Goal: Task Accomplishment & Management: Manage account settings

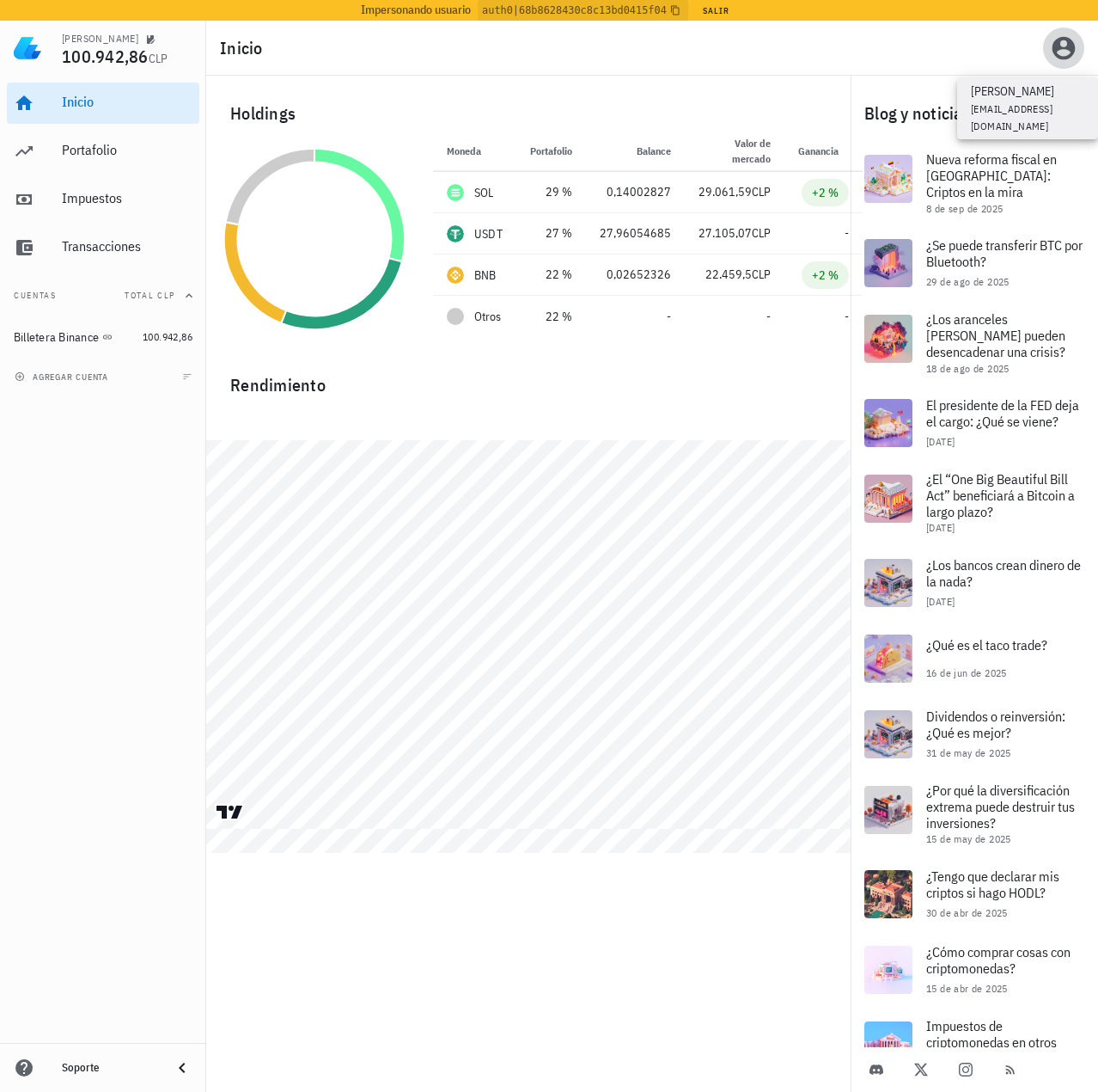
drag, startPoint x: 1067, startPoint y: 51, endPoint x: 1060, endPoint y: 63, distance: 13.9
click at [1067, 51] on icon "button" at bounding box center [1064, 49] width 27 height 27
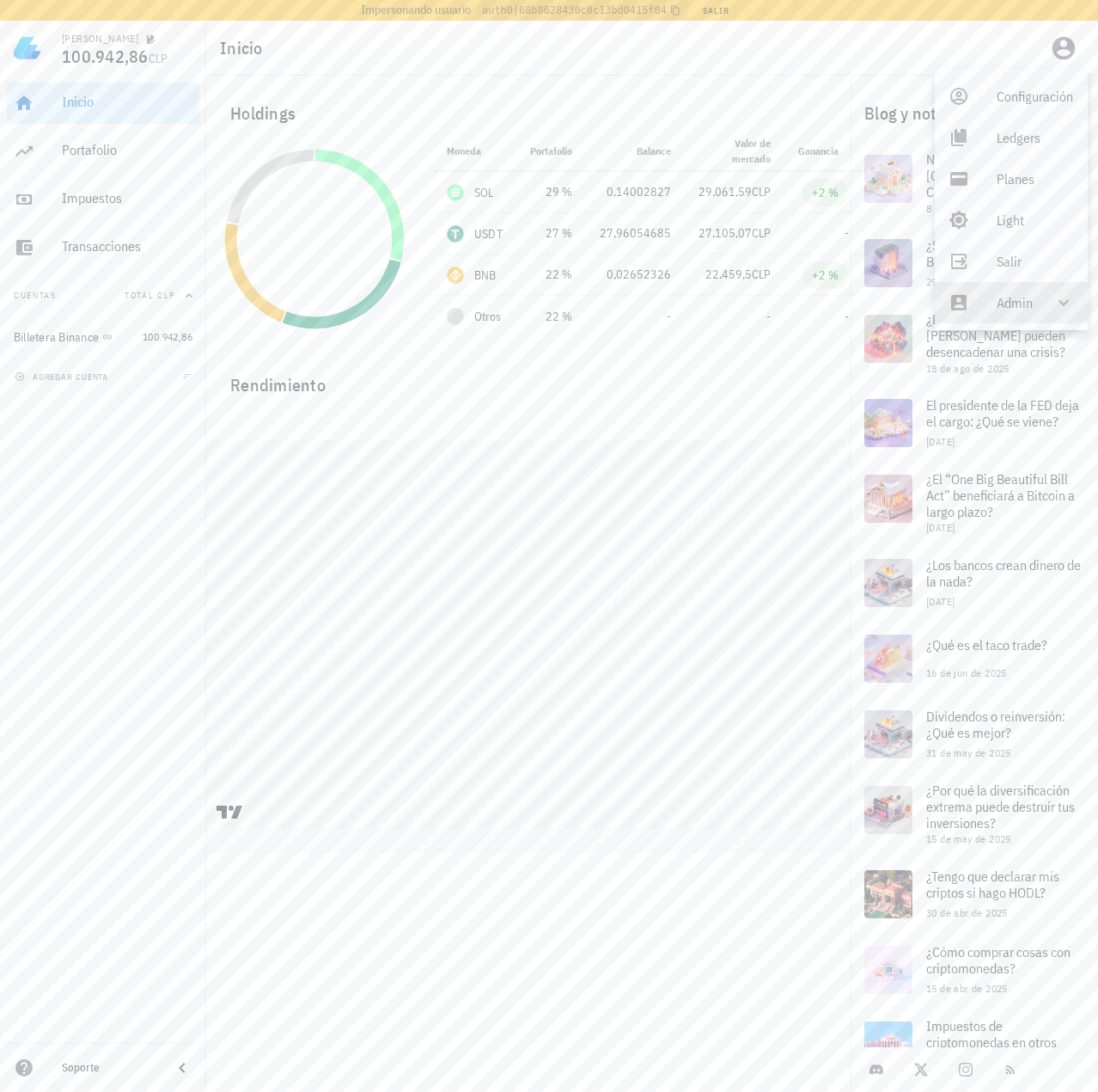
drag, startPoint x: 1015, startPoint y: 311, endPoint x: 1006, endPoint y: 318, distance: 11.4
click at [1014, 311] on div "Admin" at bounding box center [1015, 303] width 36 height 35
click at [995, 342] on link "Impersonar" at bounding box center [1012, 344] width 155 height 41
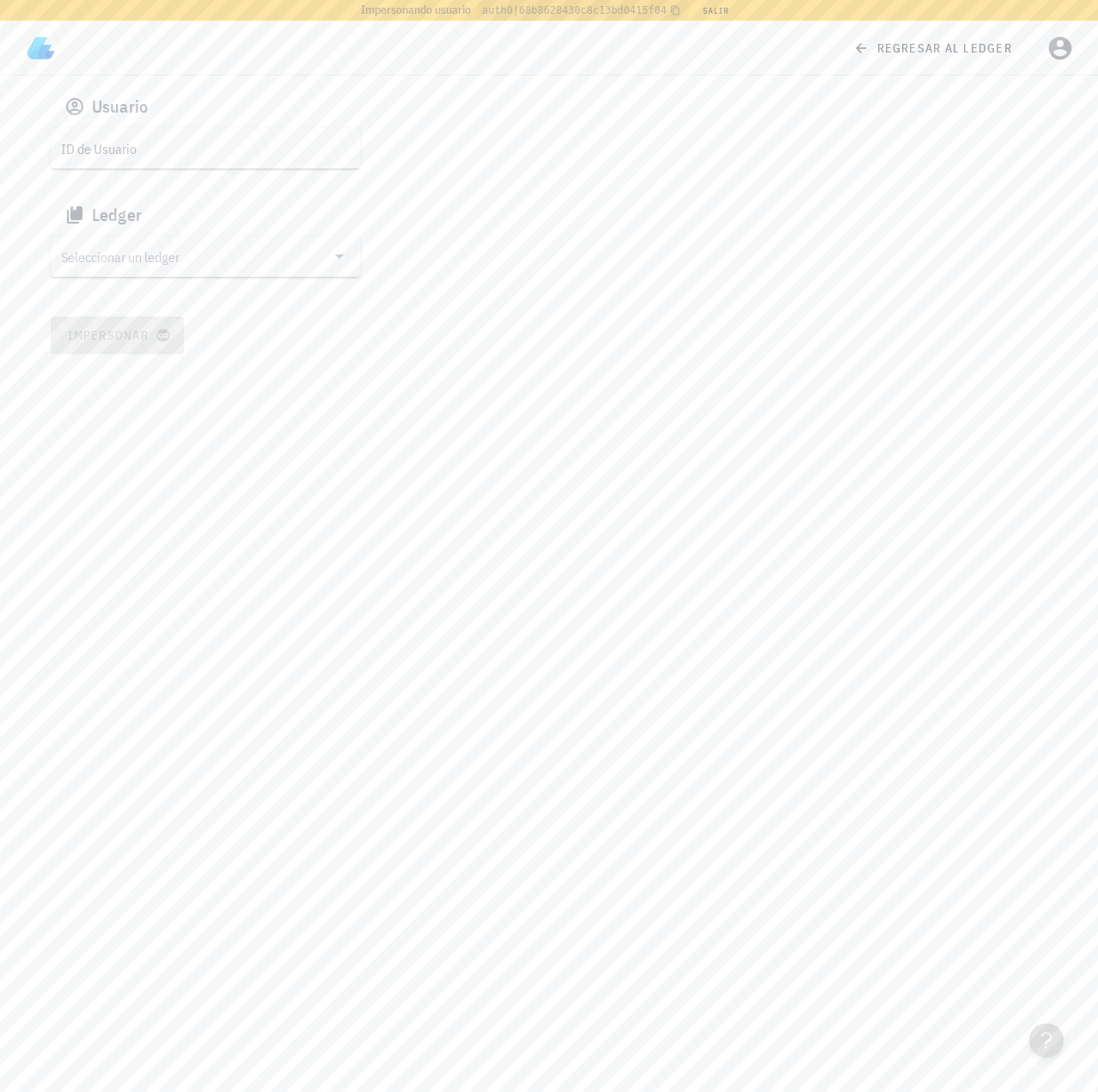
click at [129, 139] on input "ID de Usuario" at bounding box center [204, 147] width 286 height 27
click at [179, 154] on input "ID de Usuario" at bounding box center [204, 147] width 286 height 27
paste input "google-oauth2|111720005653177259000"
type input "google-oauth2|111720005653177259000"
click at [158, 255] on input "Seleccionar un ledger" at bounding box center [193, 257] width 265 height 27
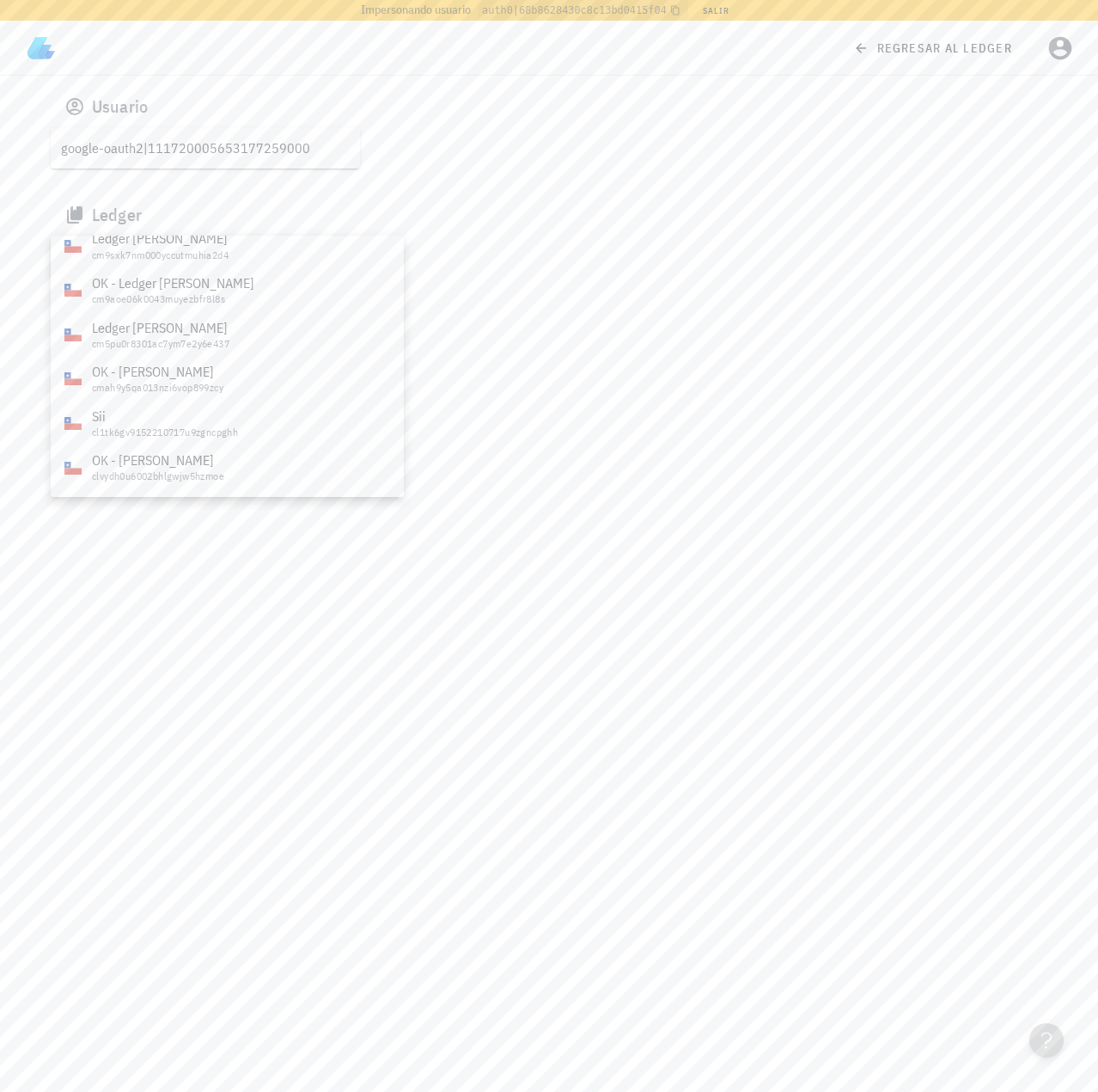
scroll to position [1083, 0]
click at [167, 464] on div "CryptoMKT" at bounding box center [241, 462] width 299 height 16
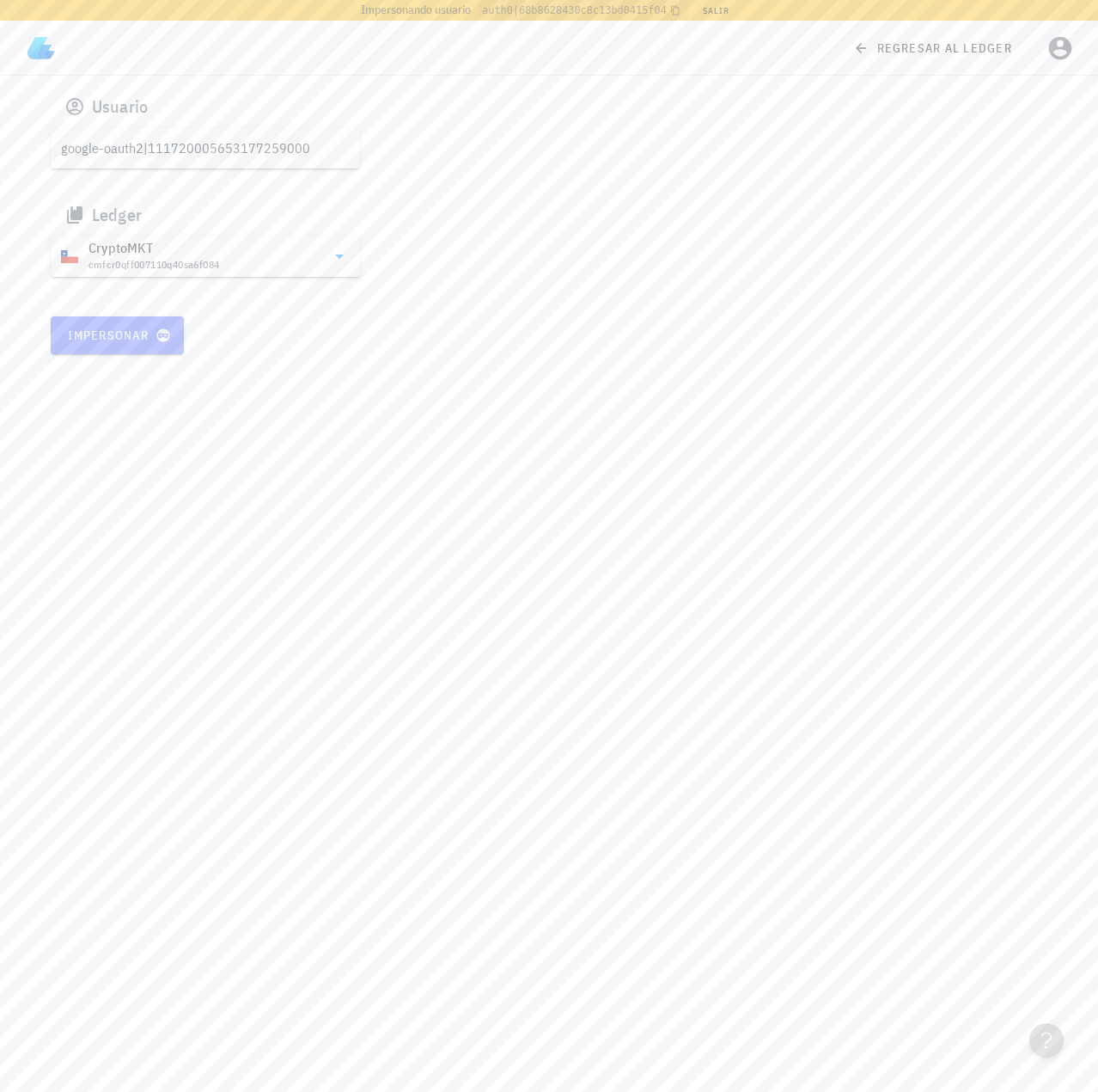
click at [104, 342] on span "Impersonar" at bounding box center [117, 335] width 101 height 16
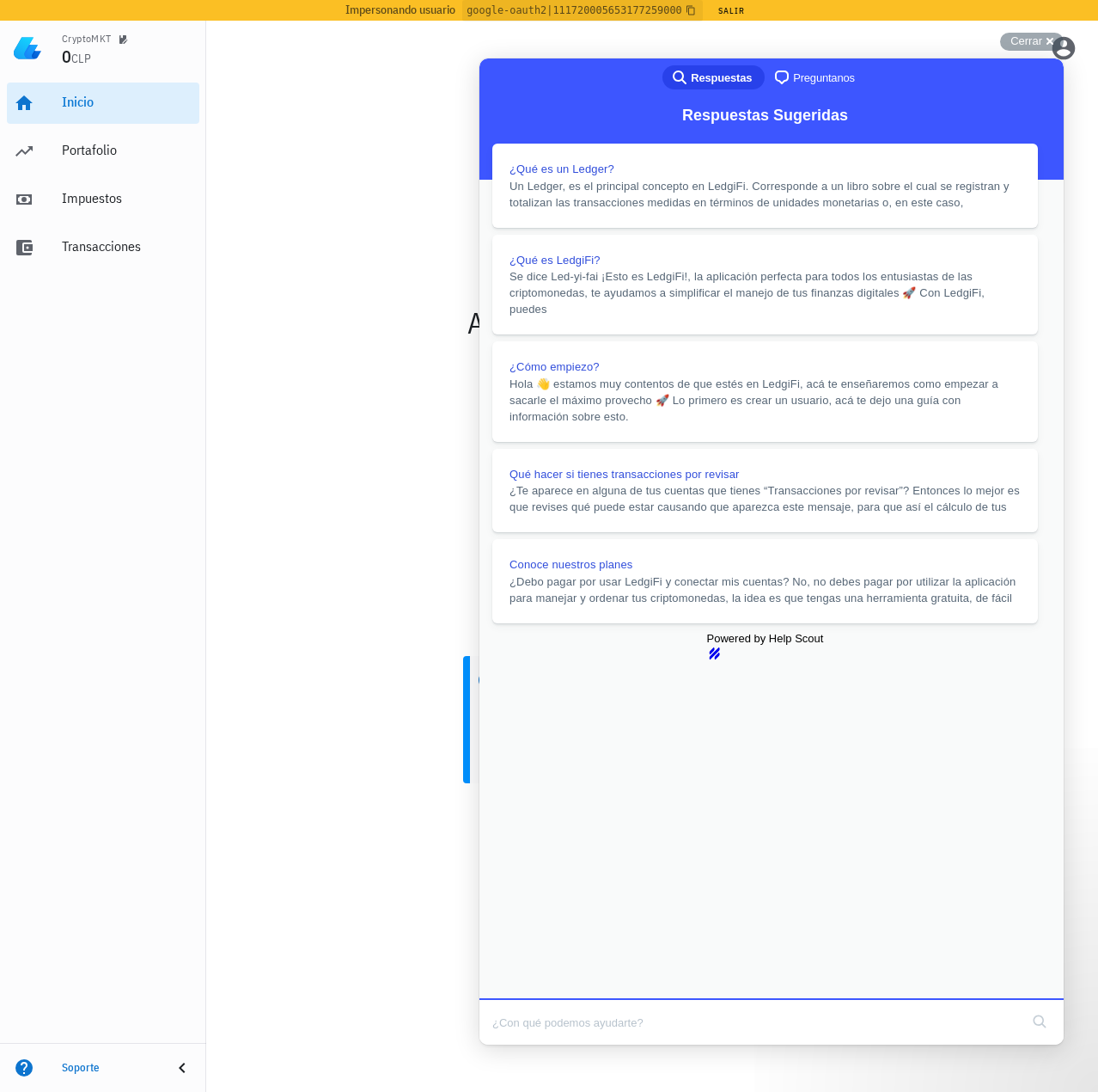
click at [511, 1045] on button "Close" at bounding box center [496, 1056] width 31 height 22
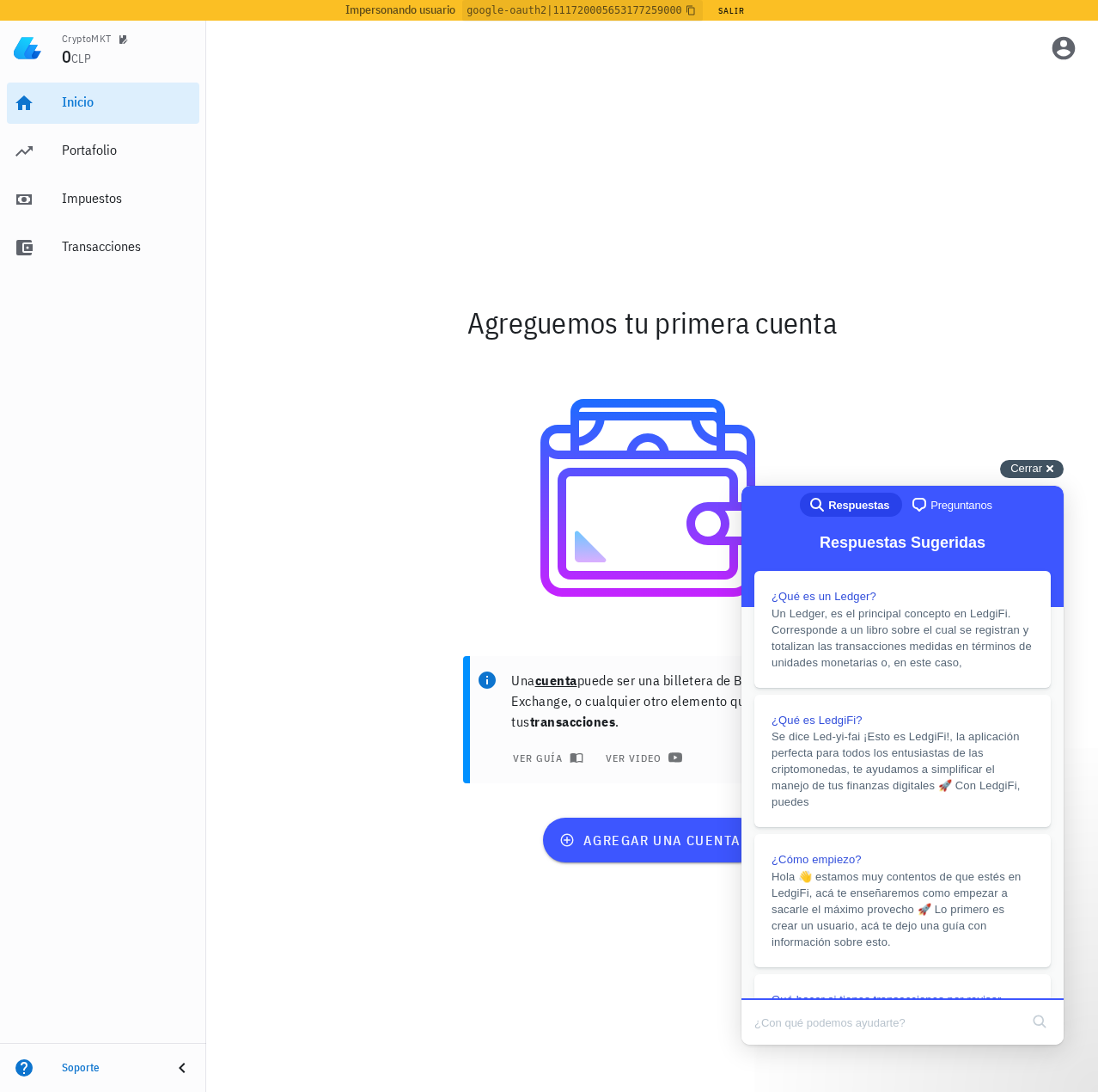
click at [1041, 468] on span "Cerrar" at bounding box center [1027, 468] width 32 height 13
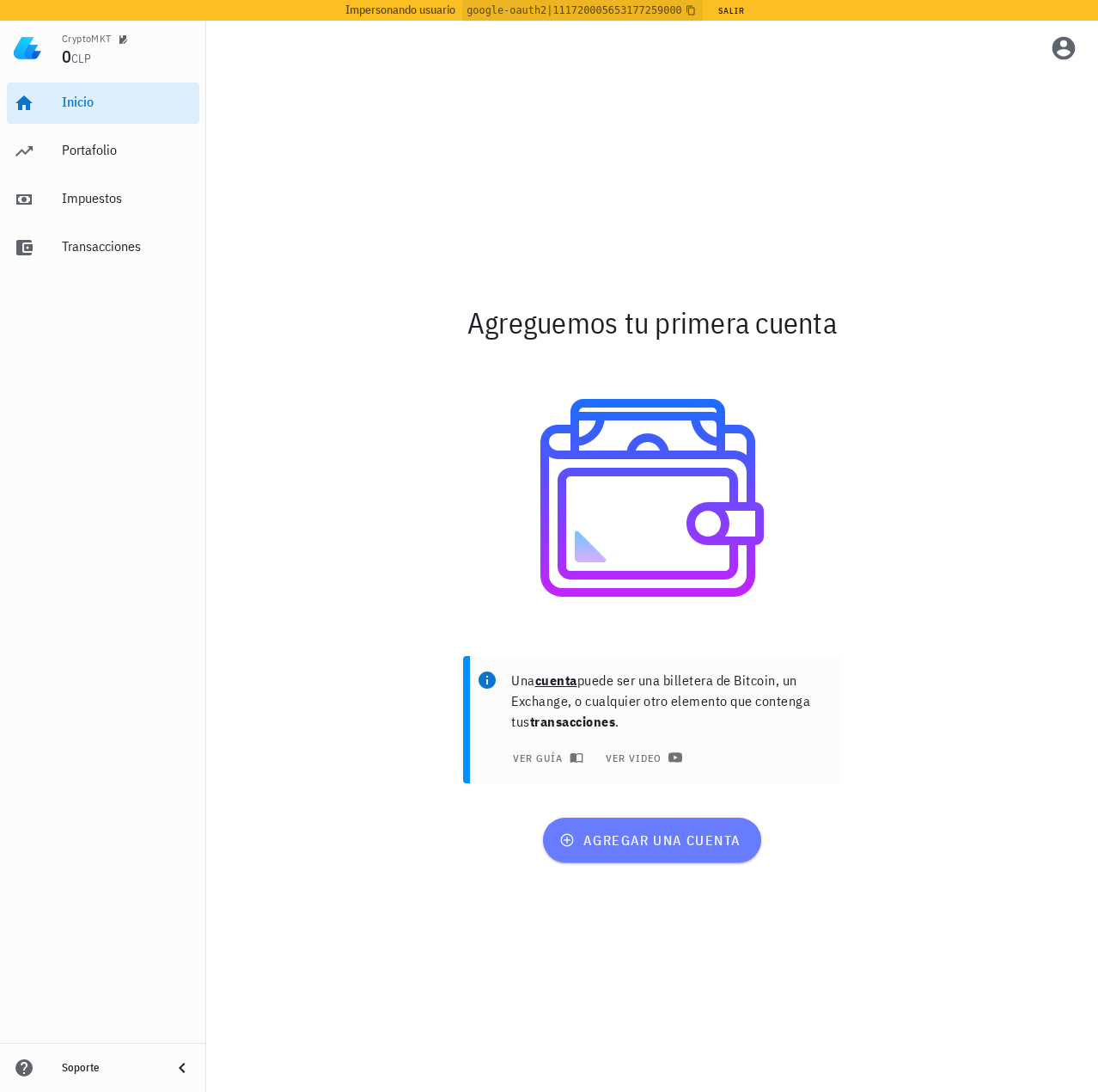
click at [640, 849] on button "agregar una cuenta" at bounding box center [651, 839] width 217 height 45
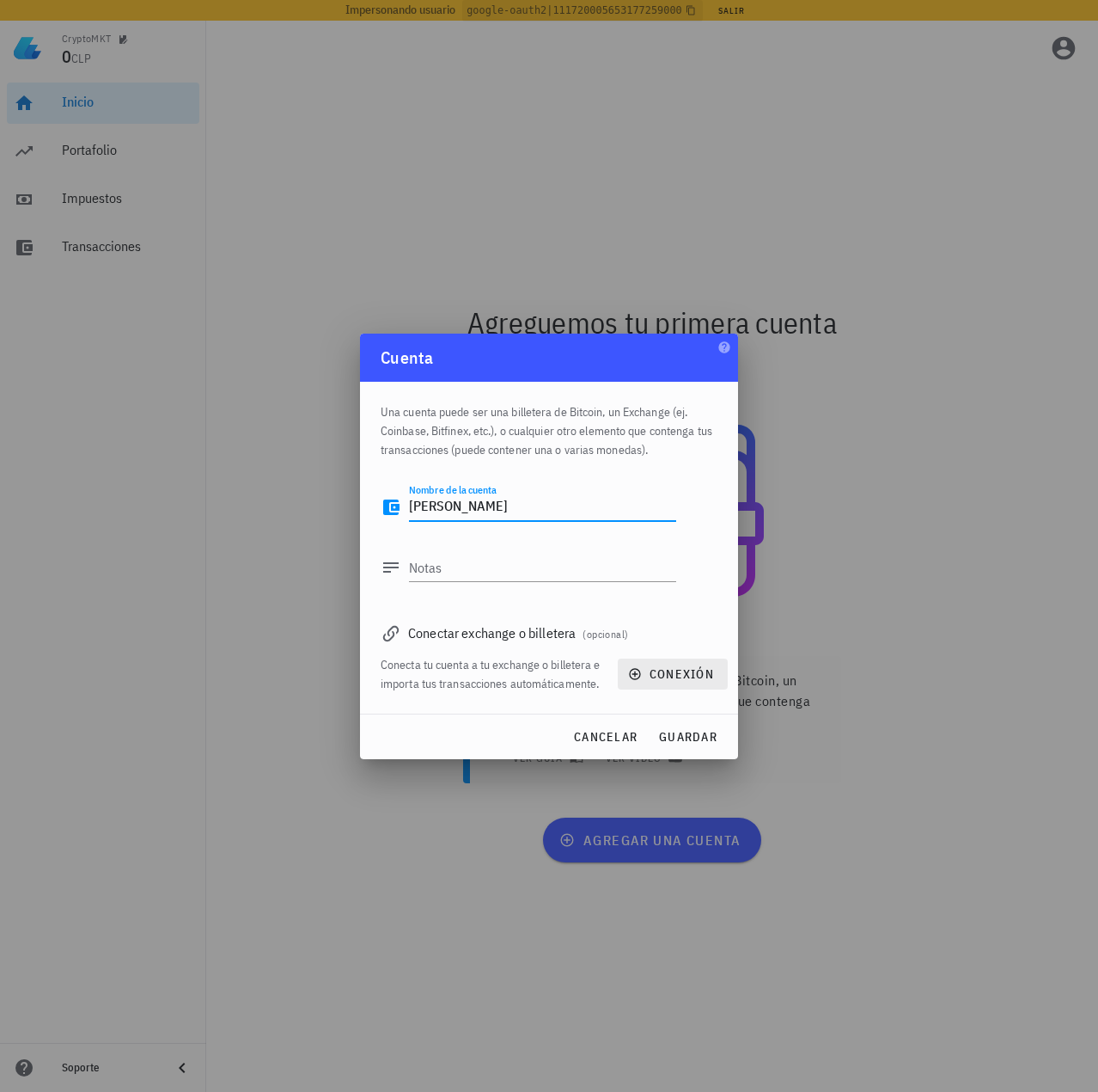
type textarea "Celso Oyarzun"
click at [648, 670] on span "conexión" at bounding box center [673, 673] width 82 height 16
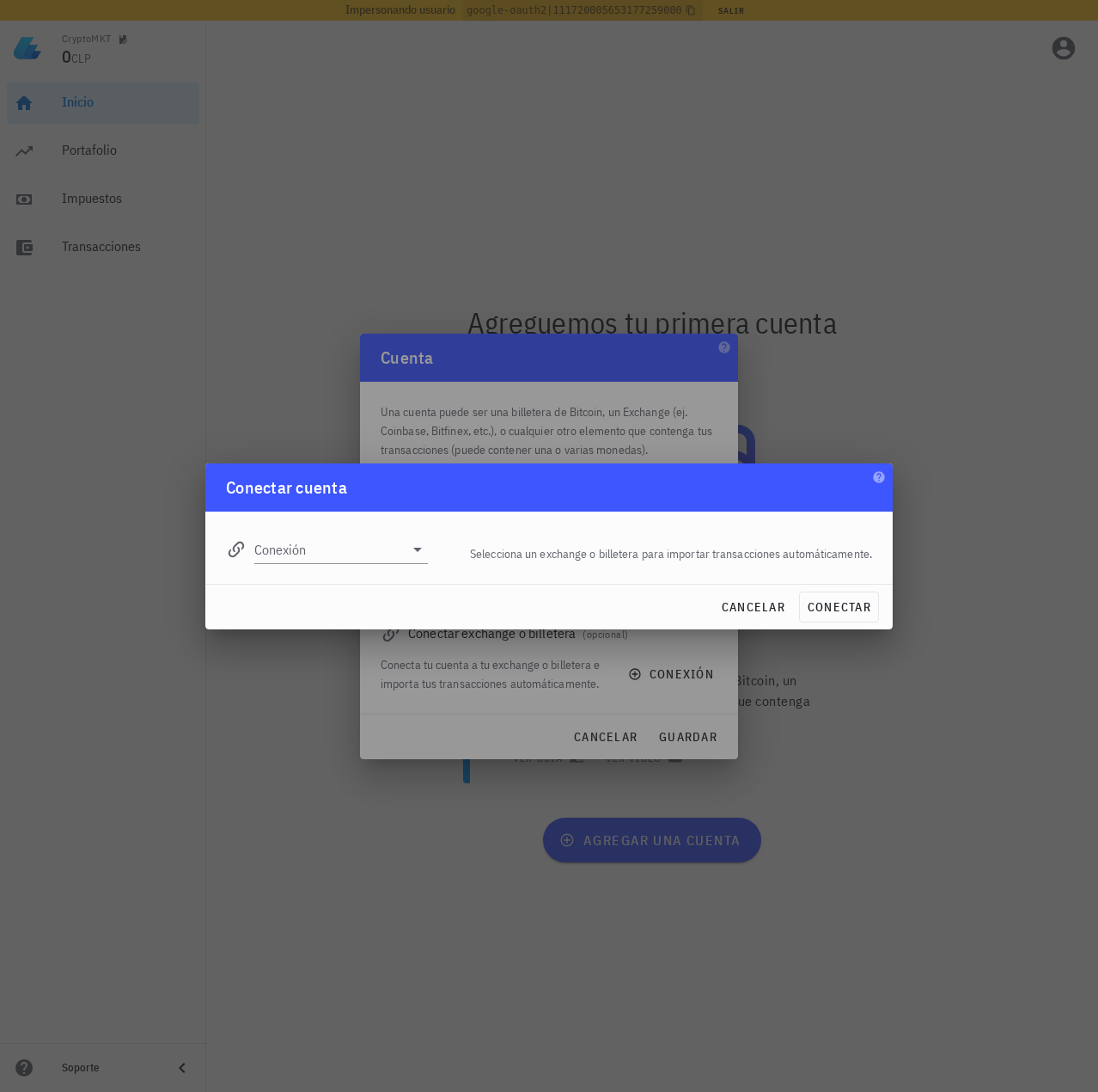
click at [314, 573] on div "Conexión editar Selecciona un exchange o billetera para importar transacciones …" at bounding box center [549, 547] width 688 height 72
click at [321, 556] on input "Conexión" at bounding box center [329, 550] width 149 height 27
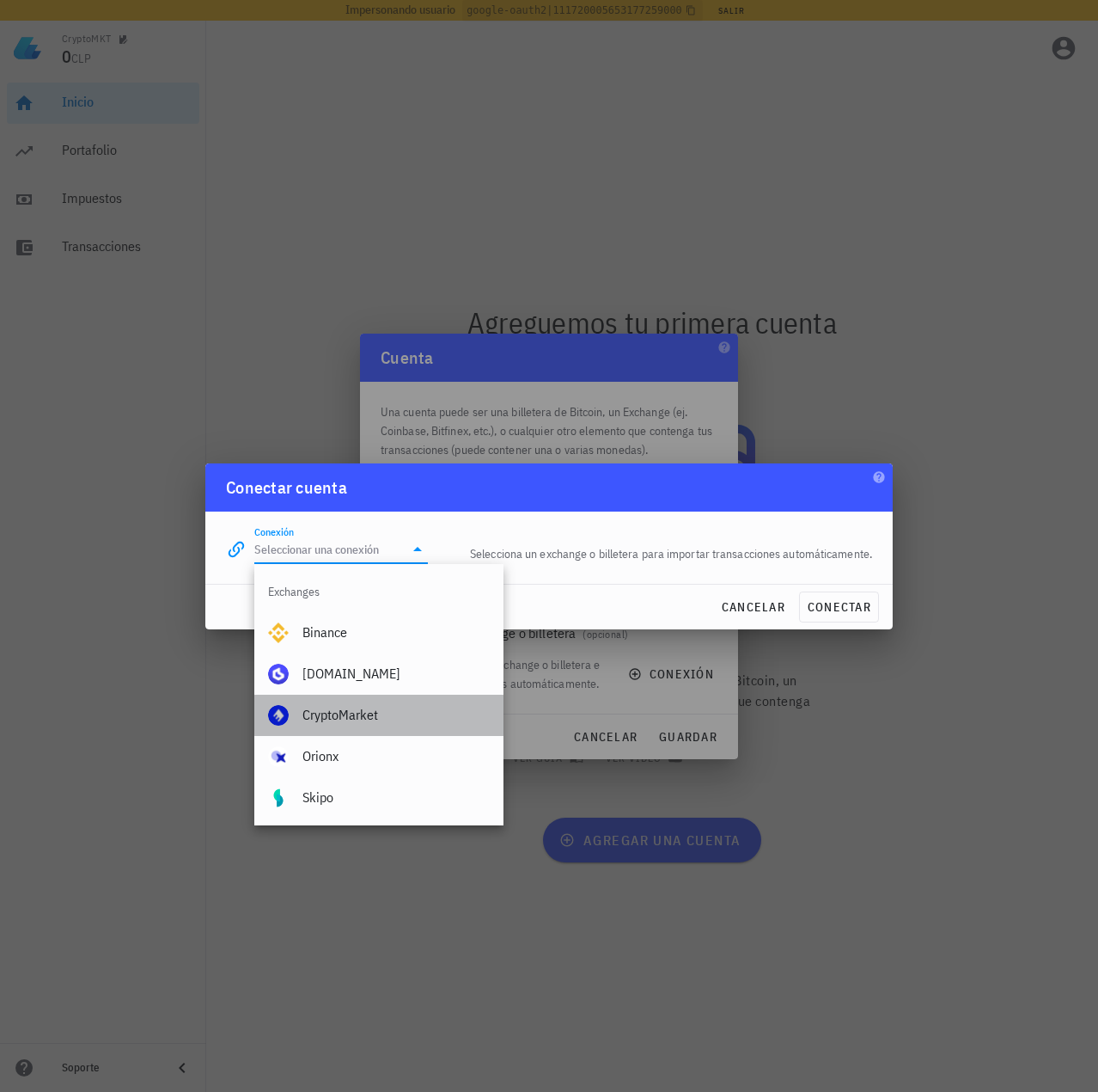
click at [367, 704] on div "CryptoMarket" at bounding box center [396, 715] width 188 height 37
type input "CryptoMarket"
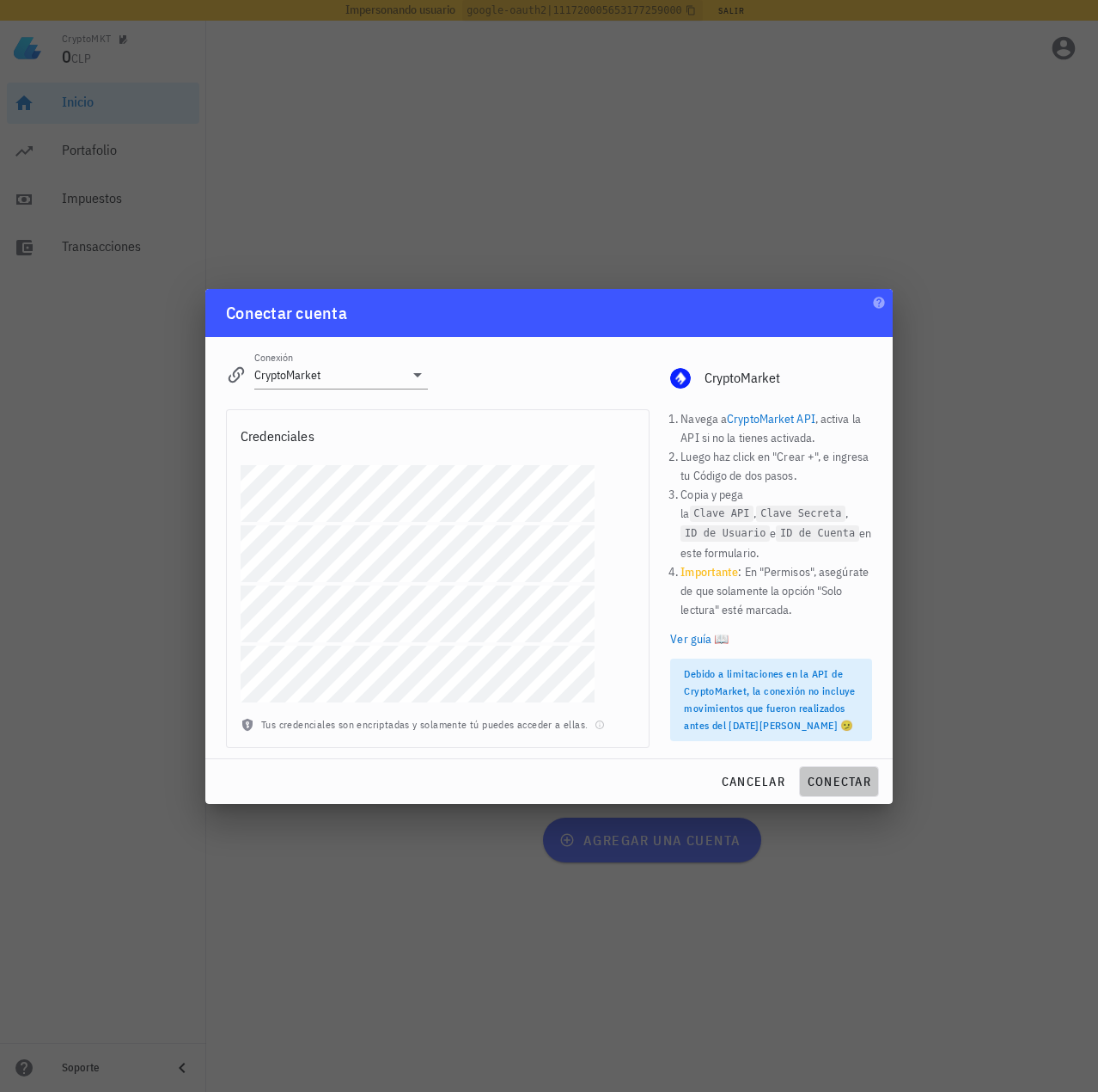
click at [833, 783] on span "conectar" at bounding box center [839, 781] width 64 height 16
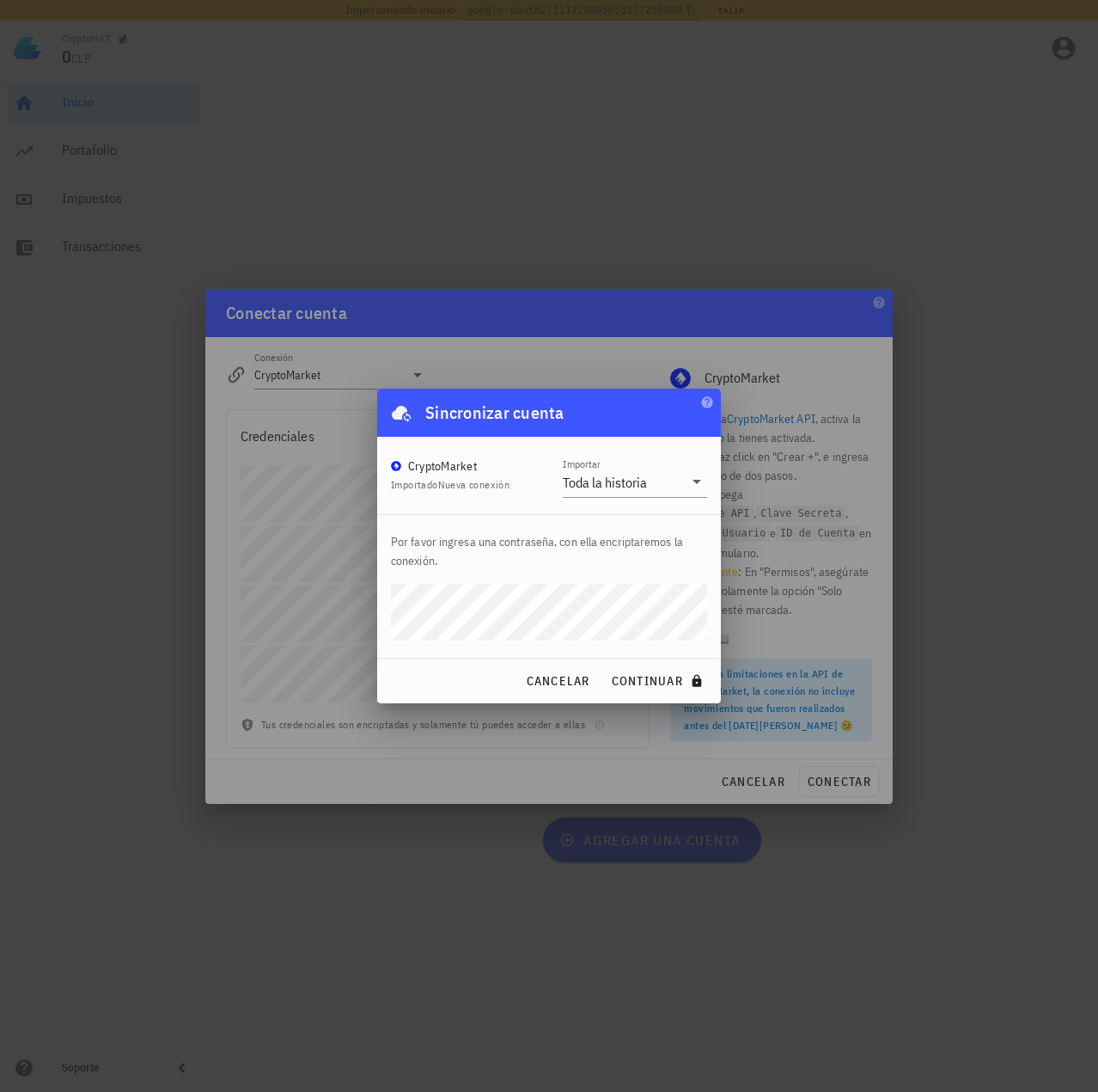
click at [501, 556] on p "Por favor ingresa una contraseña, con ella encriptaremos la conexión." at bounding box center [549, 551] width 316 height 38
click at [280, 595] on div "CryptoMKT 0 CLP Inicio Portafolio Impuestos Transacciones Soporte Agreguemos tu…" at bounding box center [549, 546] width 1098 height 1092
click at [554, 535] on p "Por favor ingresa una contraseña, con ella encriptaremos la conexión." at bounding box center [549, 551] width 316 height 38
click at [662, 661] on div "cancelar continuar" at bounding box center [549, 681] width 343 height 45
click at [665, 664] on div "cancelar continuar" at bounding box center [549, 681] width 343 height 45
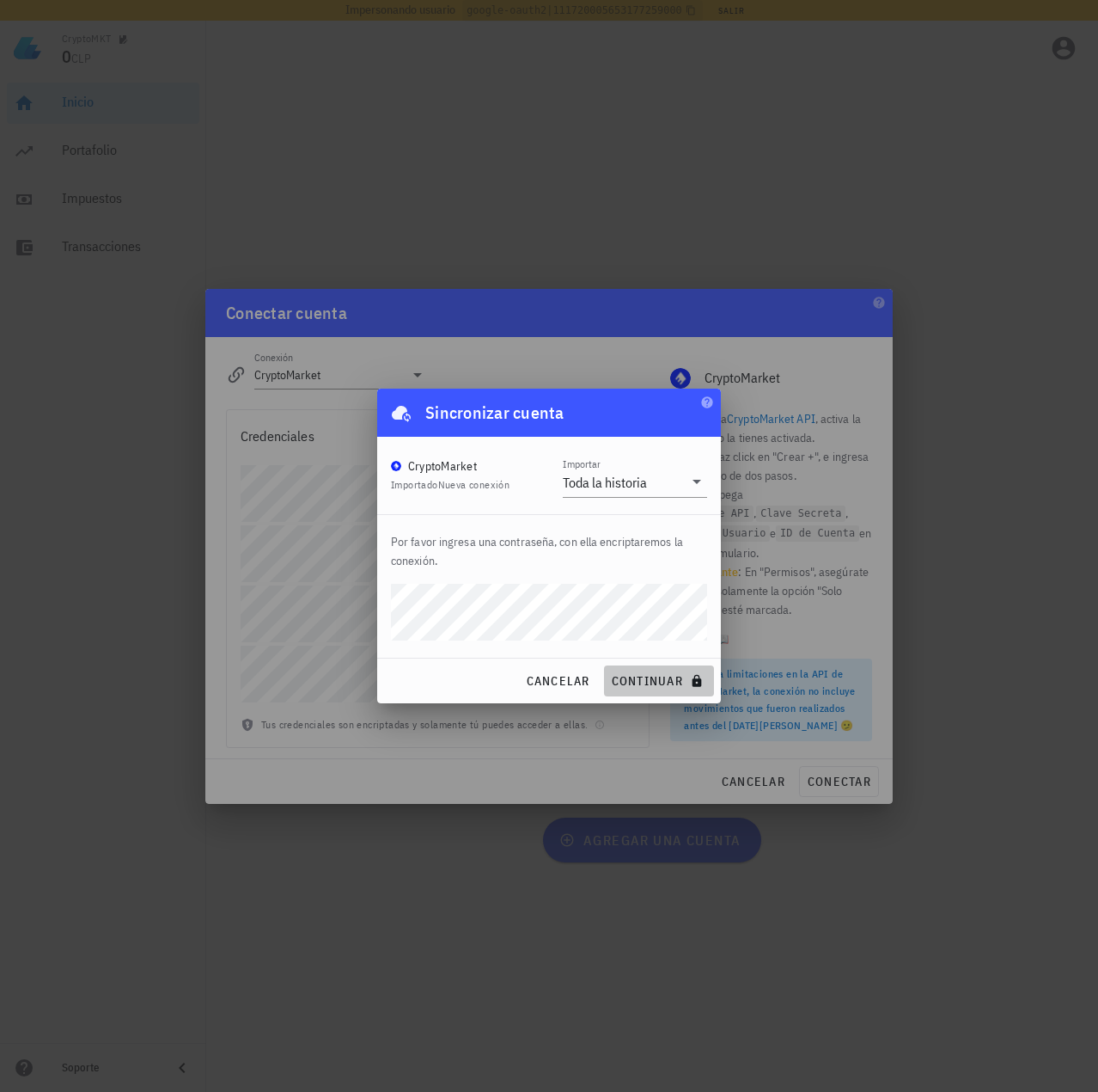
click at [667, 677] on span "continuar" at bounding box center [658, 681] width 96 height 16
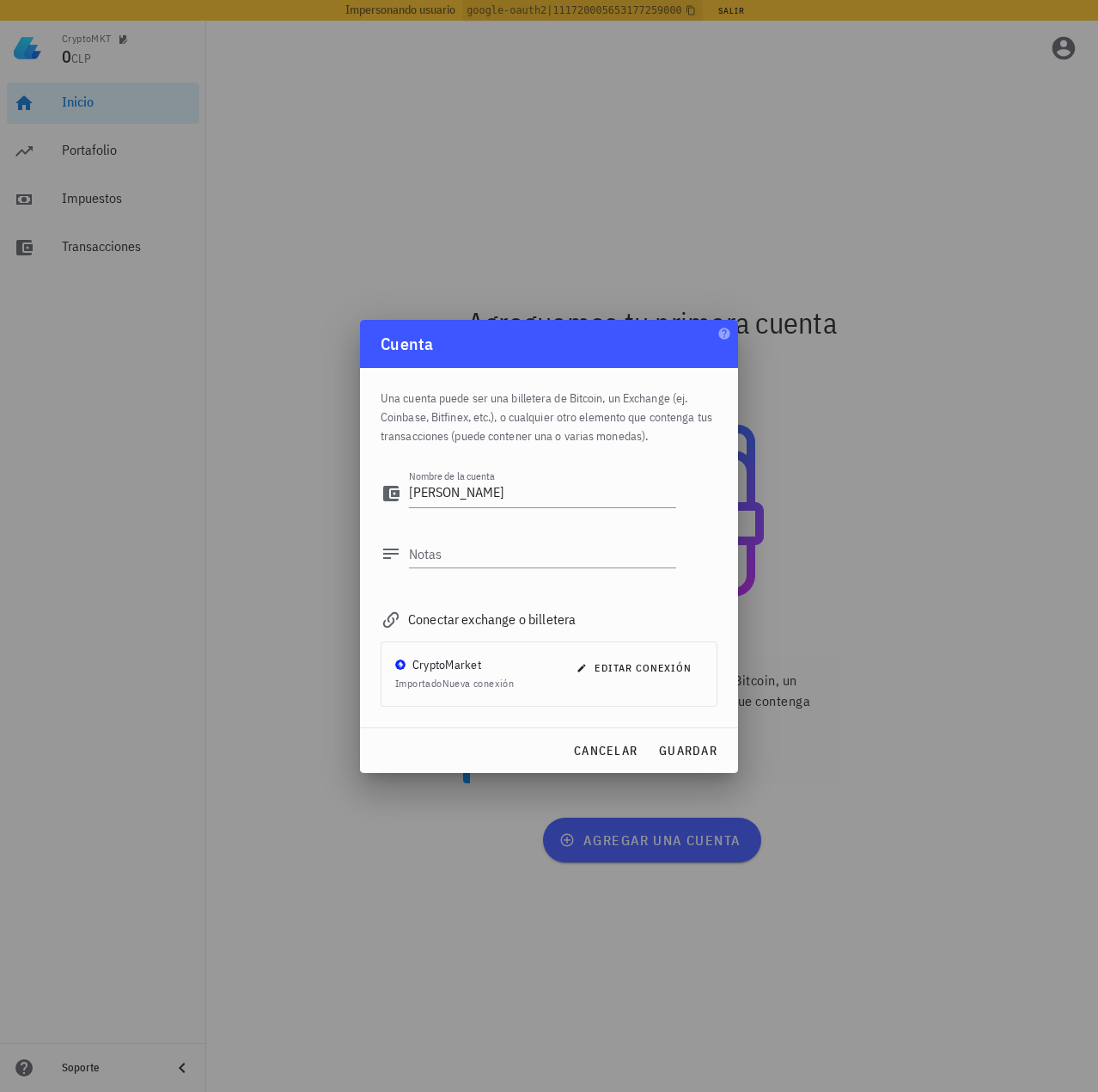
click at [705, 737] on div "cancelar guardar" at bounding box center [549, 750] width 378 height 45
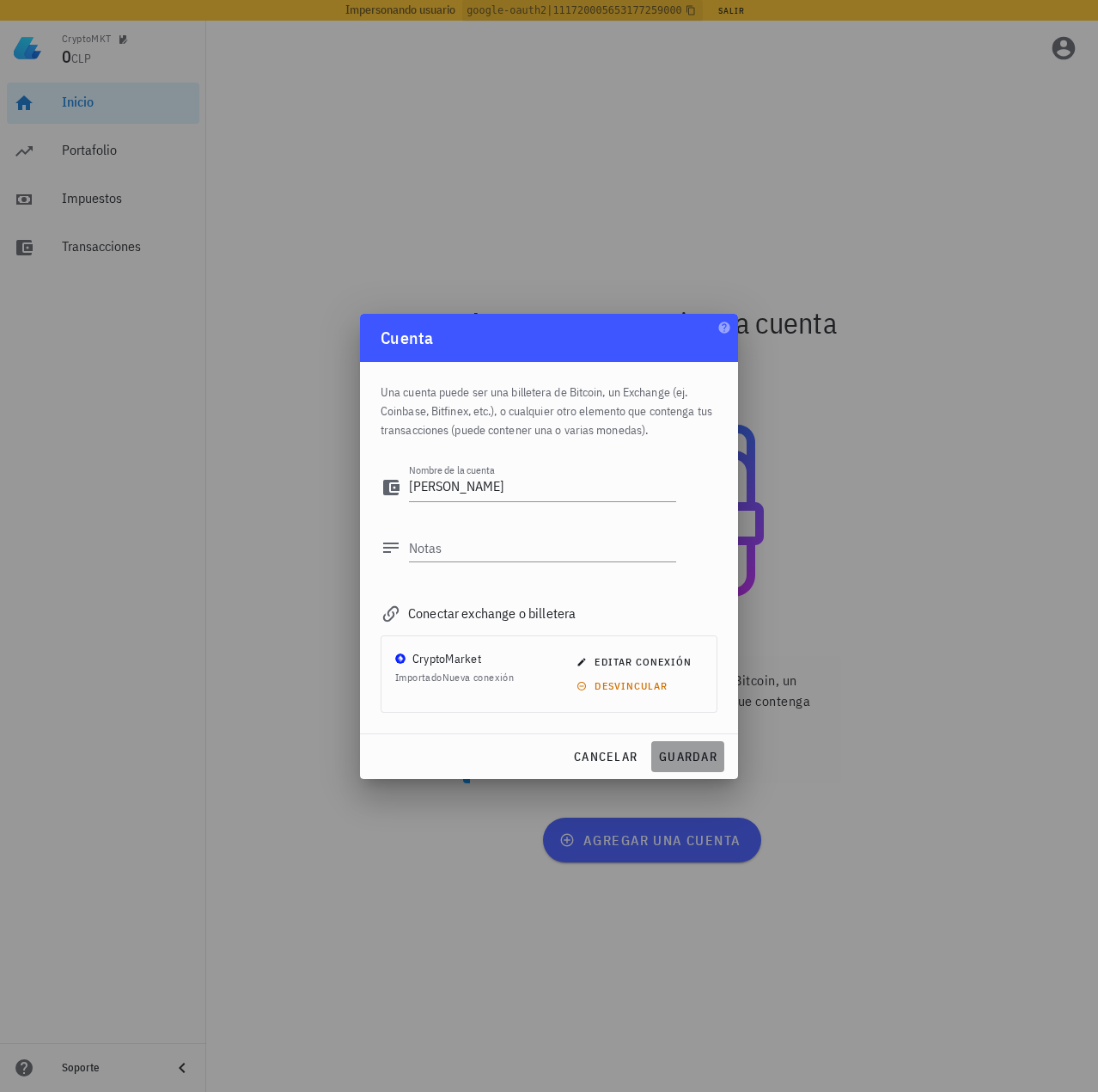
click at [706, 768] on button "guardar" at bounding box center [688, 757] width 73 height 31
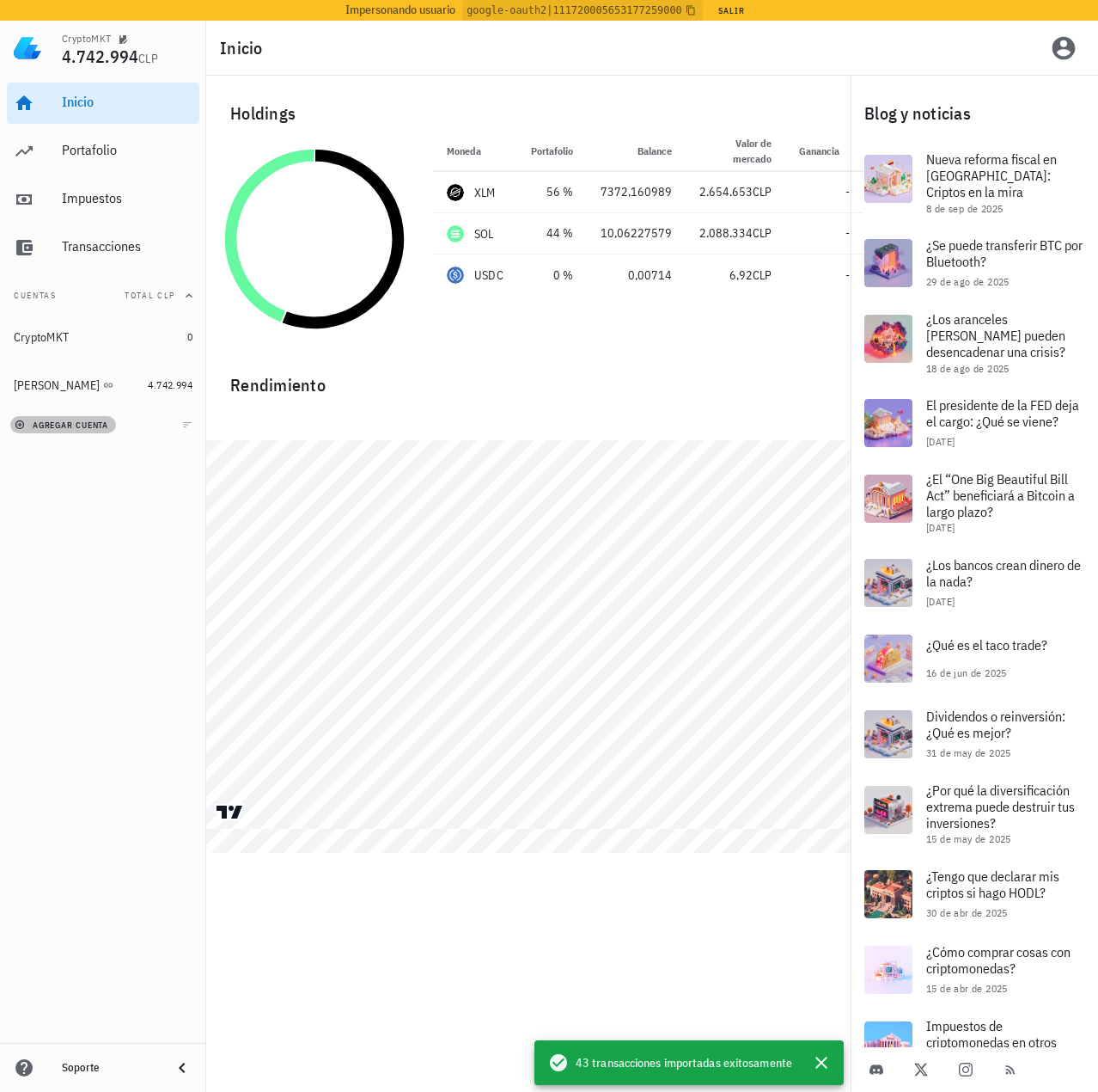
click at [78, 426] on span "agregar cuenta" at bounding box center [63, 425] width 91 height 11
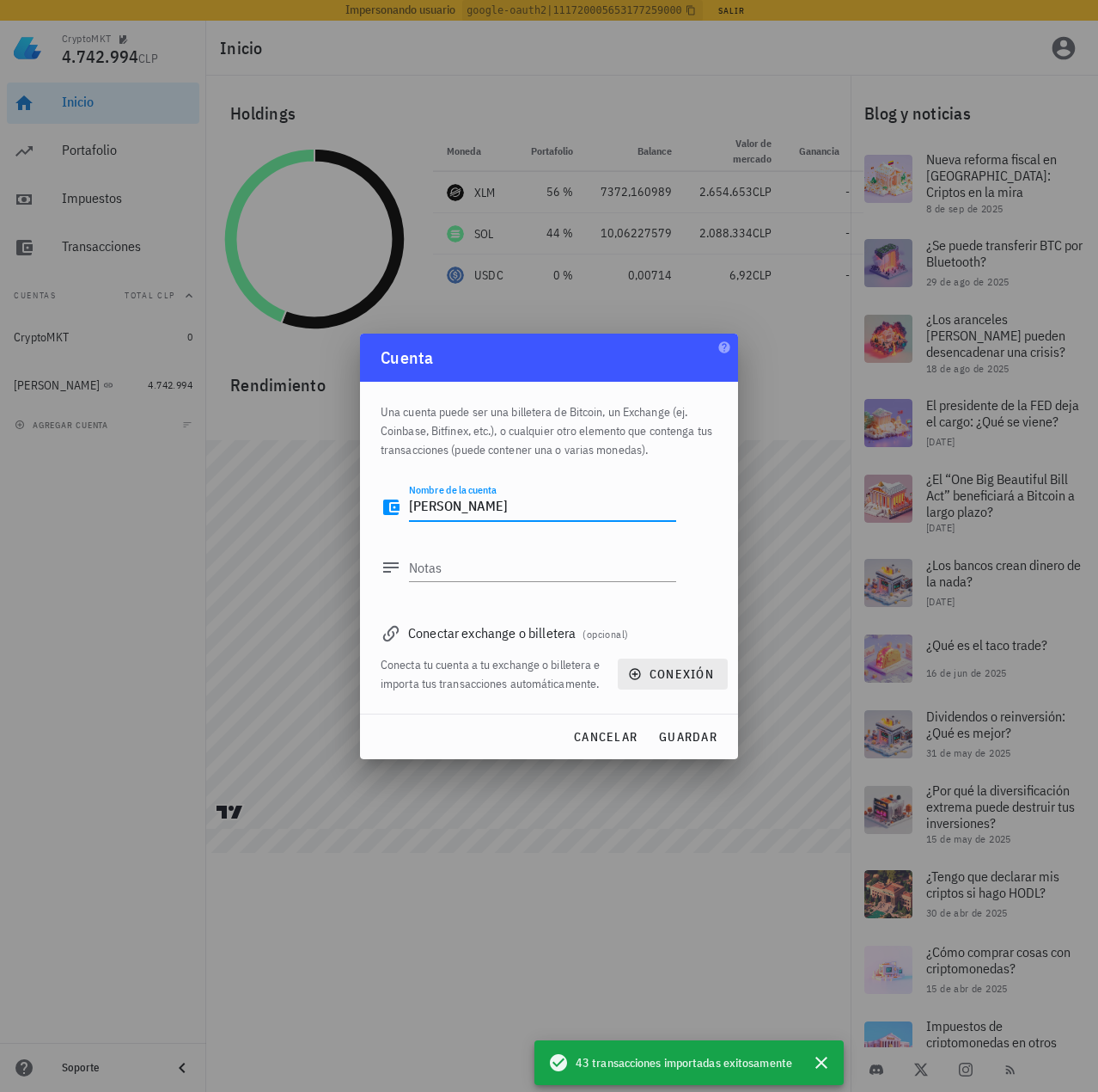
type textarea "Miguel B"
click at [676, 677] on span "conexión" at bounding box center [673, 673] width 82 height 16
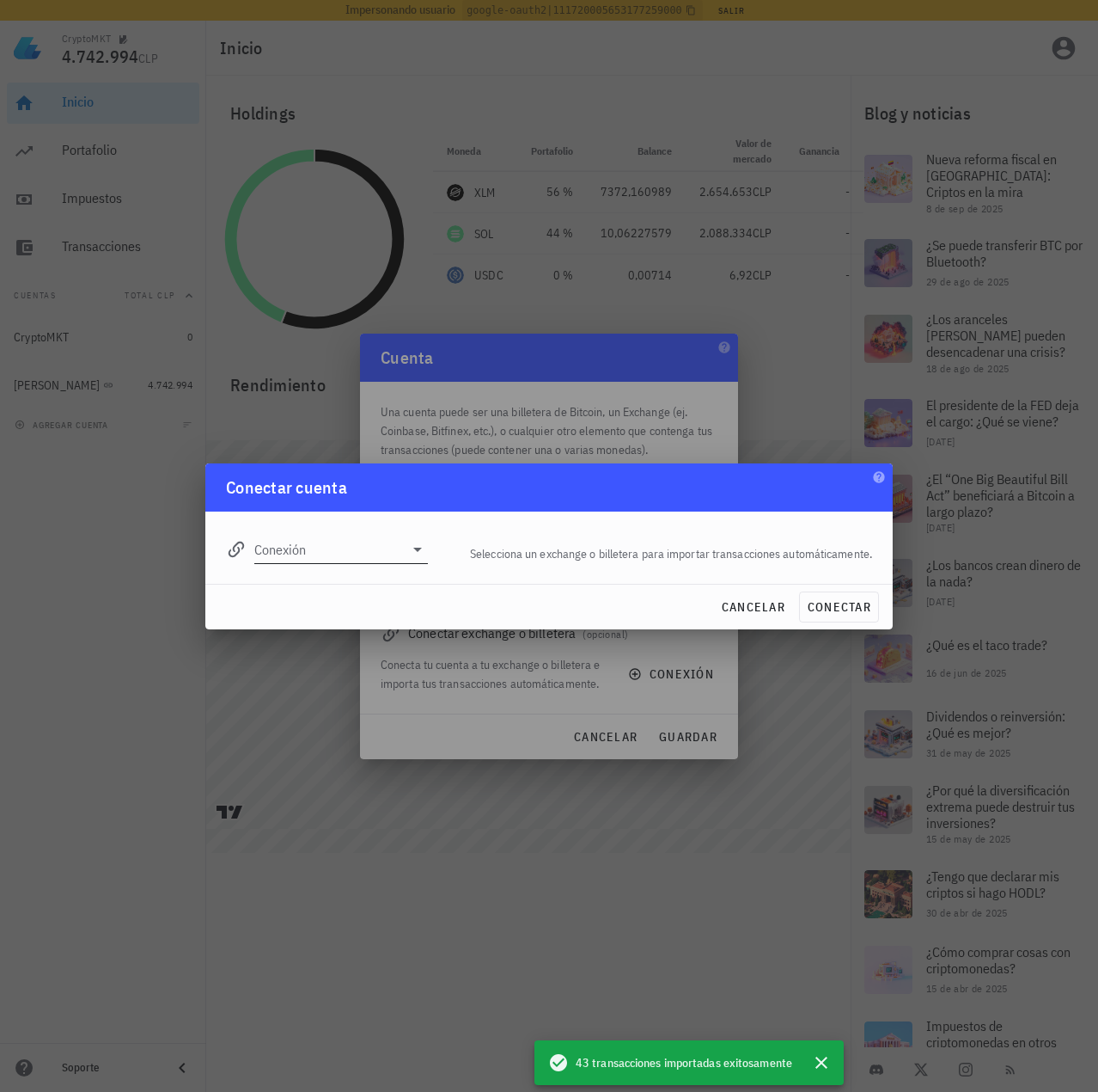
click at [310, 530] on div "Conexión" at bounding box center [327, 542] width 223 height 62
click at [323, 544] on input "Conexión" at bounding box center [329, 550] width 149 height 27
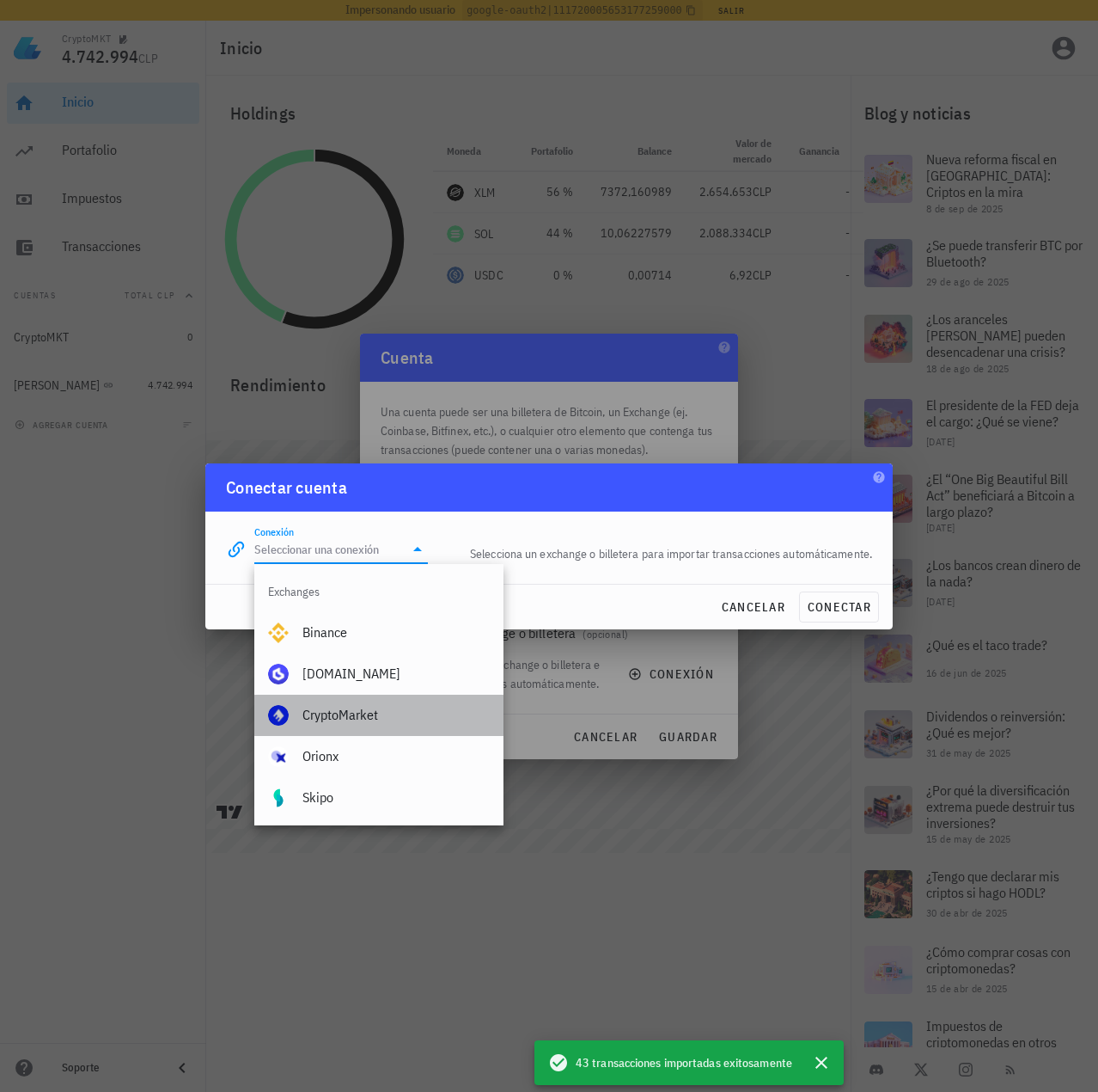
click at [358, 703] on div "CryptoMarket" at bounding box center [396, 715] width 188 height 37
type input "CryptoMarket"
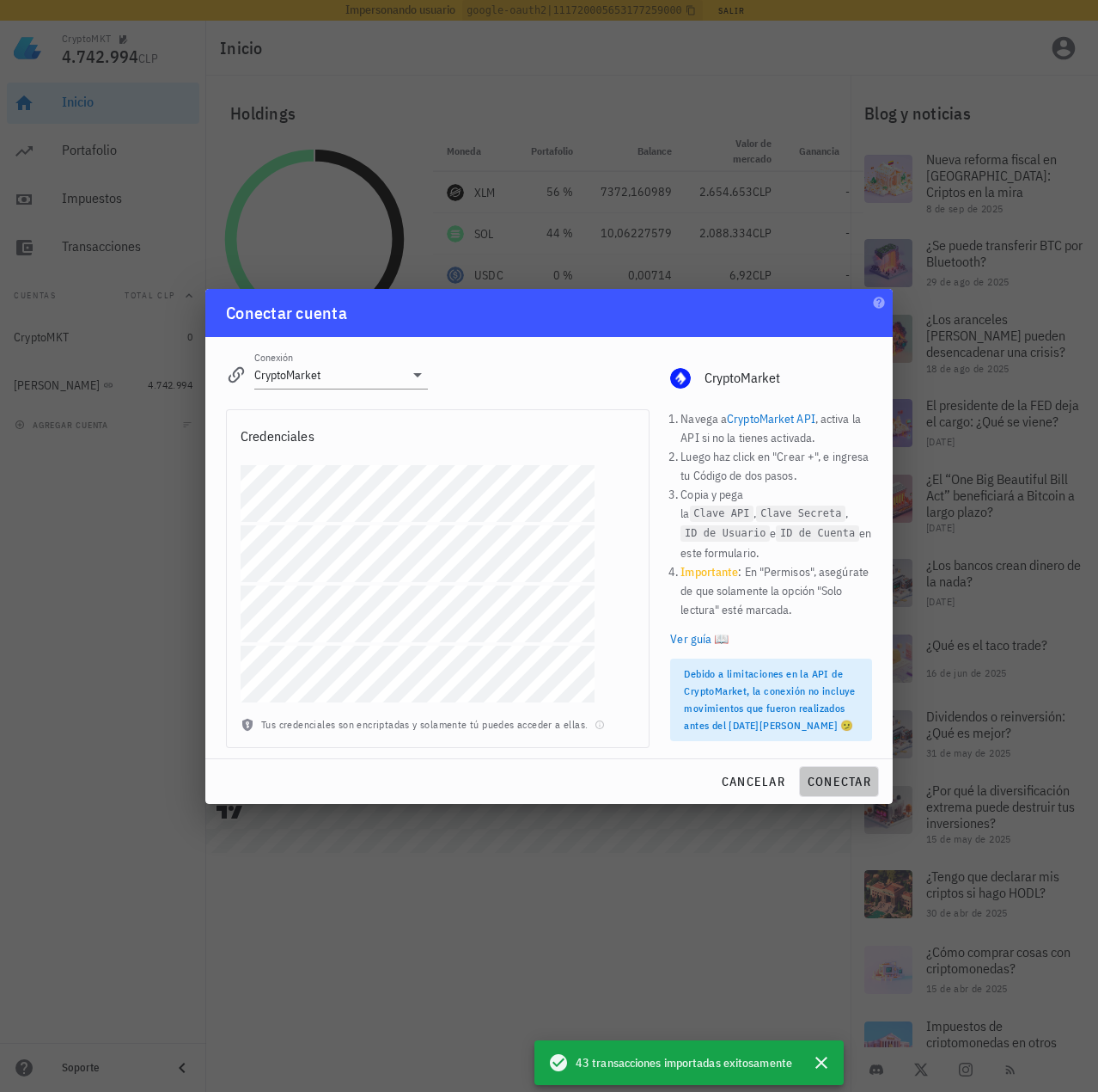
click at [828, 781] on span "conectar" at bounding box center [839, 781] width 64 height 16
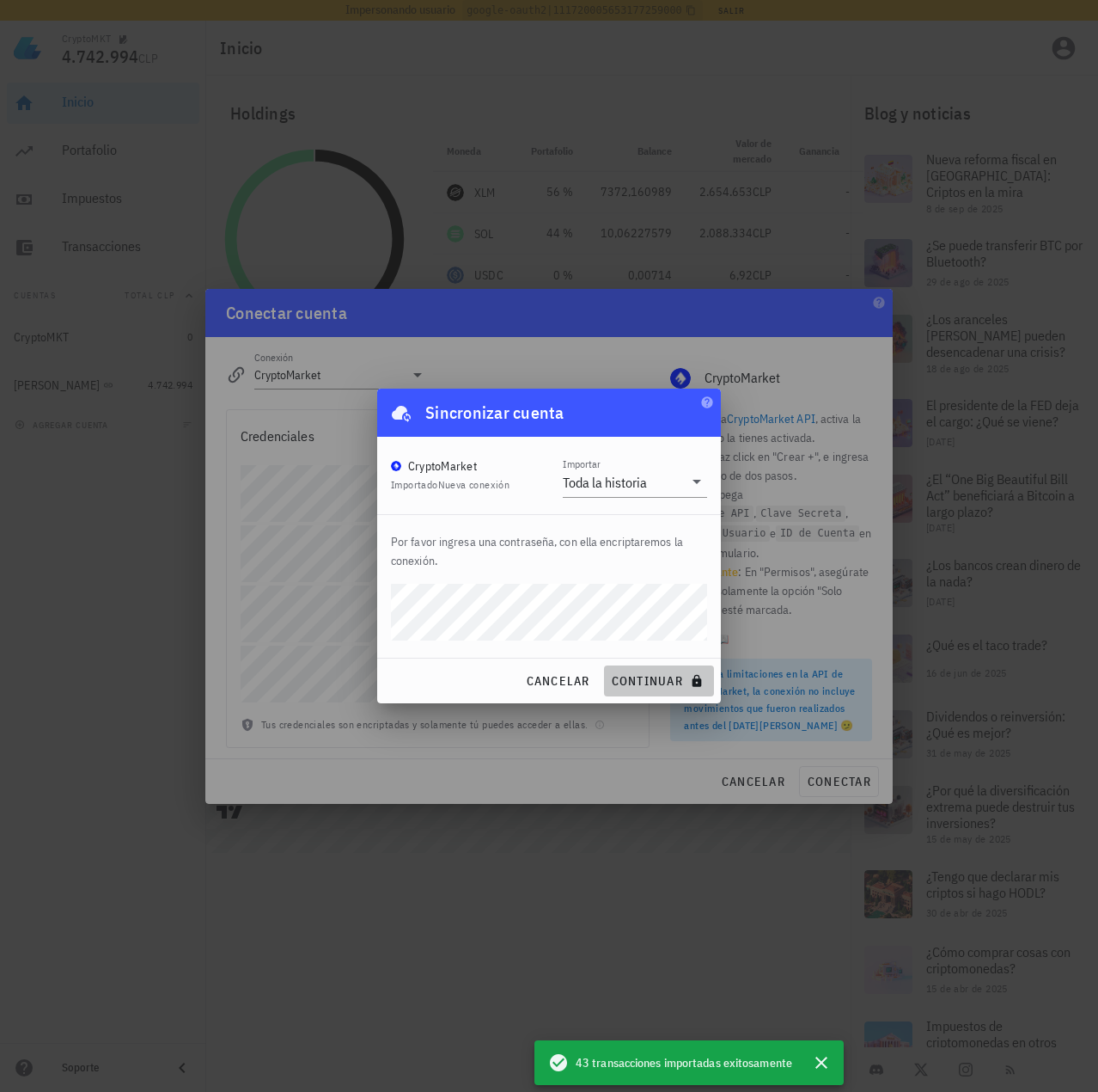
click at [682, 689] on button "continuar" at bounding box center [659, 681] width 110 height 31
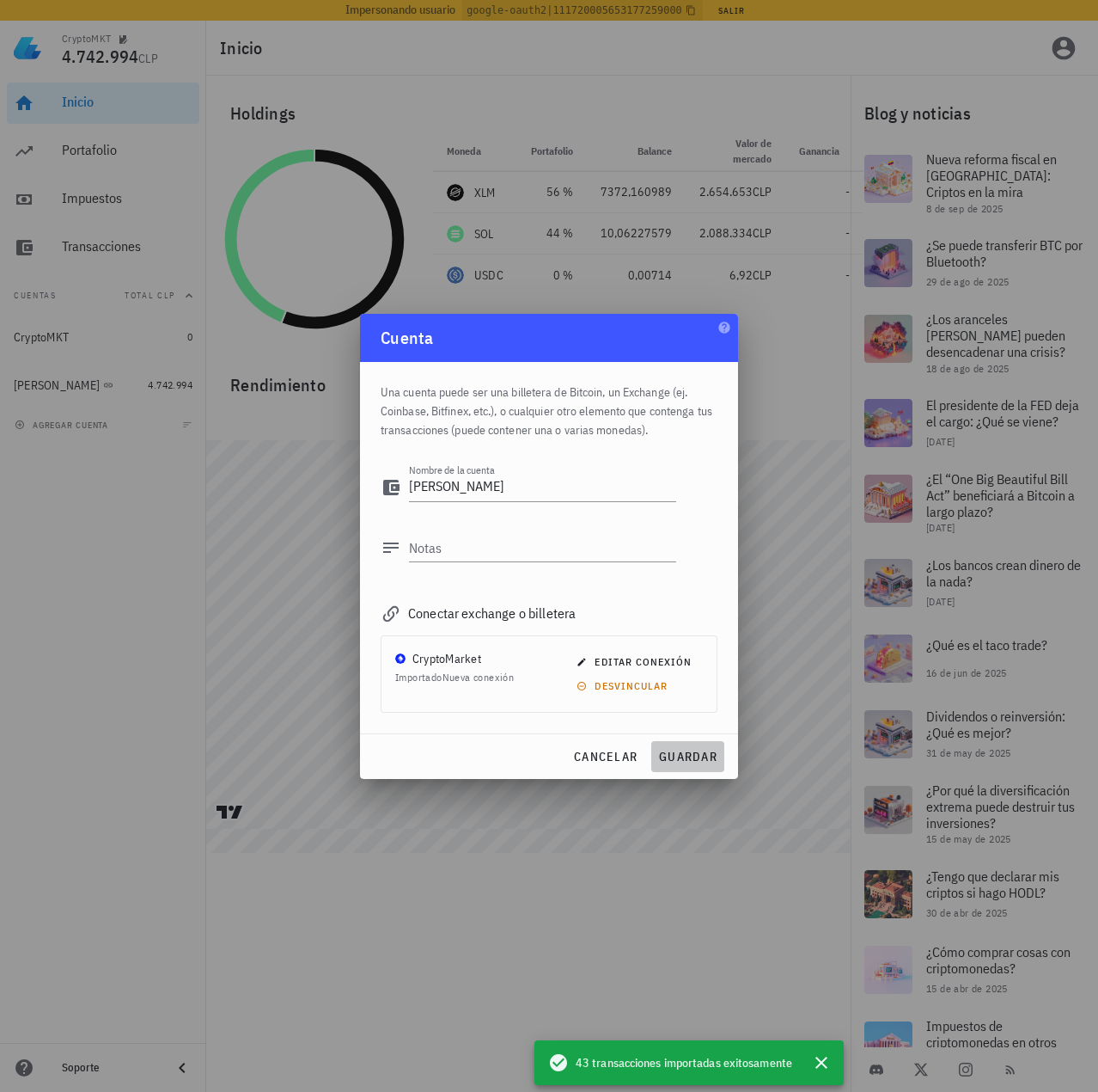
click at [672, 757] on span "guardar" at bounding box center [688, 756] width 60 height 16
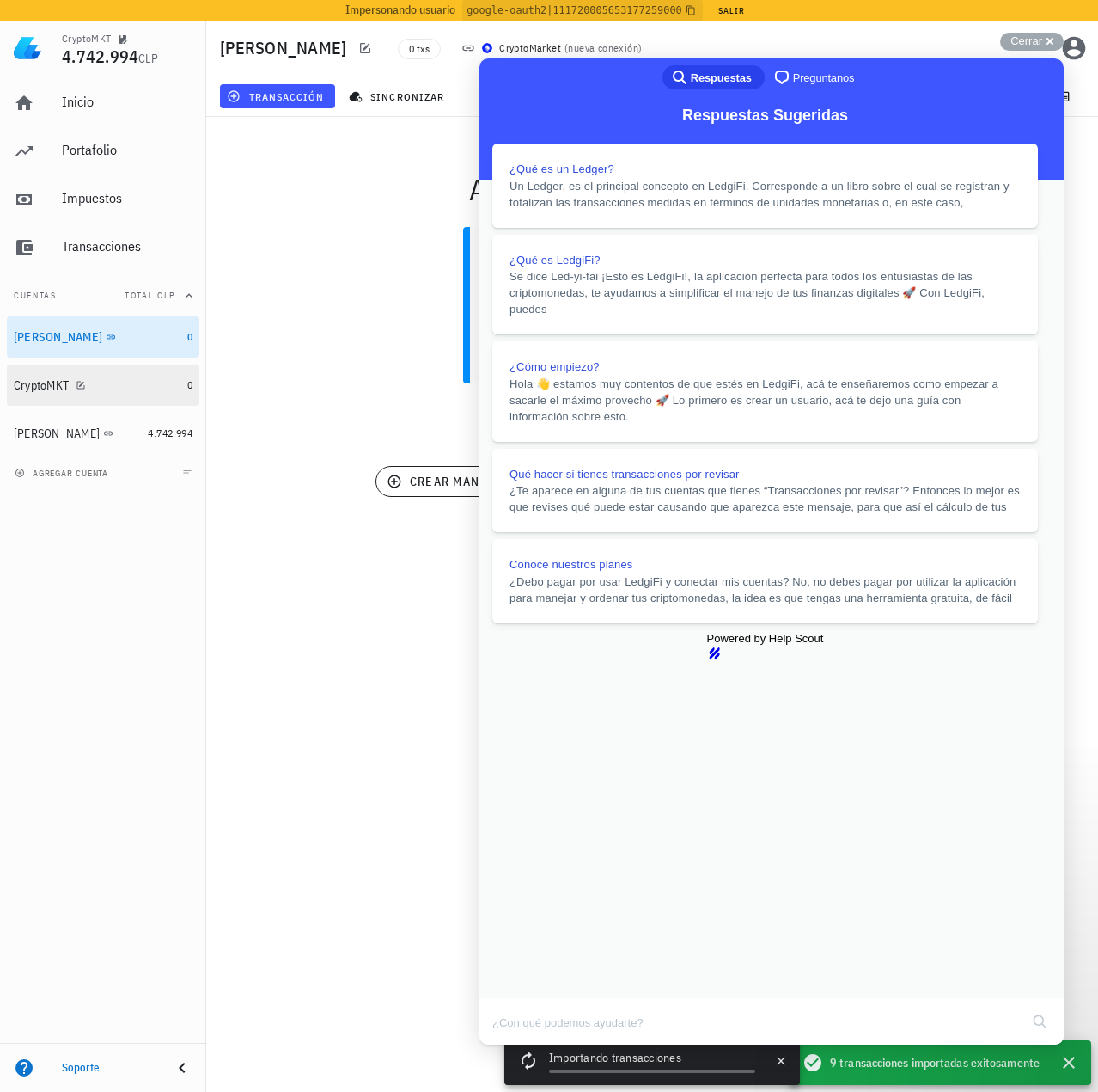
drag, startPoint x: 125, startPoint y: 389, endPoint x: 145, endPoint y: 384, distance: 20.6
click at [125, 389] on div "CryptoMKT" at bounding box center [97, 386] width 167 height 16
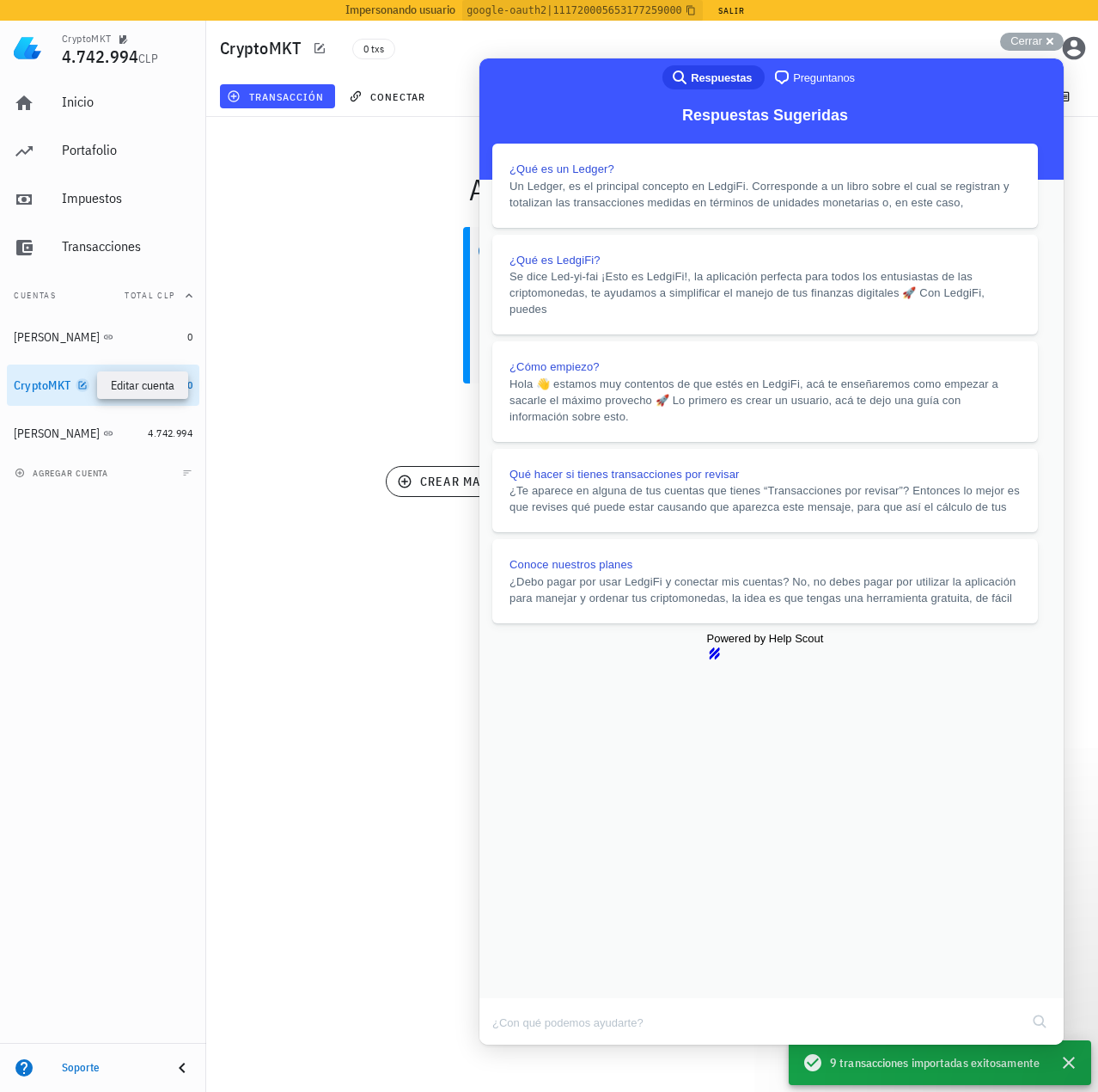
click at [80, 381] on icon "button" at bounding box center [82, 385] width 10 height 10
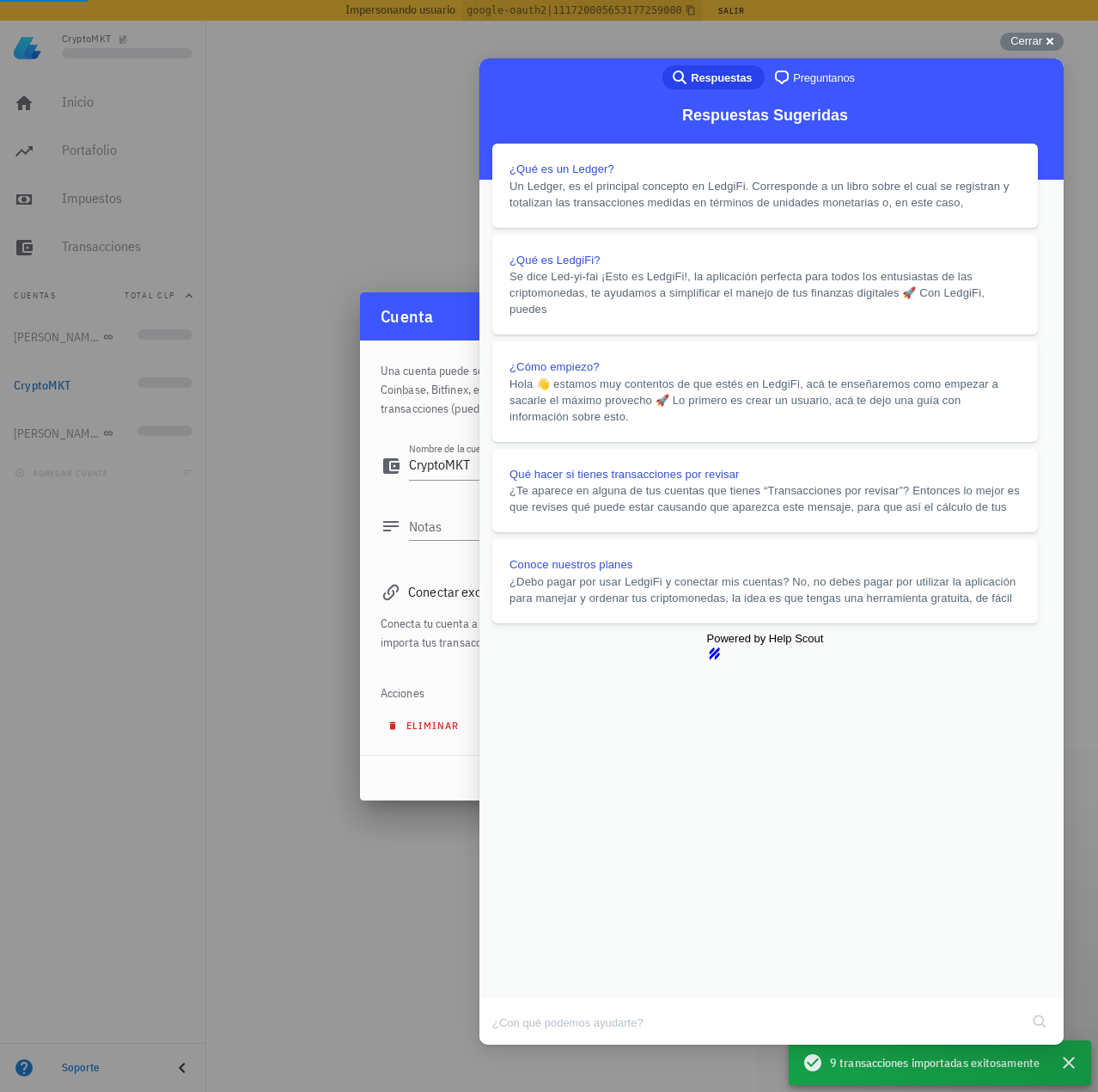
click at [418, 728] on span "eliminar" at bounding box center [425, 725] width 68 height 13
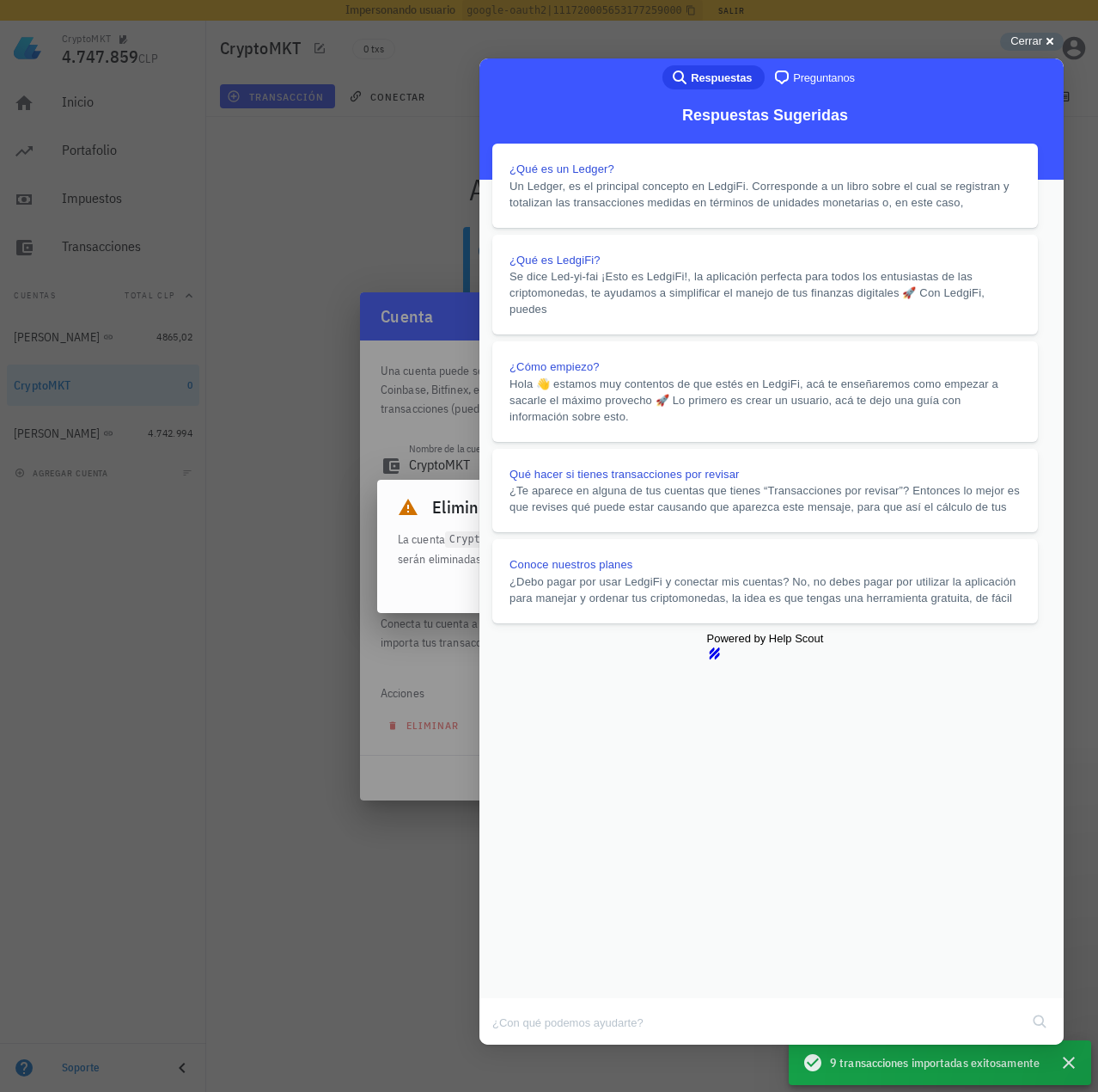
click at [511, 1045] on button "Close" at bounding box center [496, 1056] width 31 height 22
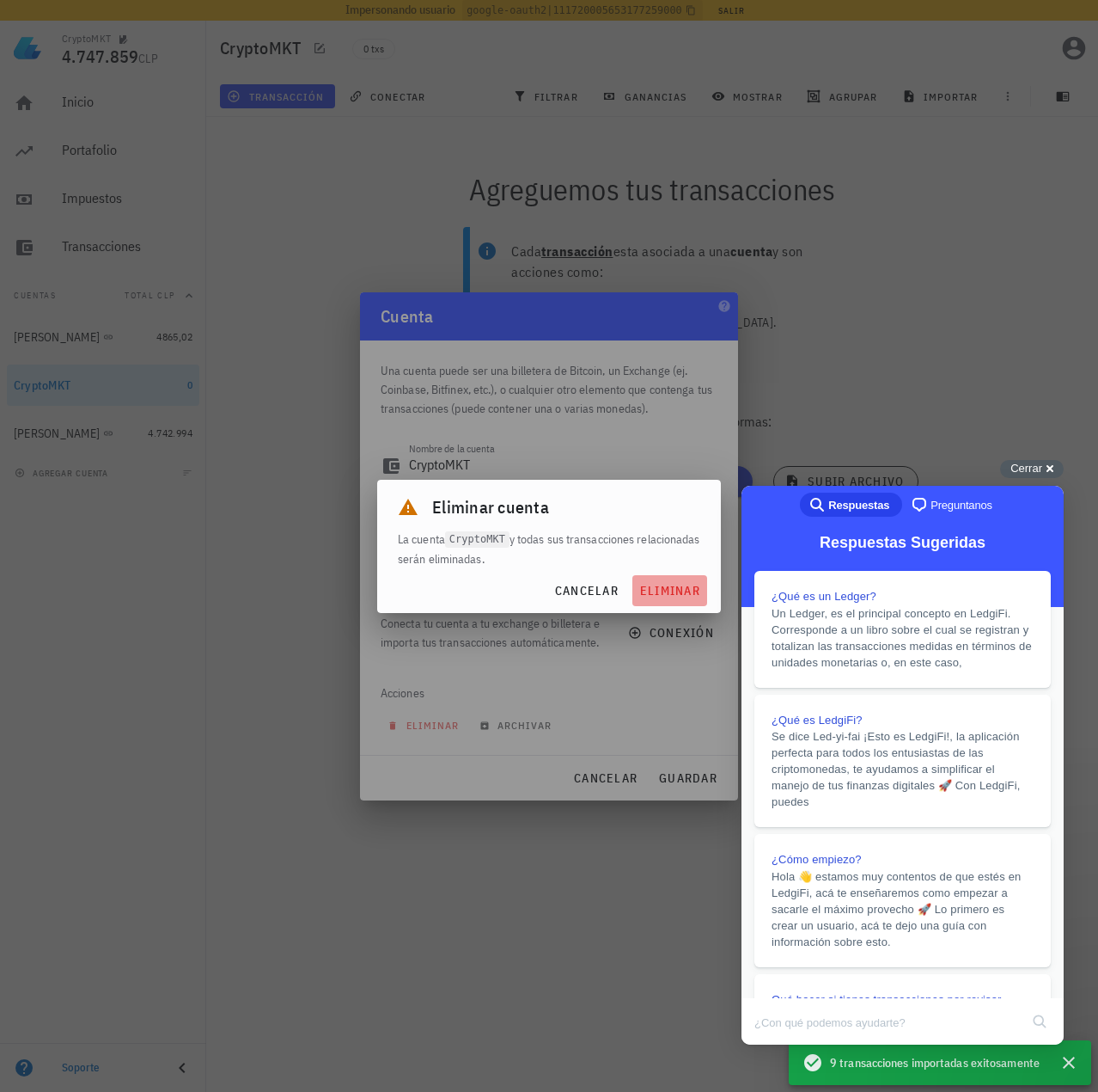
click at [690, 595] on span "eliminar" at bounding box center [669, 590] width 61 height 16
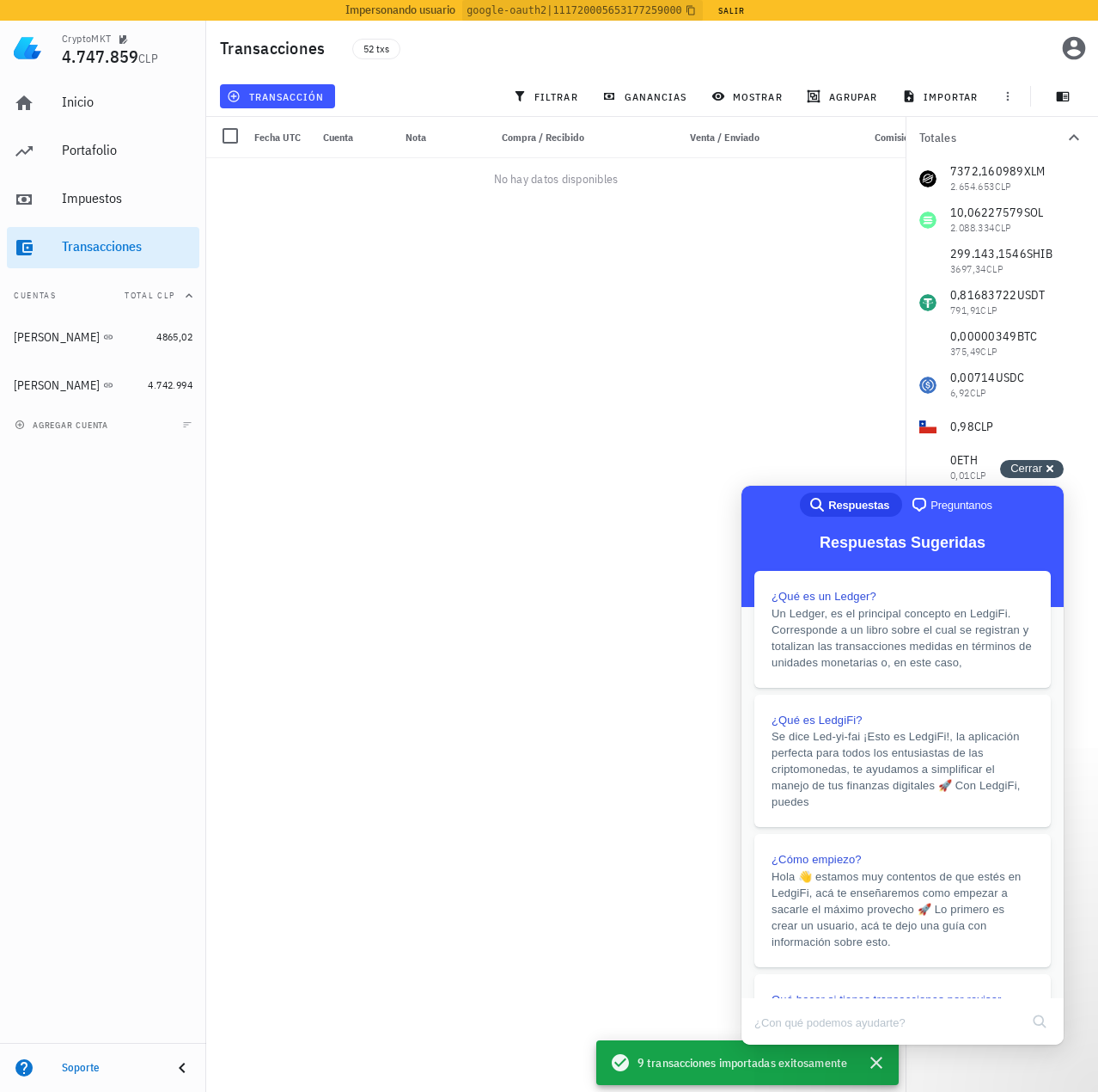
click at [1032, 471] on span "Cerrar" at bounding box center [1027, 468] width 32 height 13
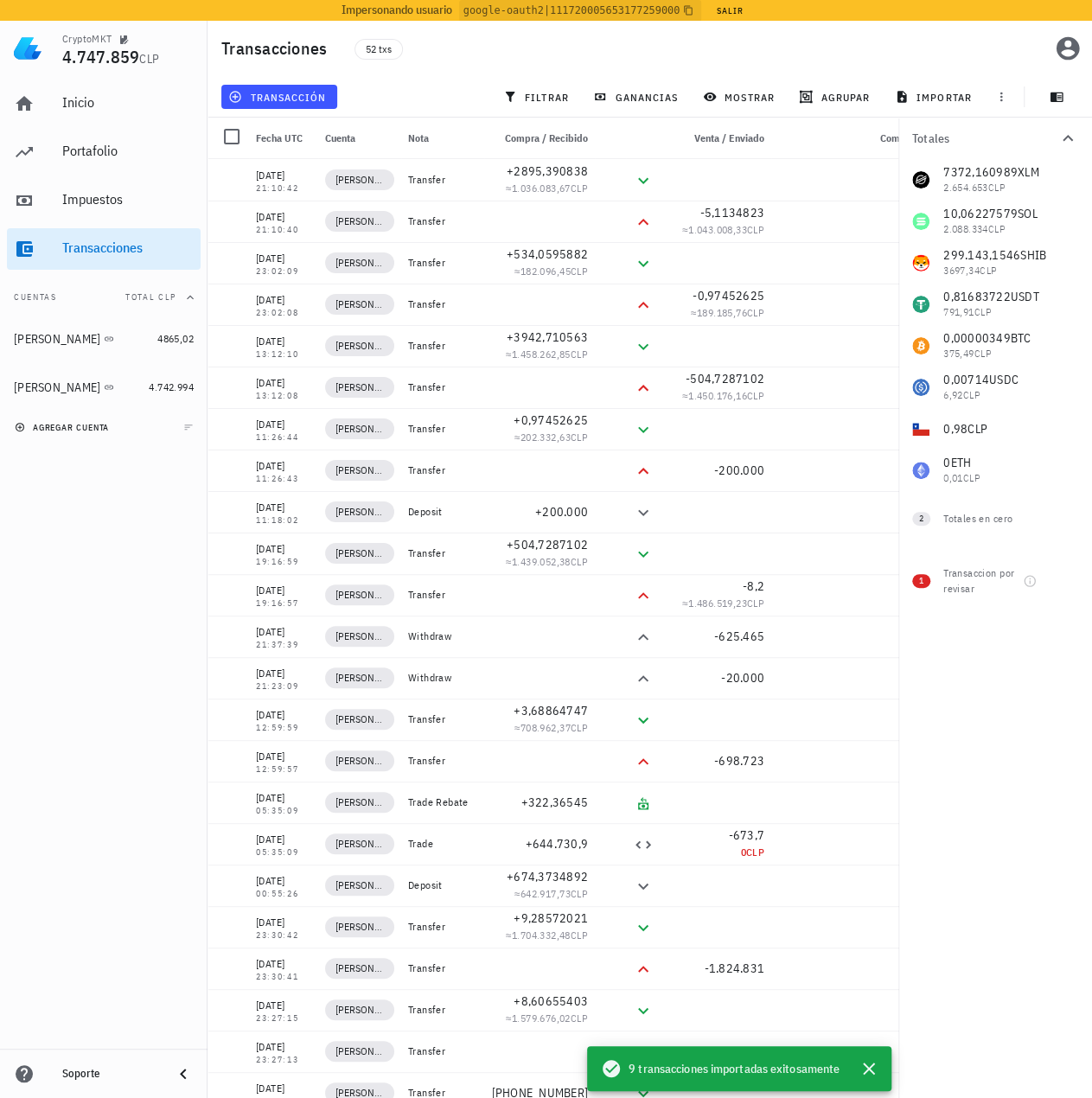
click at [68, 426] on span "agregar cuenta" at bounding box center [64, 427] width 91 height 11
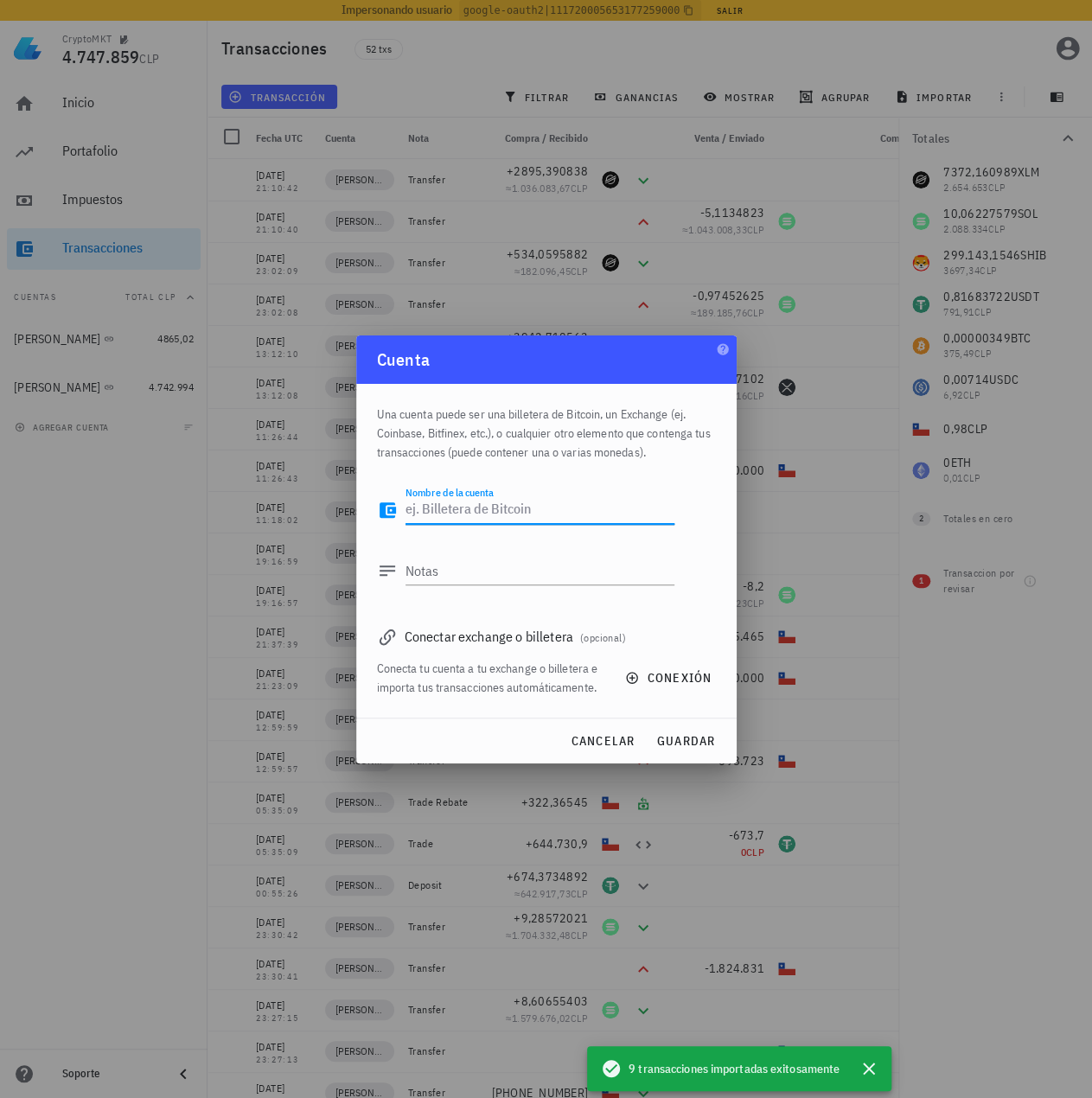
paste textarea "Francisco Urrea"
type textarea "Francisco Urrea"
click at [663, 666] on button "conexión" at bounding box center [670, 678] width 111 height 31
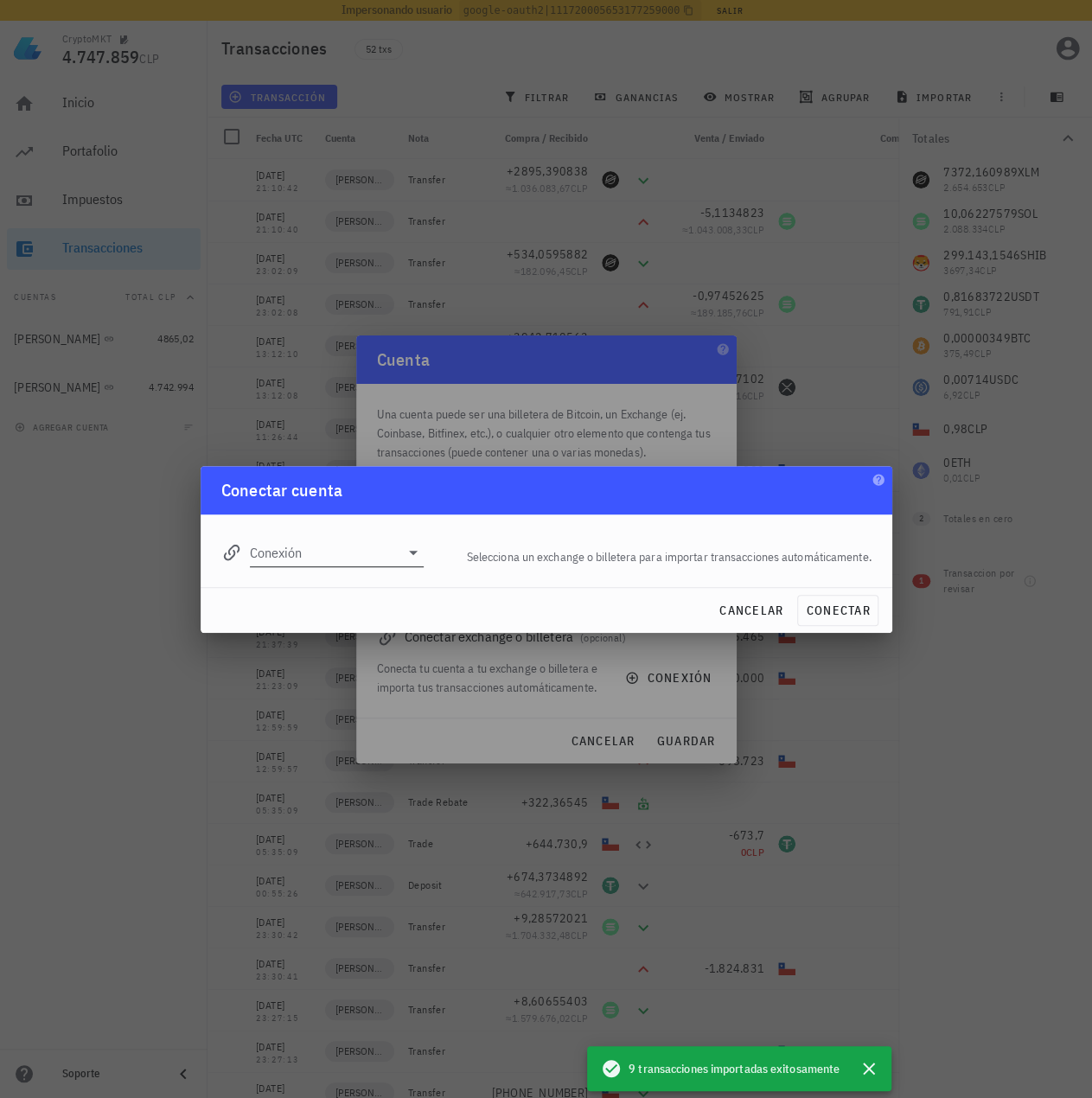
click at [329, 567] on div "Conexión" at bounding box center [337, 553] width 175 height 28
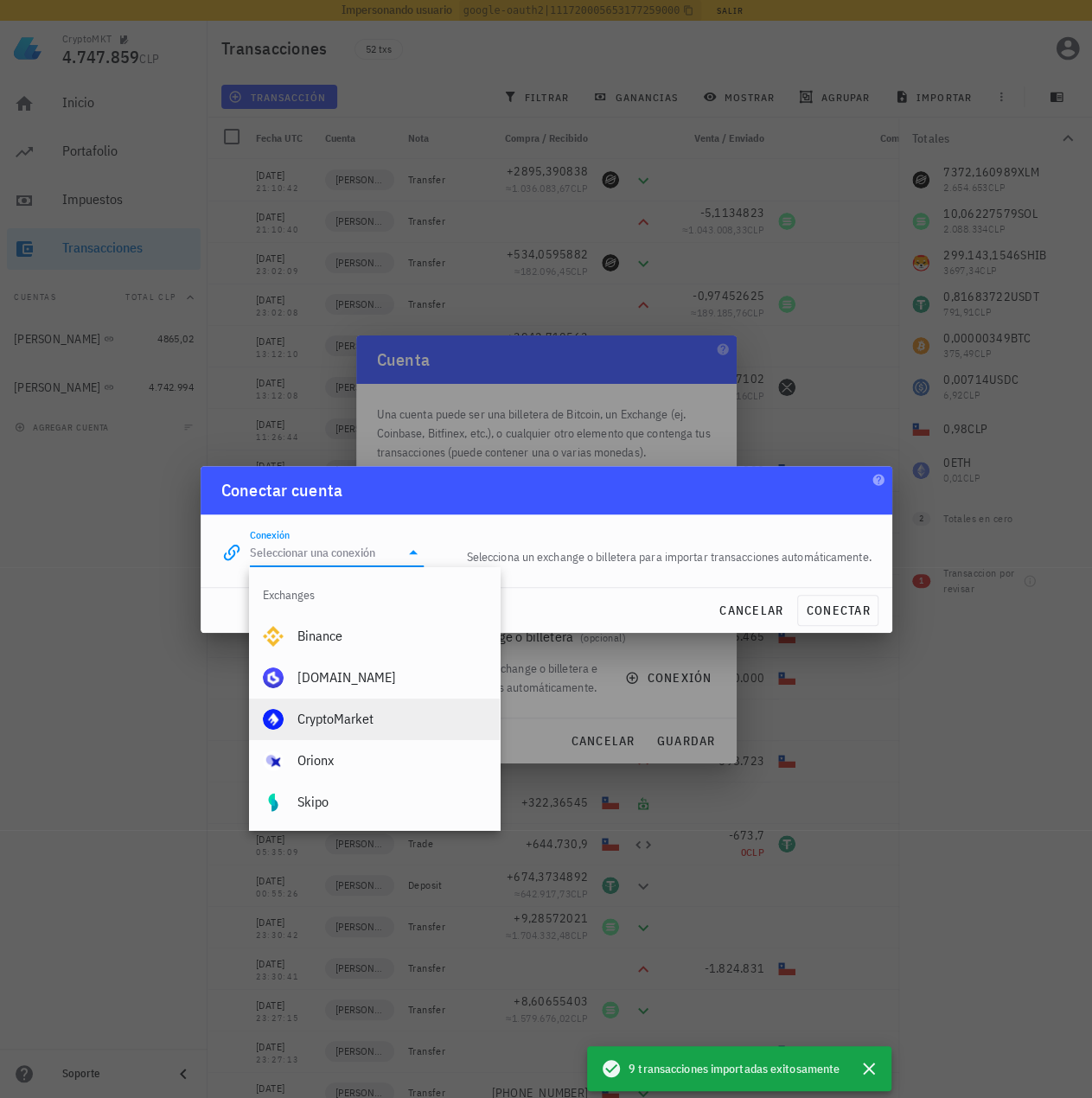
click at [365, 707] on div "CryptoMarket" at bounding box center [392, 718] width 189 height 37
type input "CryptoMarket"
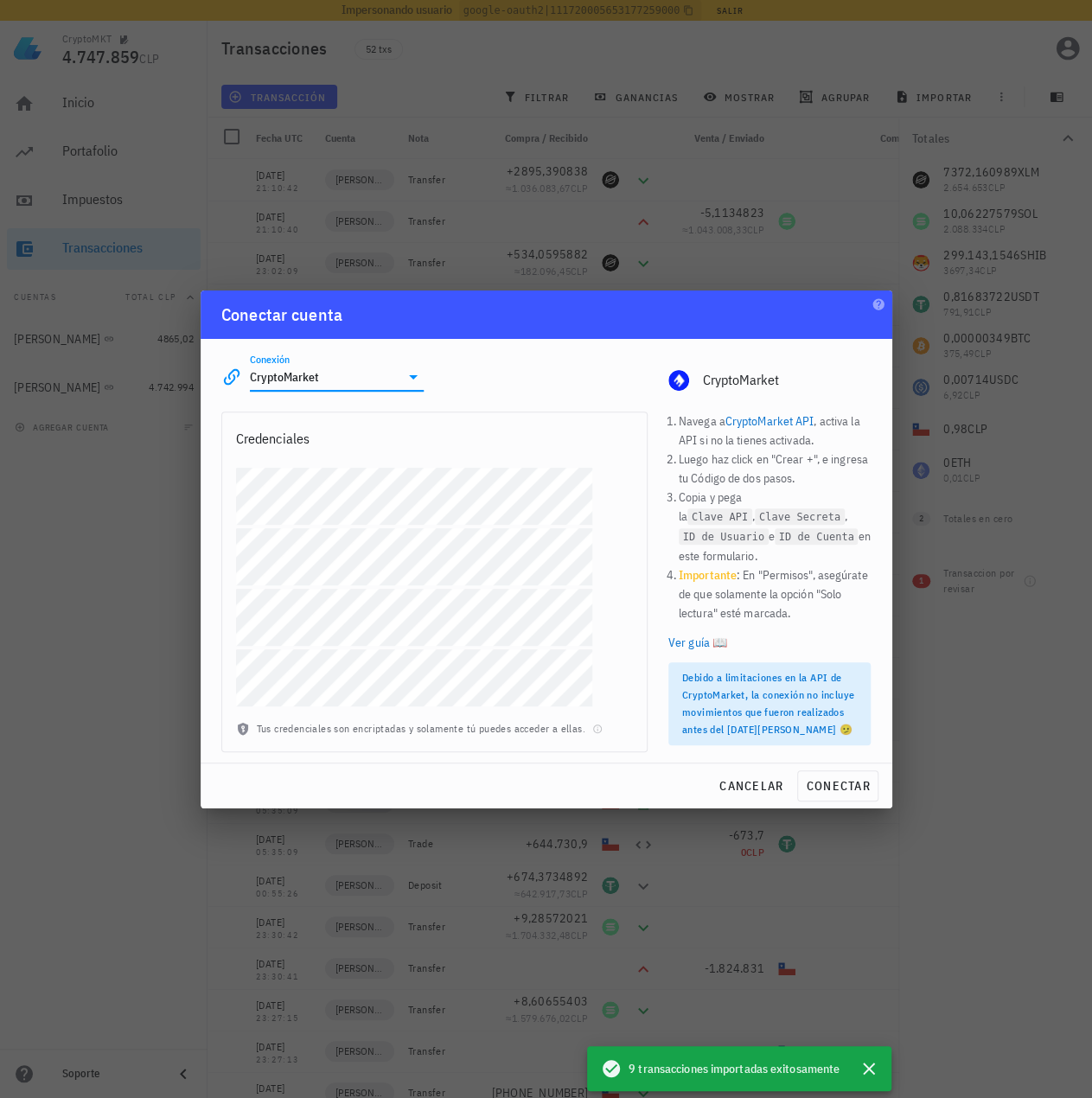
click at [362, 462] on div "Credenciales" at bounding box center [434, 438] width 425 height 52
click at [842, 778] on span "conectar" at bounding box center [838, 786] width 65 height 16
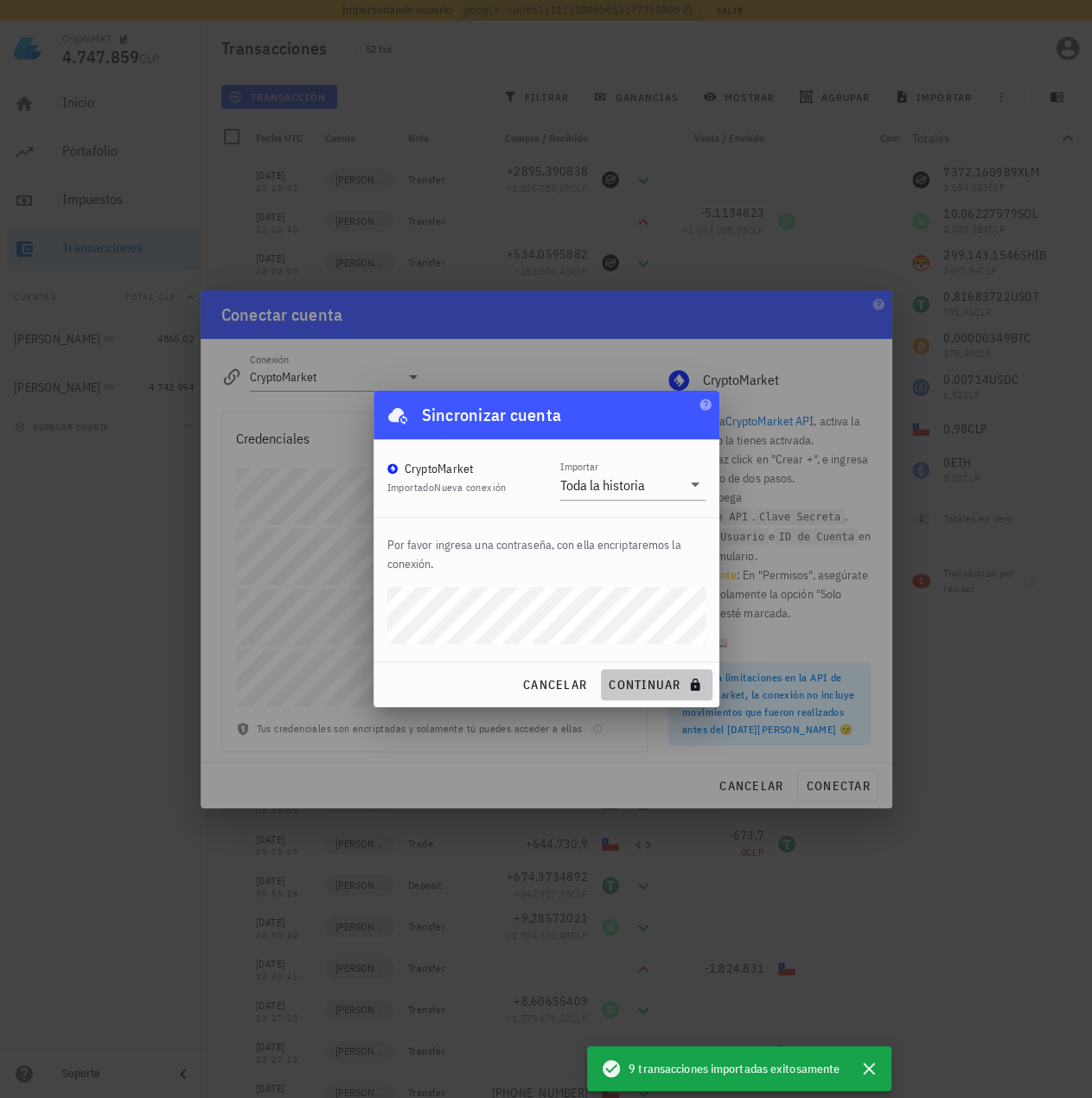
click at [677, 695] on button "continuar" at bounding box center [656, 684] width 111 height 31
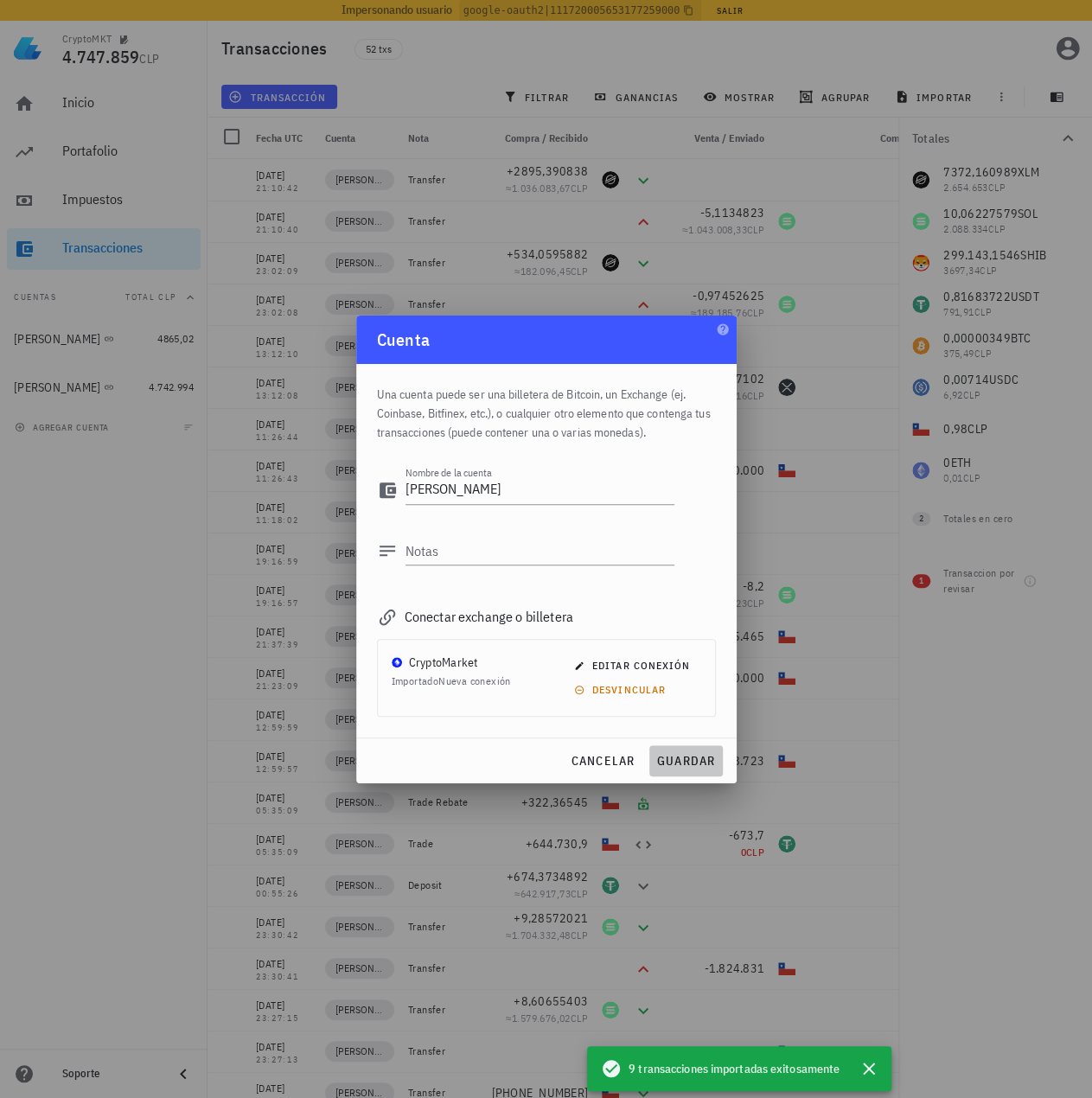
click at [700, 764] on span "guardar" at bounding box center [686, 760] width 60 height 16
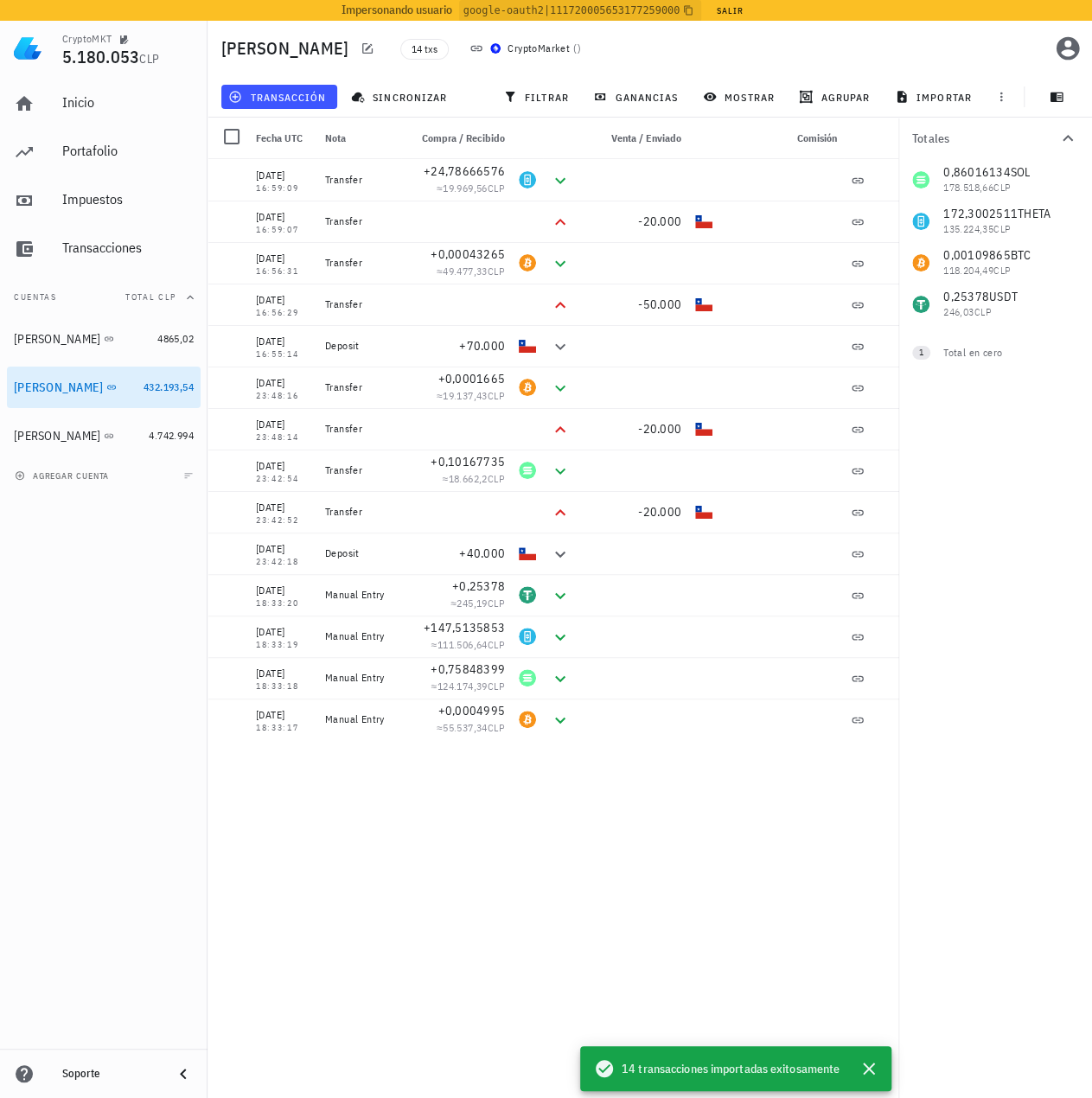
click at [83, 465] on div "agregar cuenta" at bounding box center [103, 474] width 207 height 38
click at [64, 475] on span "agregar cuenta" at bounding box center [64, 475] width 91 height 11
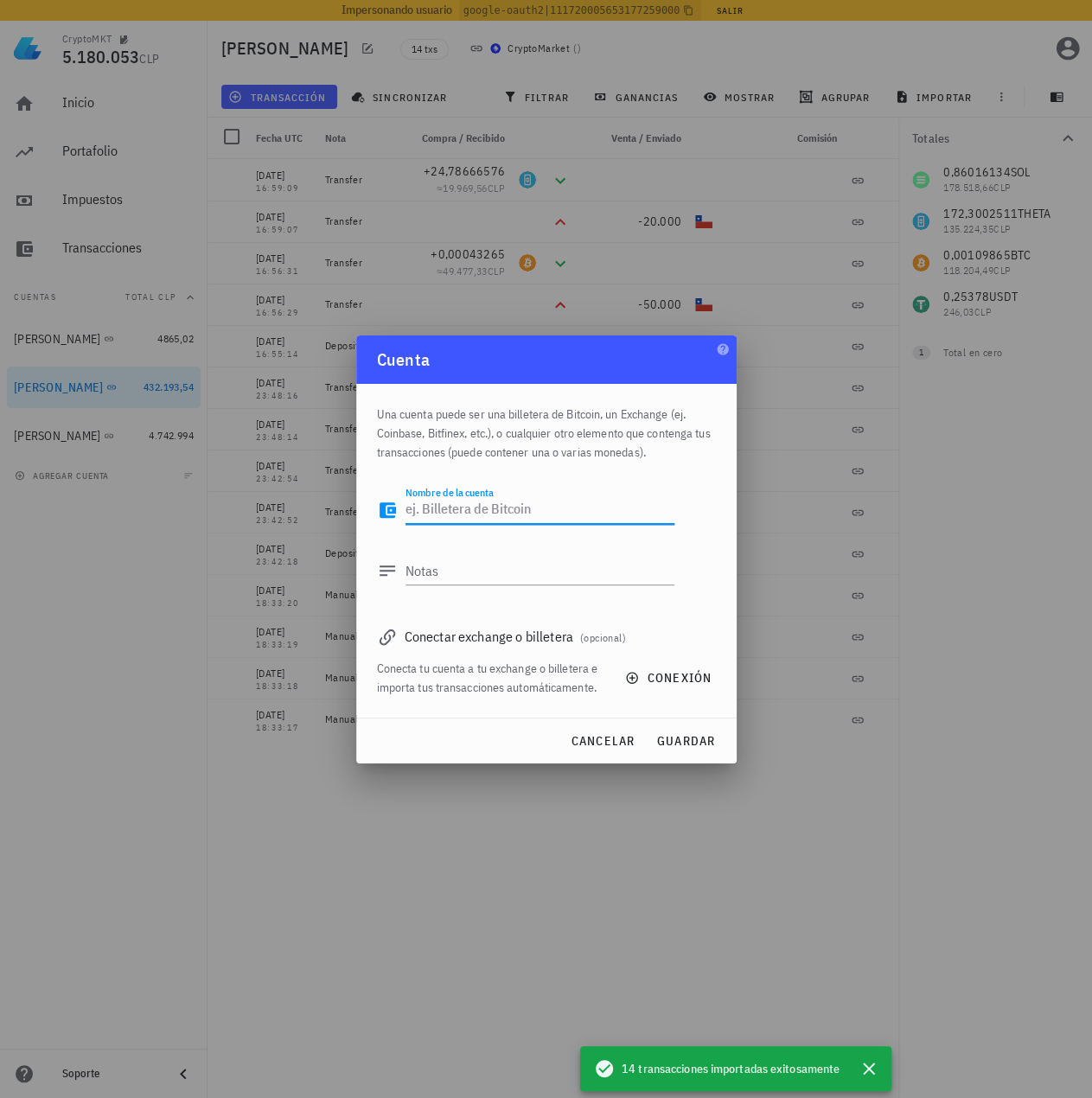
paste textarea "Ignacio"
type textarea "Ignacio"
click at [685, 679] on span "conexión" at bounding box center [670, 677] width 83 height 16
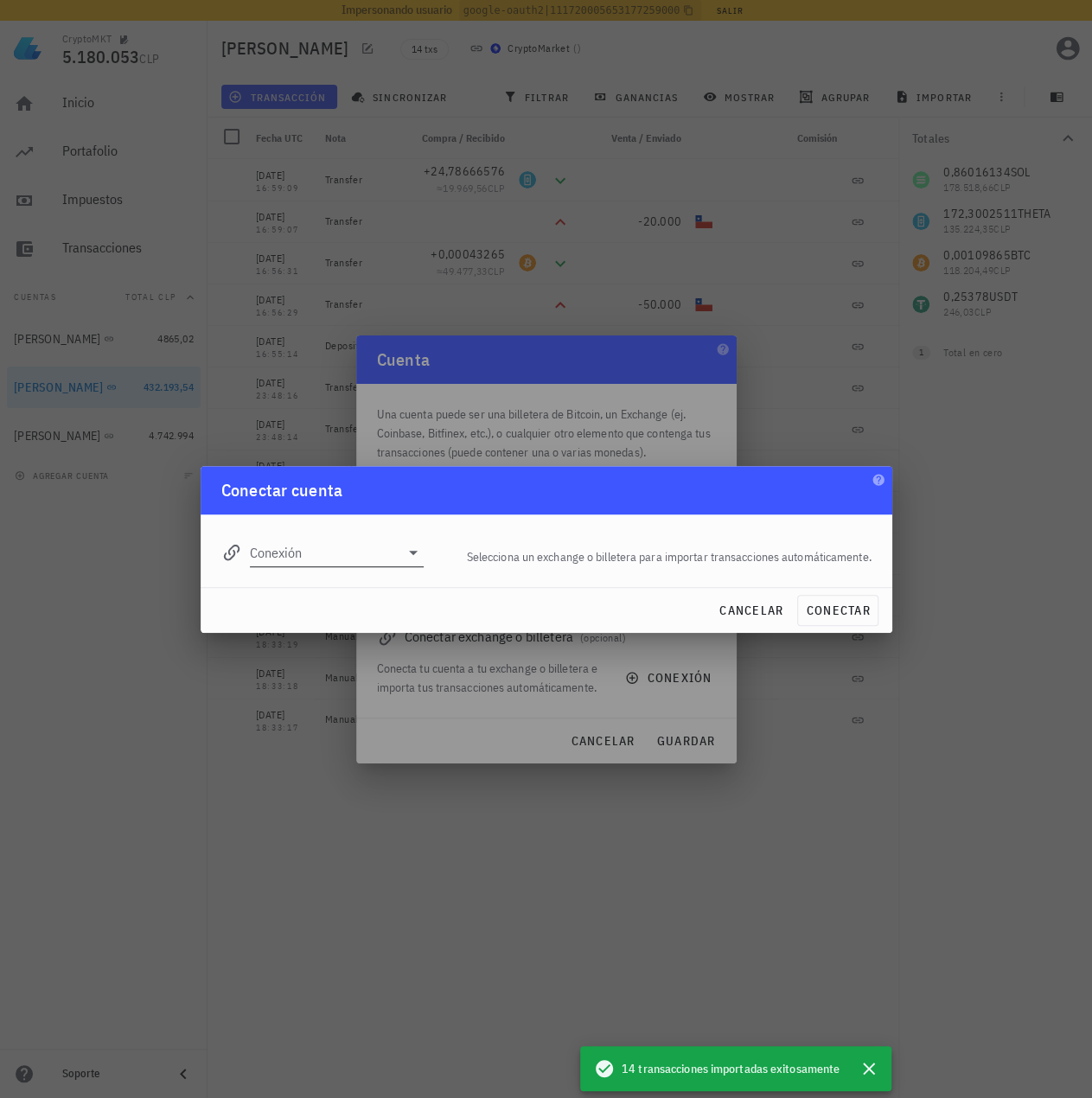
click at [328, 557] on input "Conexión" at bounding box center [324, 553] width 150 height 28
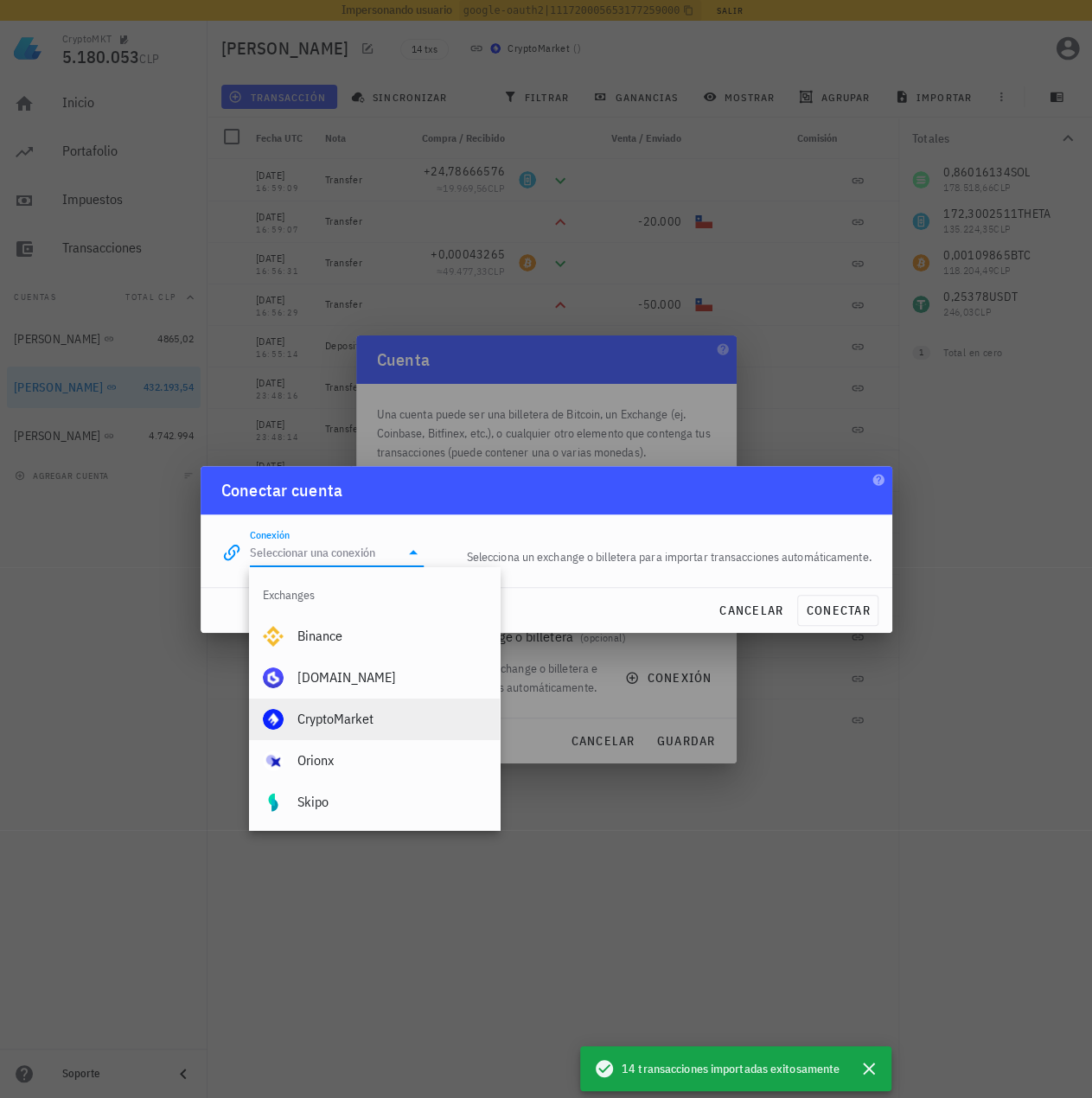
click at [353, 716] on div "CryptoMarket" at bounding box center [392, 718] width 189 height 17
type input "CryptoMarket"
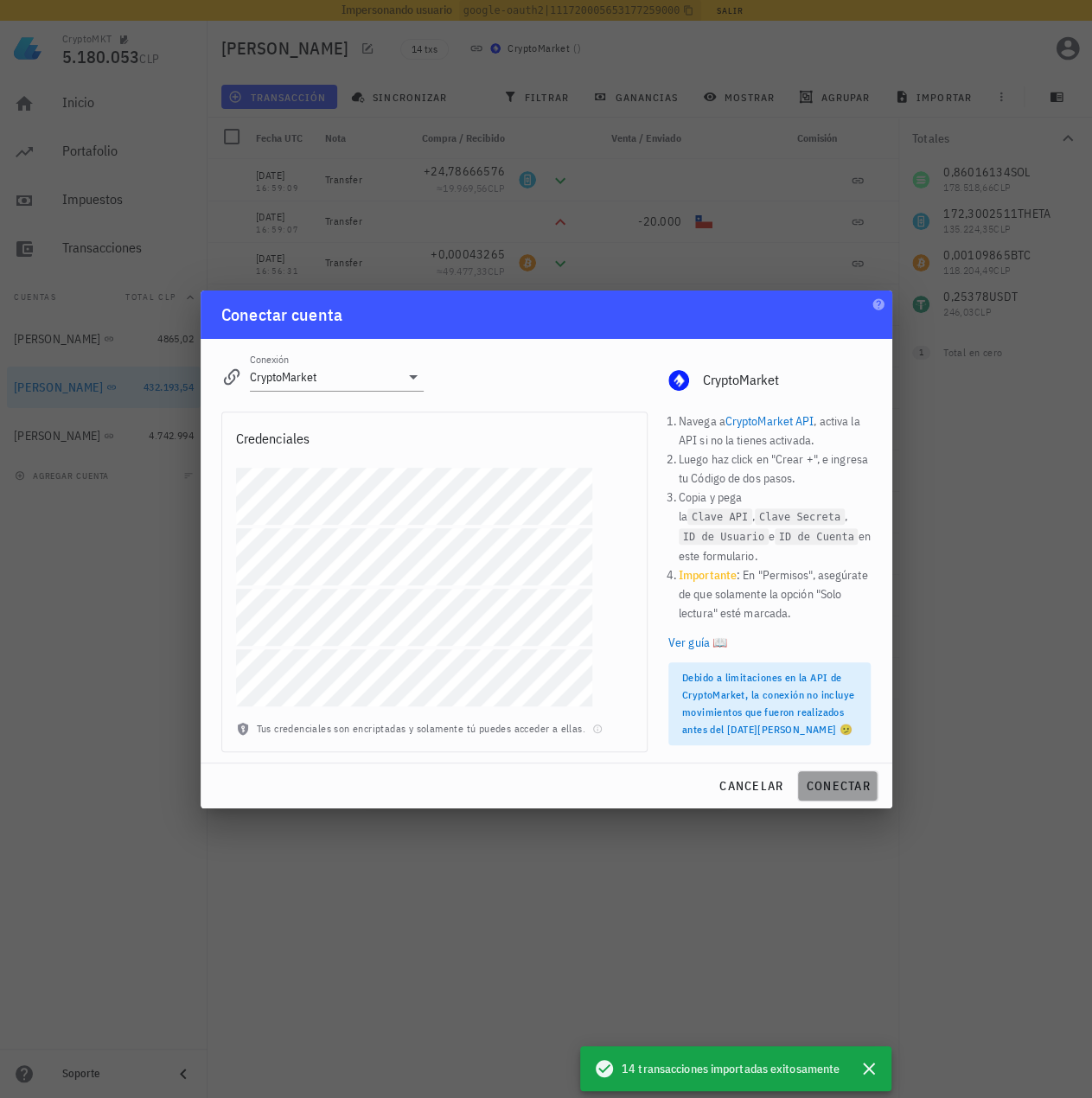
click at [830, 786] on span "conectar" at bounding box center [838, 786] width 65 height 16
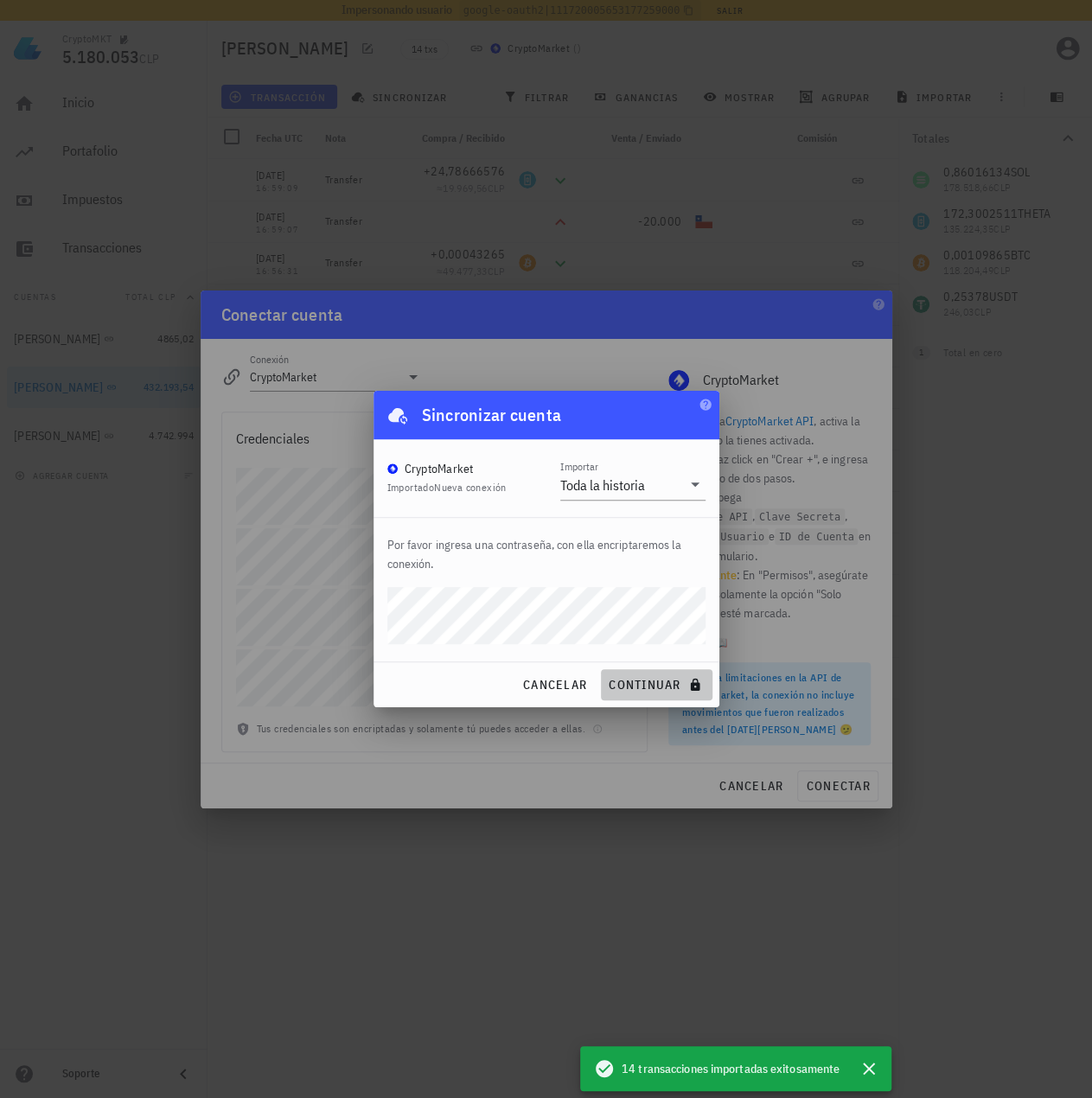
click at [690, 680] on icon "submit" at bounding box center [695, 684] width 14 height 14
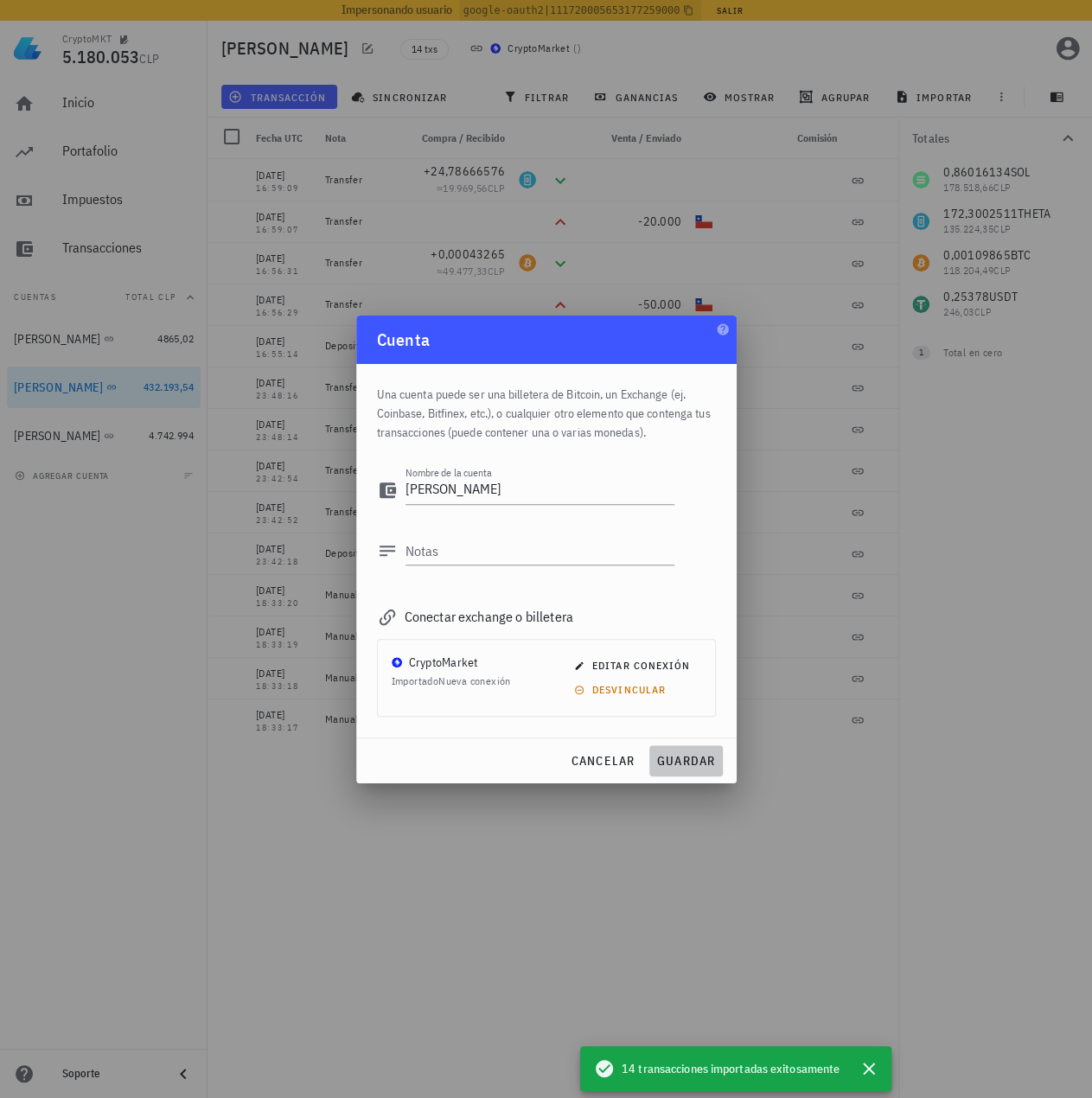
click at [710, 760] on span "guardar" at bounding box center [686, 760] width 60 height 16
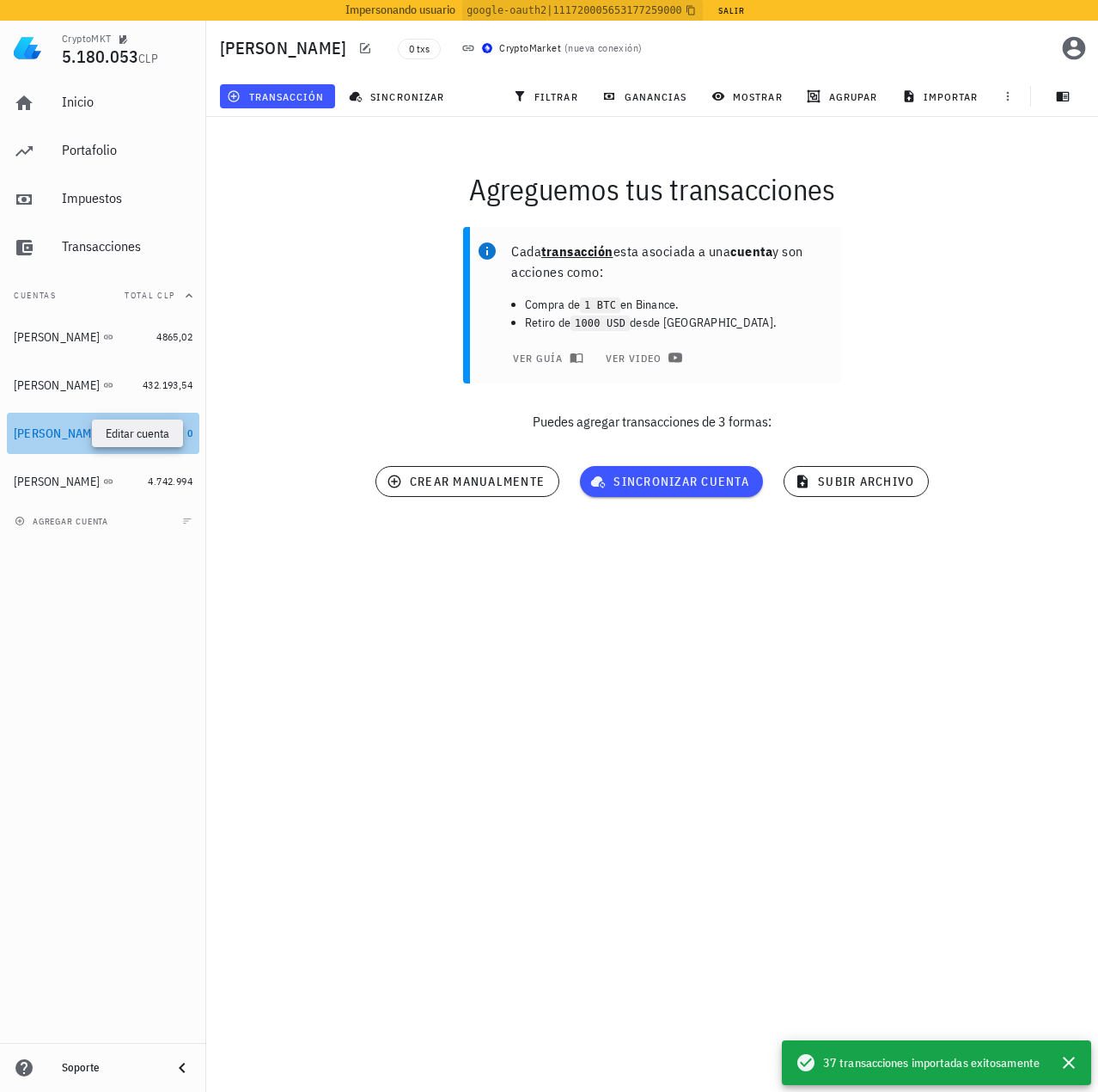
click at [123, 429] on icon "button" at bounding box center [127, 432] width 10 height 10
type textarea "Ignacio"
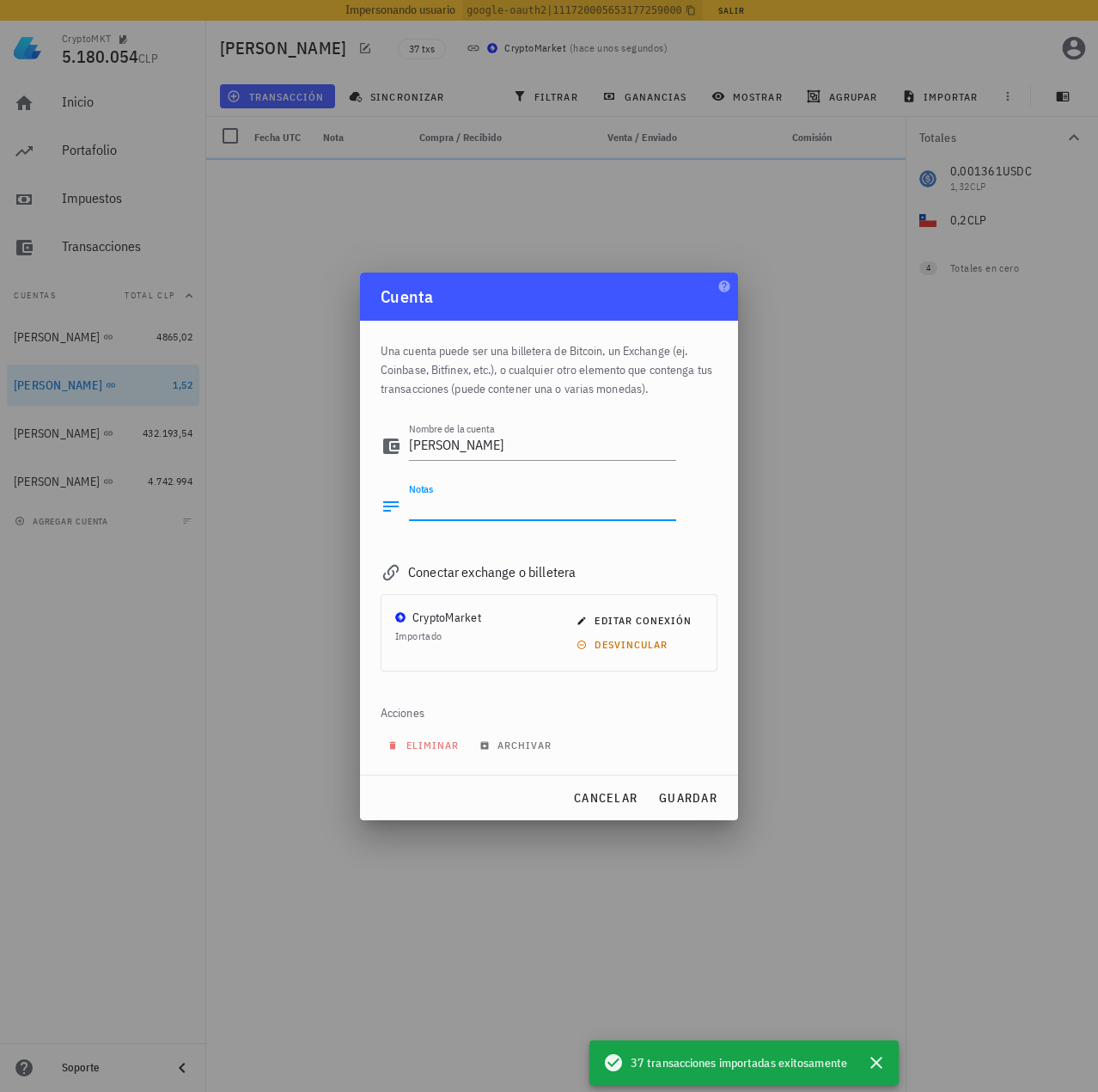
click at [500, 508] on textarea "Notas" at bounding box center [543, 507] width 267 height 27
paste textarea "google-oauth2|109119826671371813627"
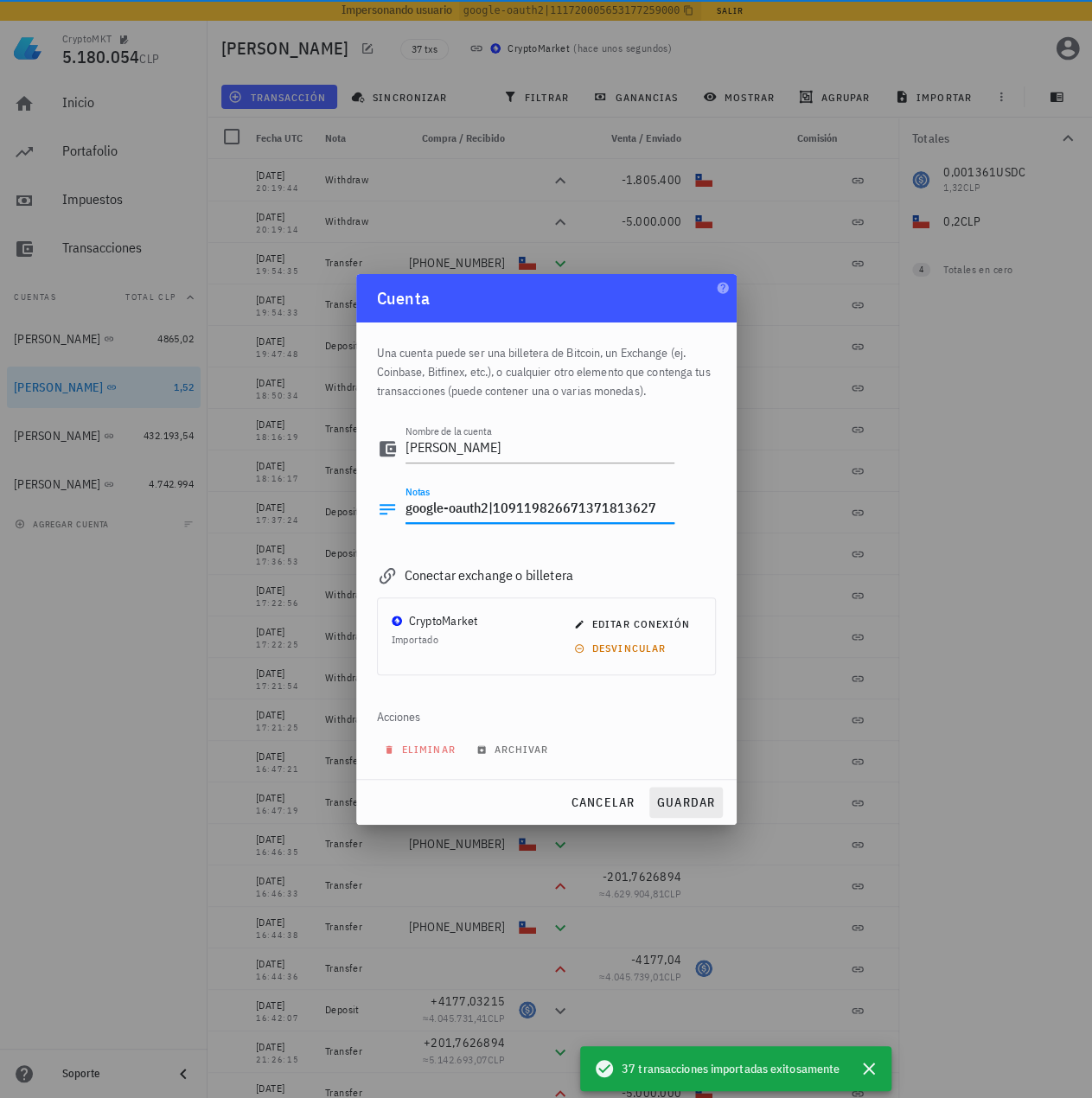
type textarea "google-oauth2|109119826671371813627"
click at [690, 801] on span "guardar" at bounding box center [686, 801] width 60 height 16
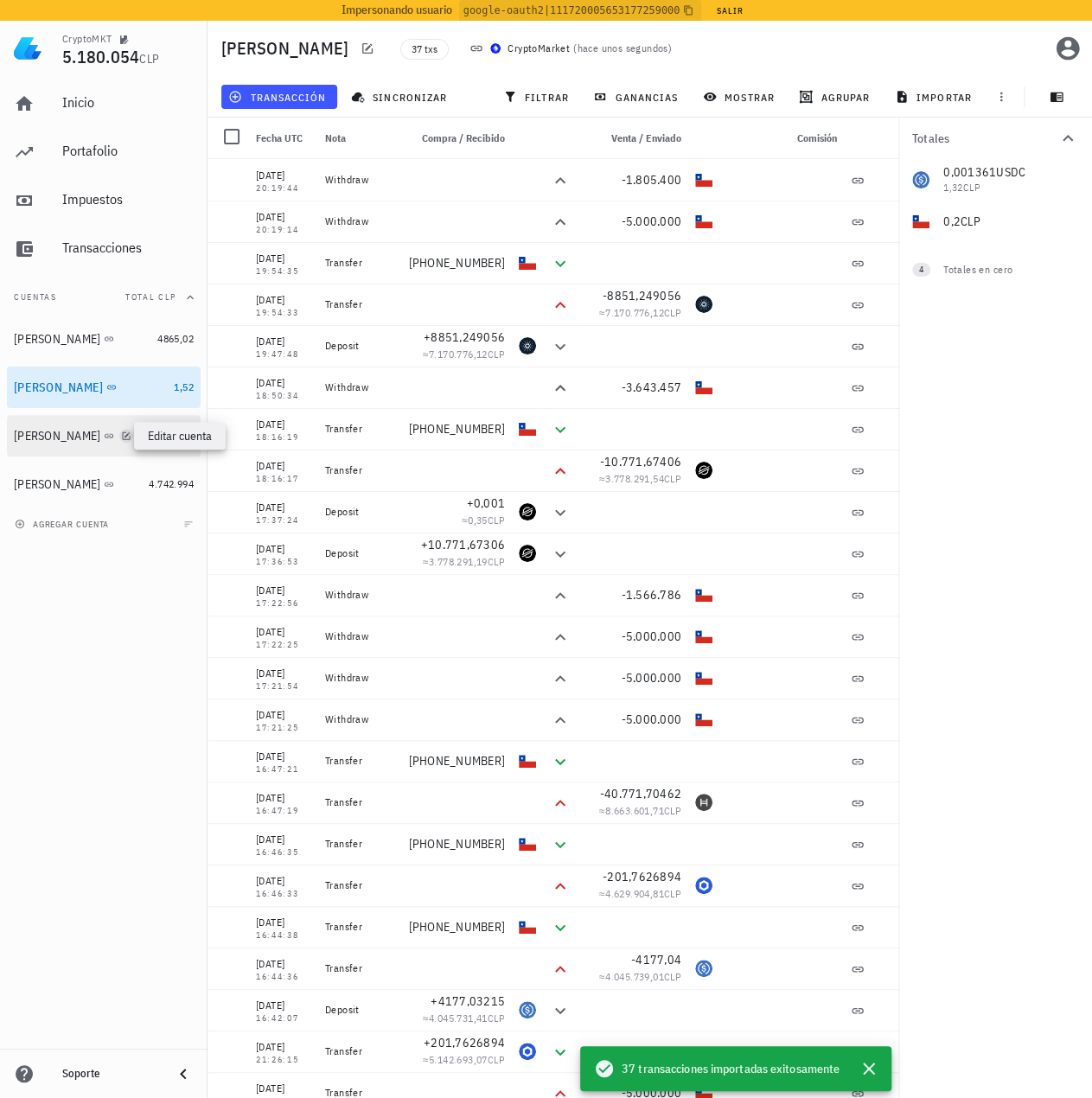
click at [123, 436] on icon "button" at bounding box center [126, 435] width 7 height 7
type textarea "Francisco Urrea"
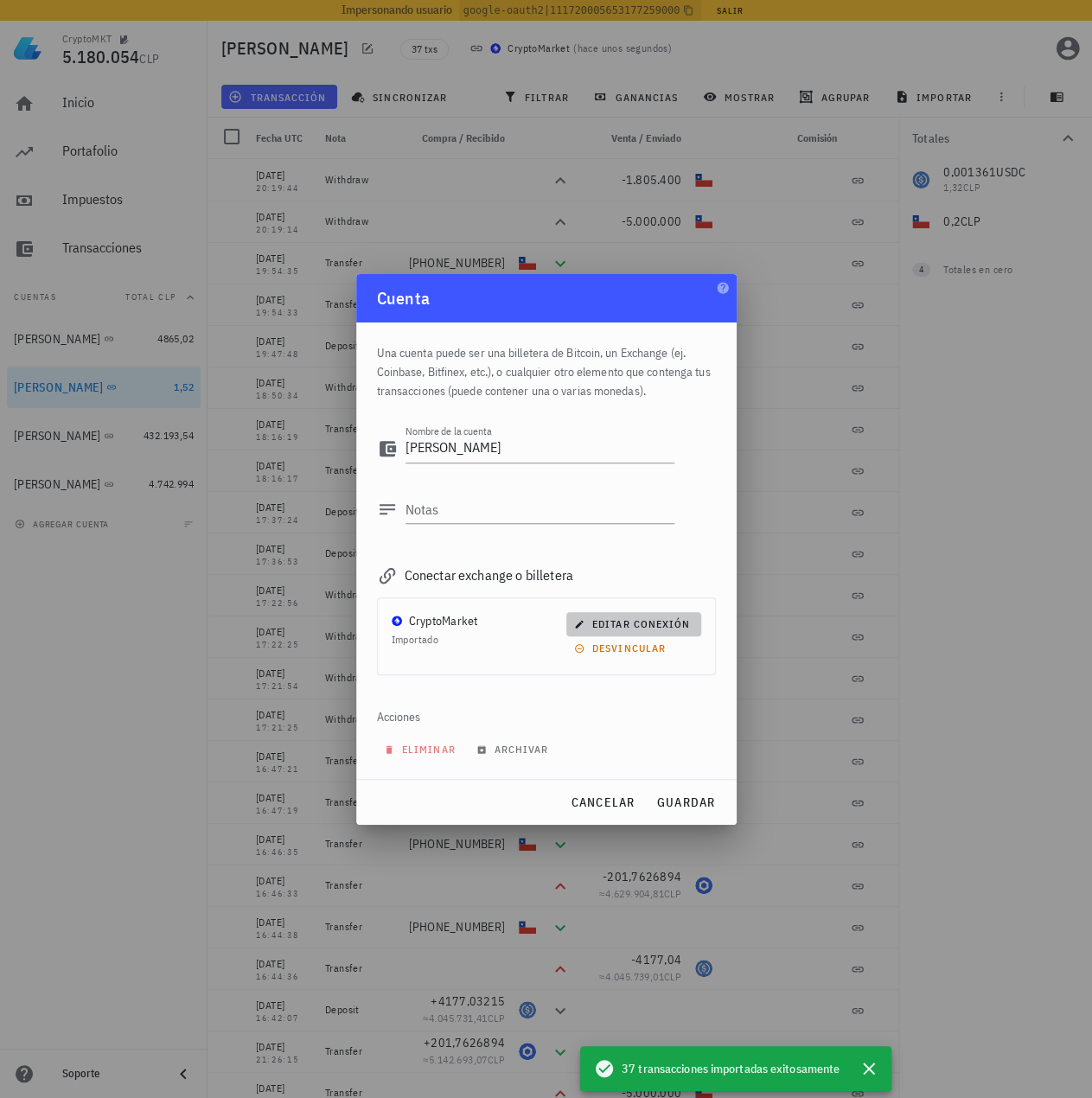
click at [640, 619] on span "editar conexión" at bounding box center [634, 624] width 112 height 13
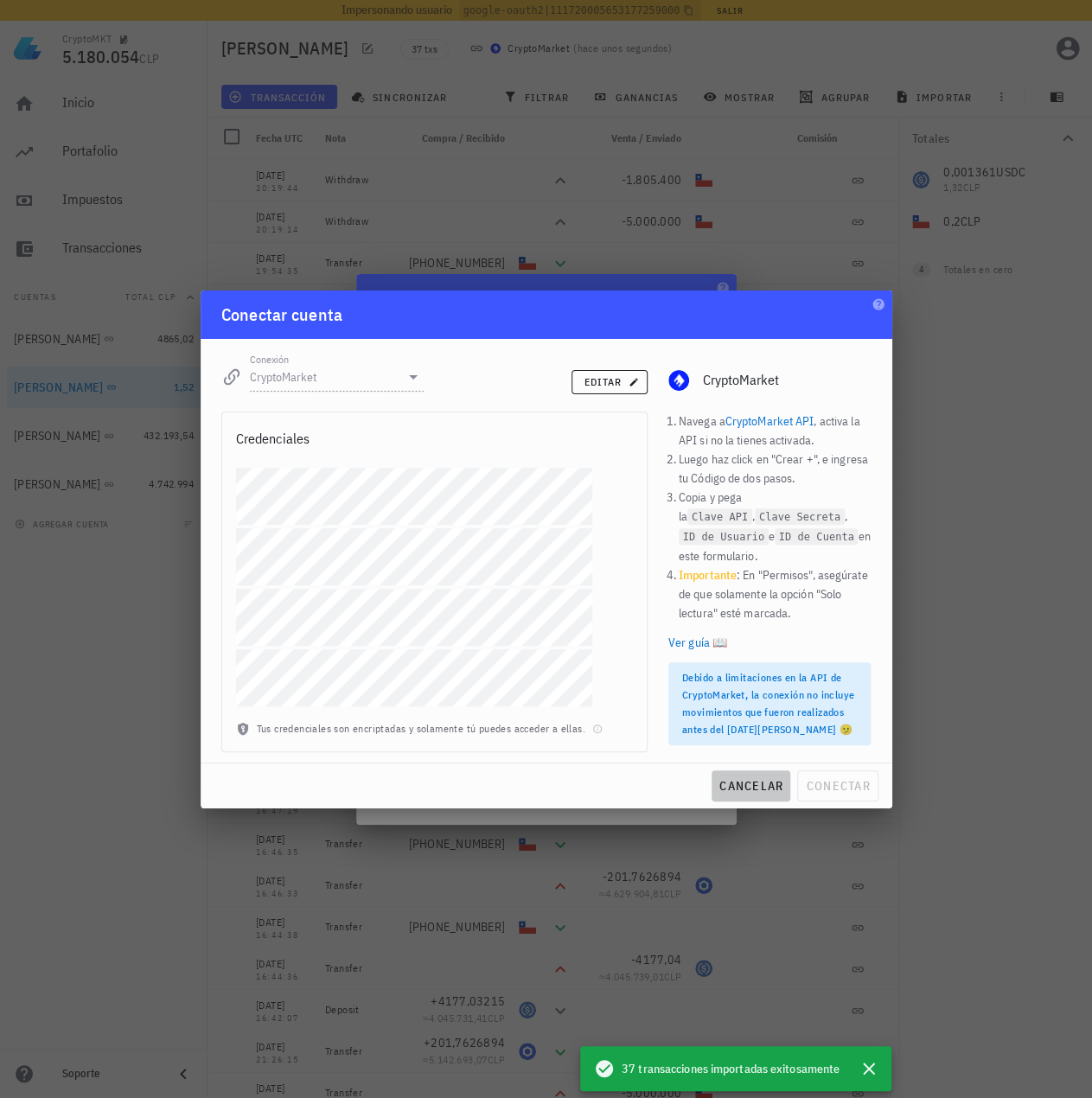
click at [752, 781] on span "cancelar" at bounding box center [751, 786] width 65 height 16
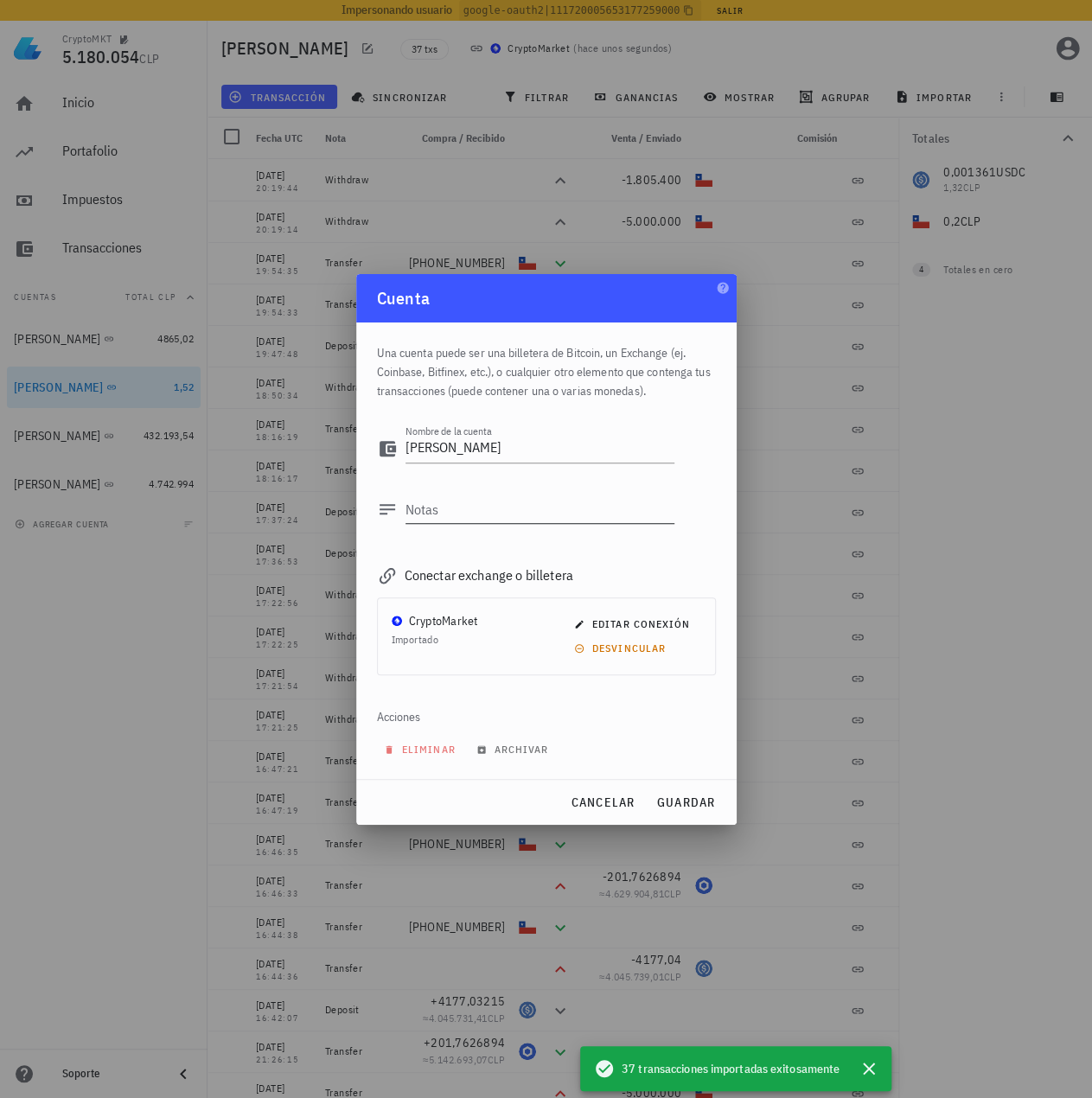
click at [491, 520] on textarea "Notas" at bounding box center [540, 509] width 269 height 28
paste textarea "auth0|624a1020407a63006ac9681c"
type textarea "auth0|624a1020407a63006ac9681c"
click at [683, 800] on div "cancelar guardar" at bounding box center [546, 801] width 381 height 45
drag, startPoint x: 683, startPoint y: 800, endPoint x: 24, endPoint y: 569, distance: 698.3
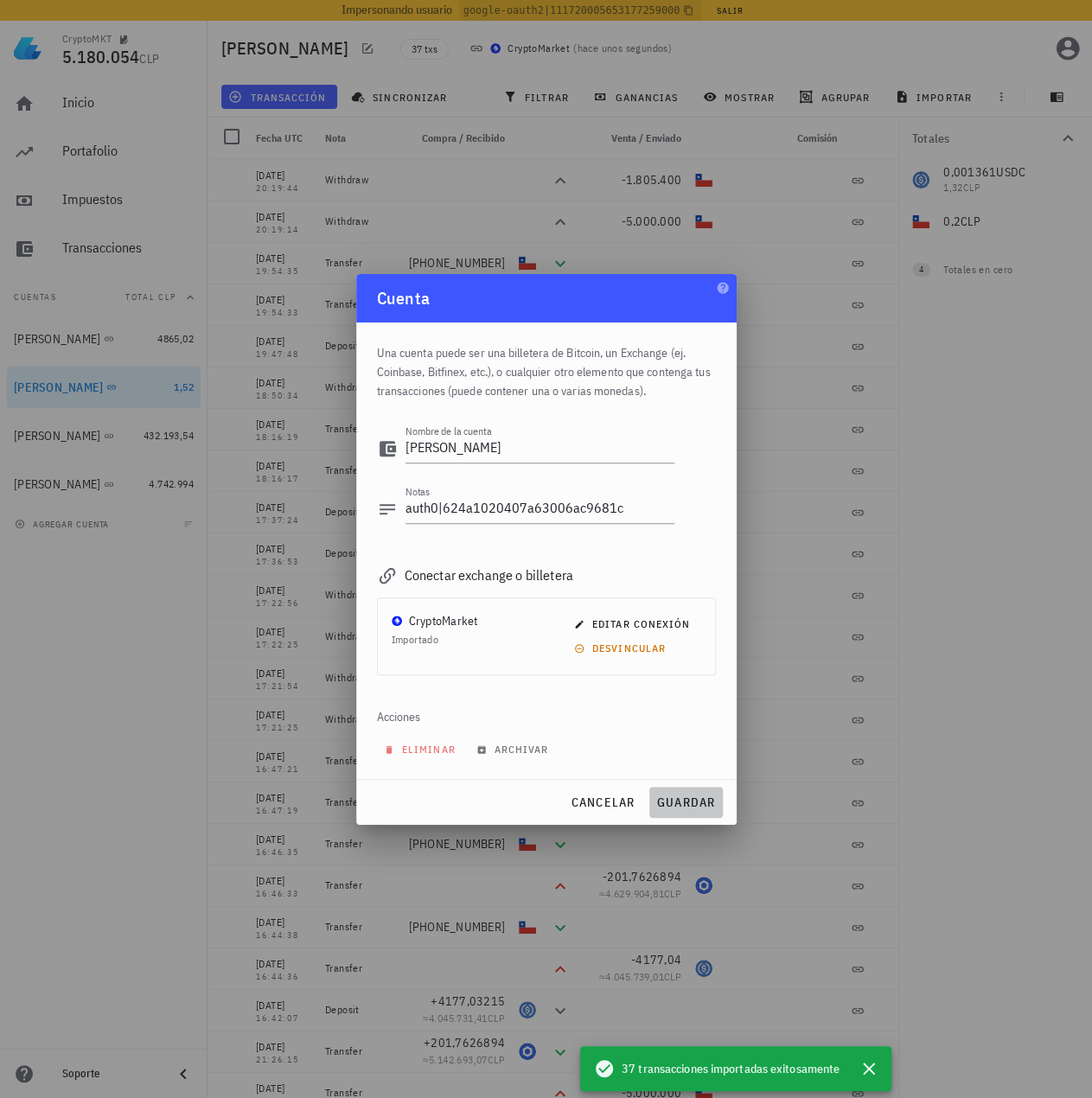
click at [682, 800] on span "guardar" at bounding box center [686, 801] width 60 height 16
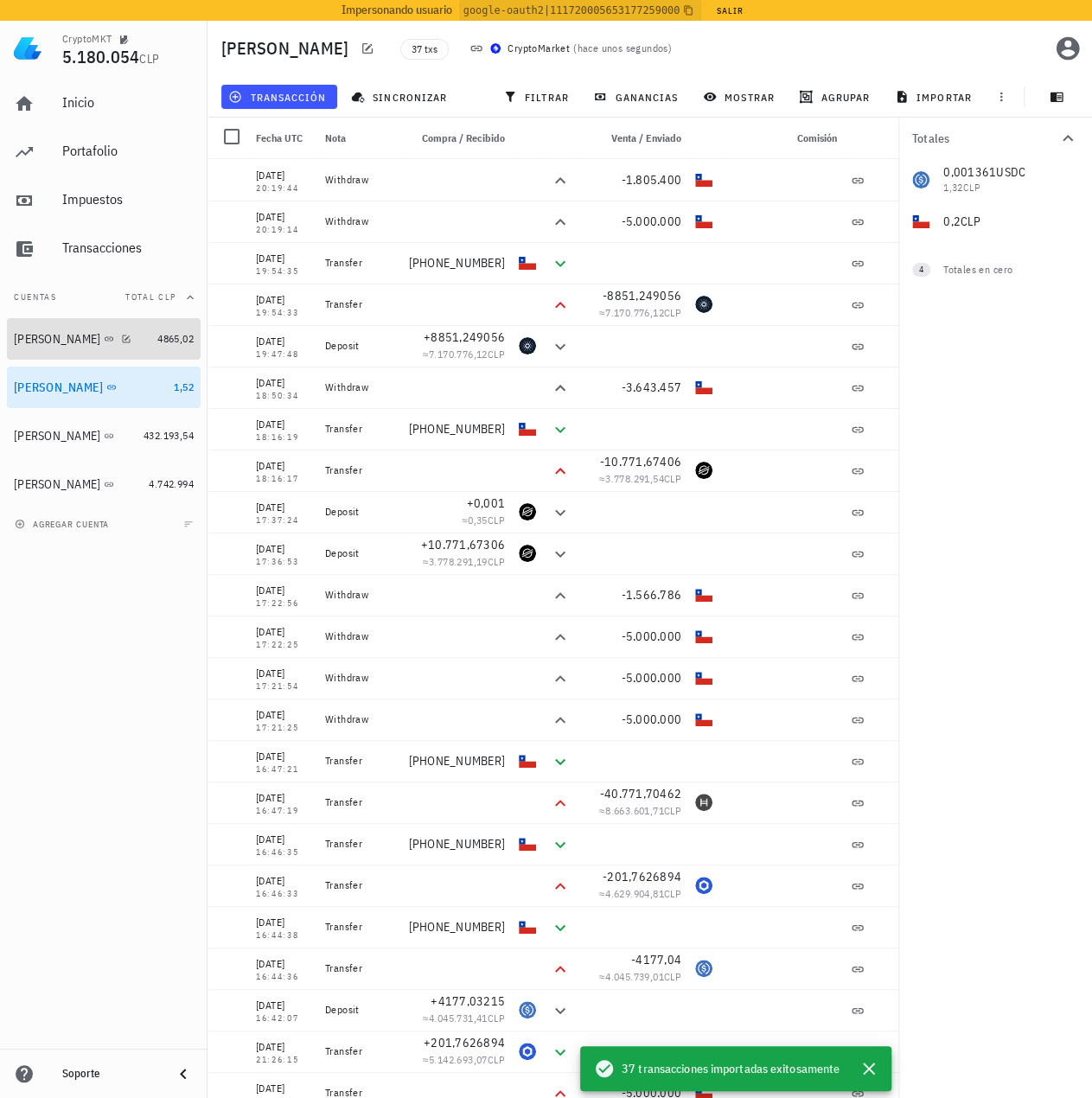
click at [114, 338] on div at bounding box center [123, 338] width 18 height 15
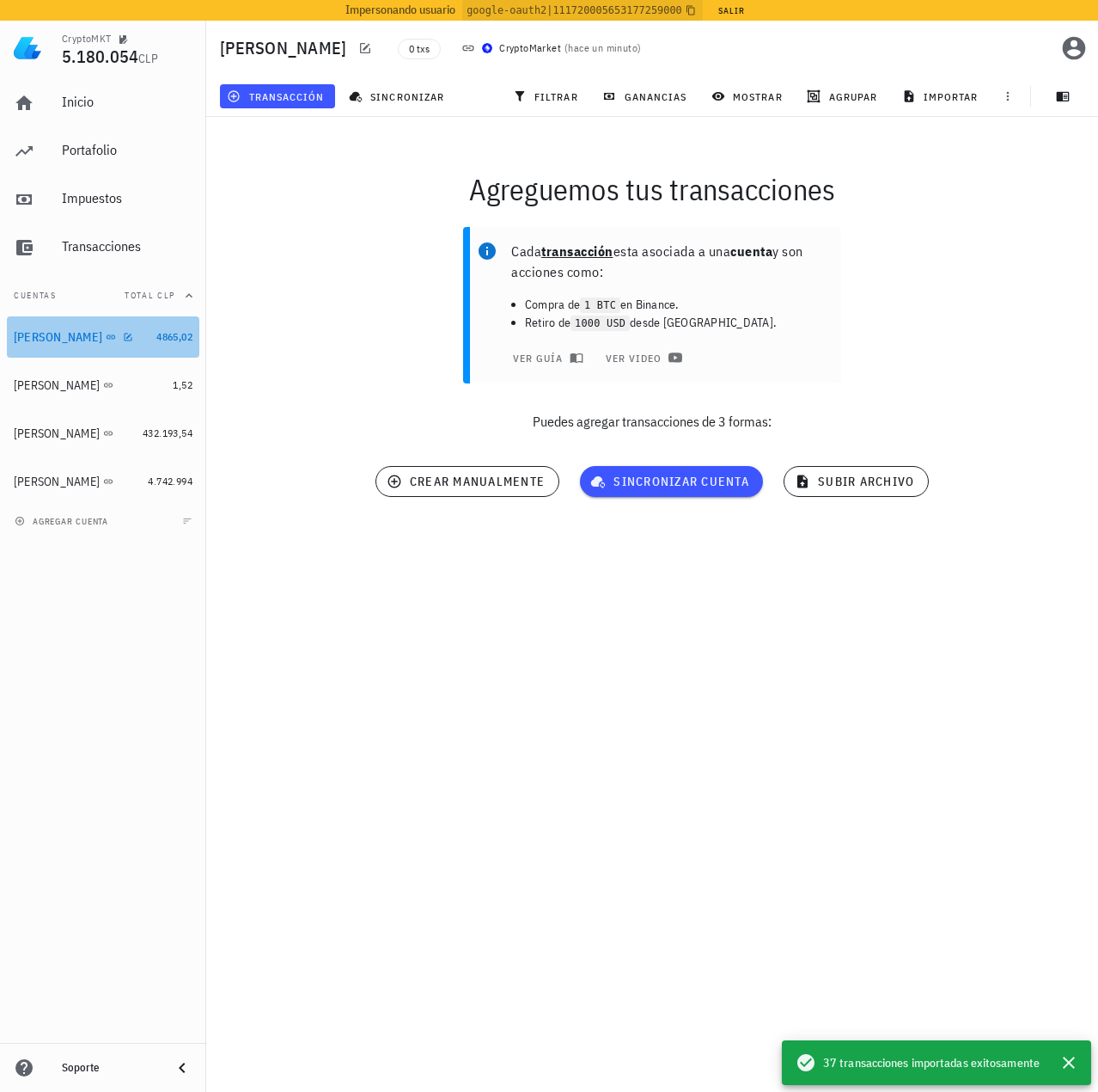
click at [116, 340] on div at bounding box center [125, 336] width 17 height 15
click at [125, 336] on icon "button" at bounding box center [128, 336] width 7 height 7
type textarea "Miguel B"
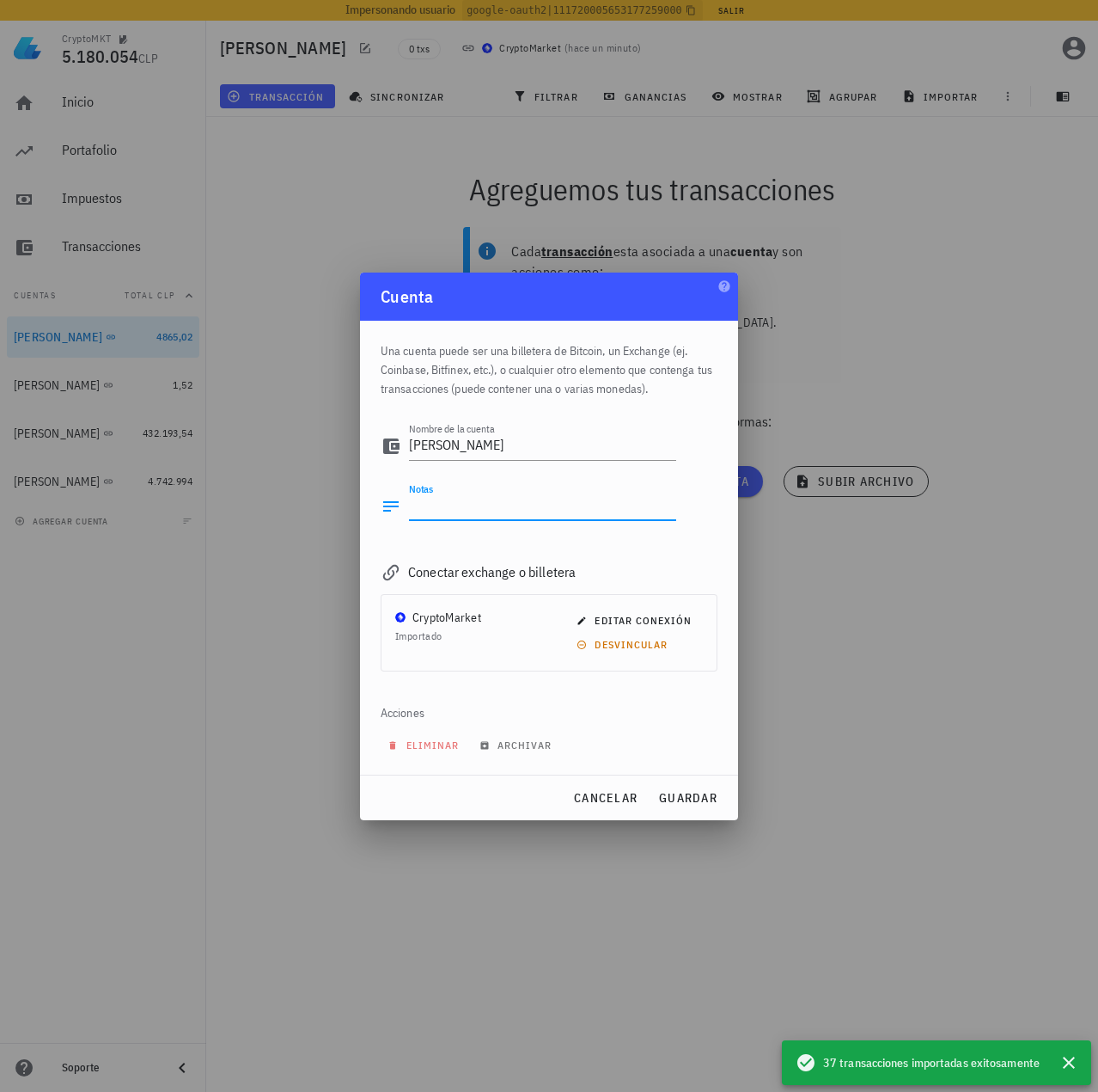
click at [468, 501] on textarea "Notas" at bounding box center [543, 507] width 267 height 27
paste textarea "google-oauth2|110873594734765108369"
type textarea "google-oauth2|110873594734765108369"
click at [701, 799] on span "guardar" at bounding box center [688, 797] width 60 height 16
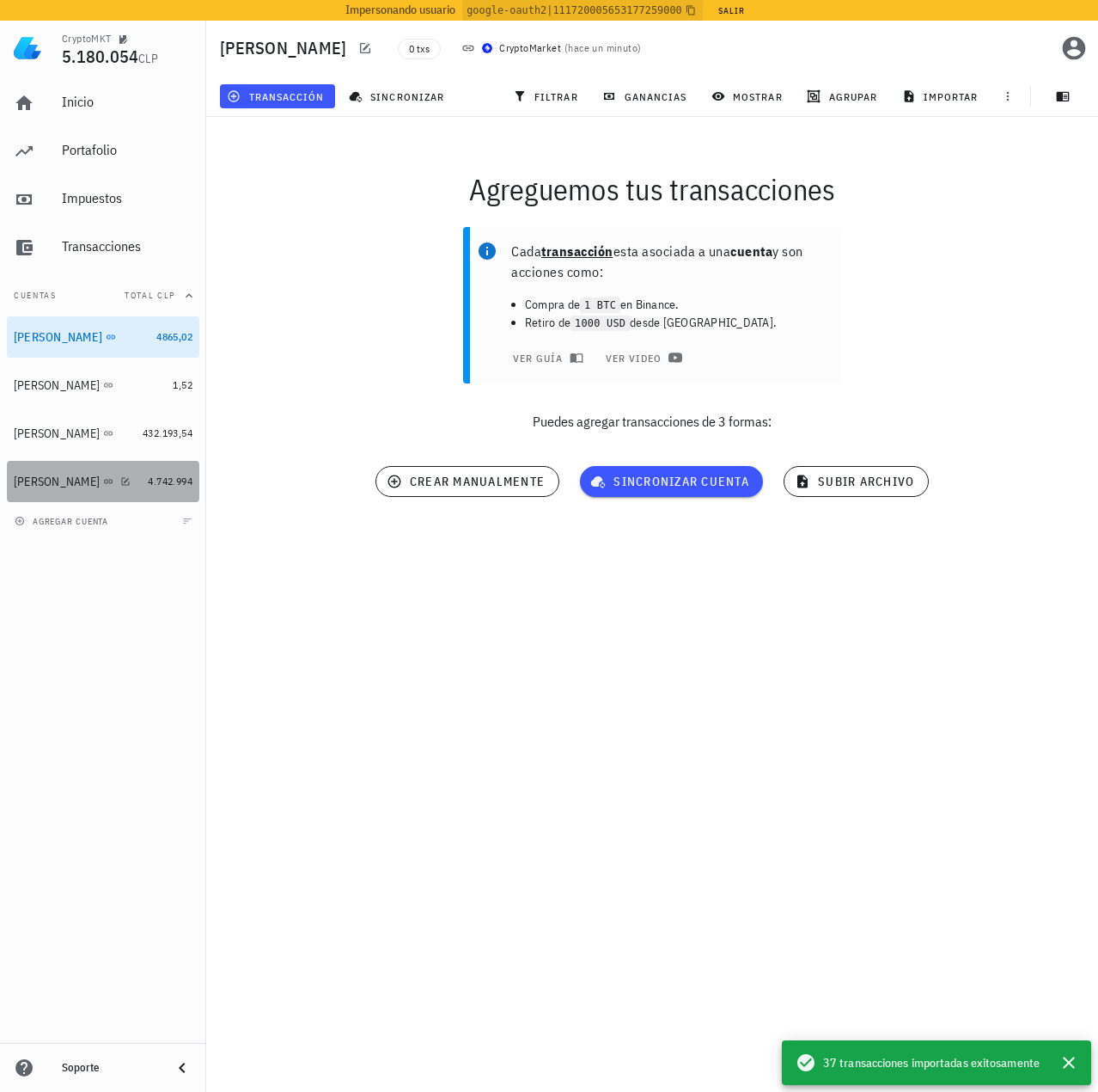
click at [163, 489] on div "4.742.994" at bounding box center [169, 481] width 45 height 17
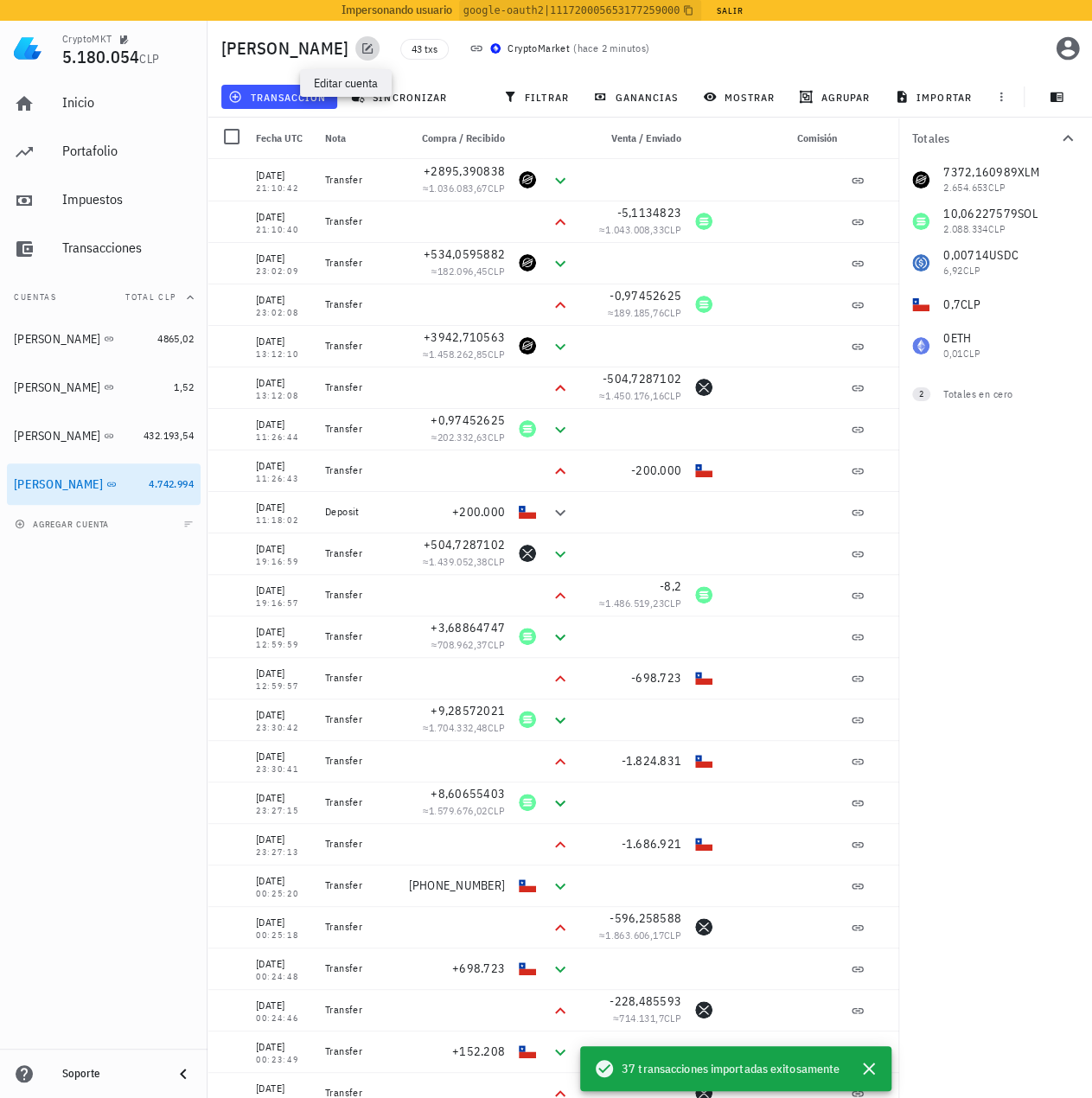
click at [360, 42] on icon "button" at bounding box center [367, 48] width 14 height 14
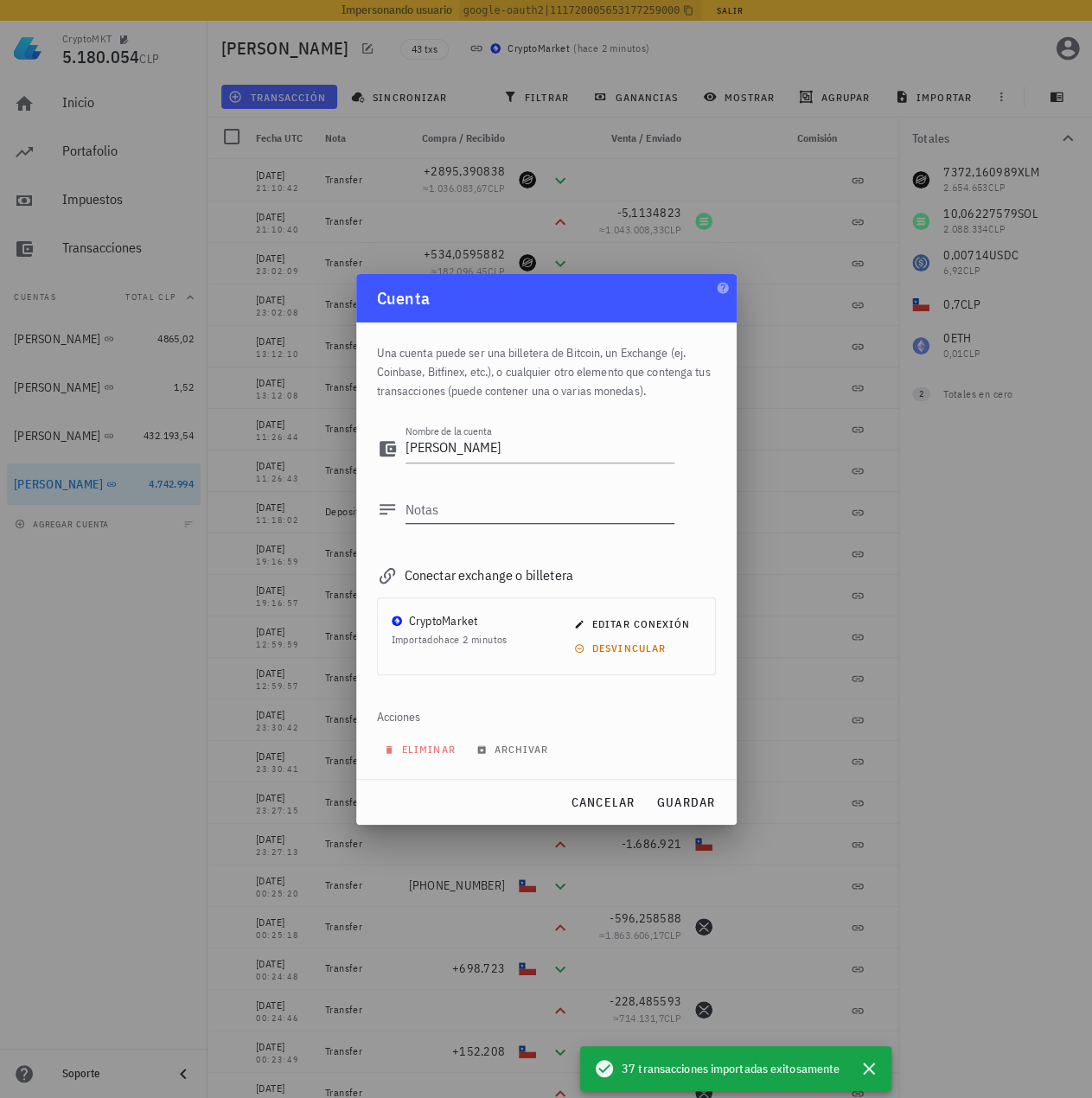
drag, startPoint x: 562, startPoint y: 503, endPoint x: 579, endPoint y: 525, distance: 27.8
click at [561, 503] on textarea "Notas" at bounding box center [540, 509] width 269 height 28
paste textarea "auth0|6222bbd13919ff006896737d"
type textarea "auth0|6222bbd13919ff006896737d"
click at [707, 788] on button "guardar" at bounding box center [687, 802] width 74 height 31
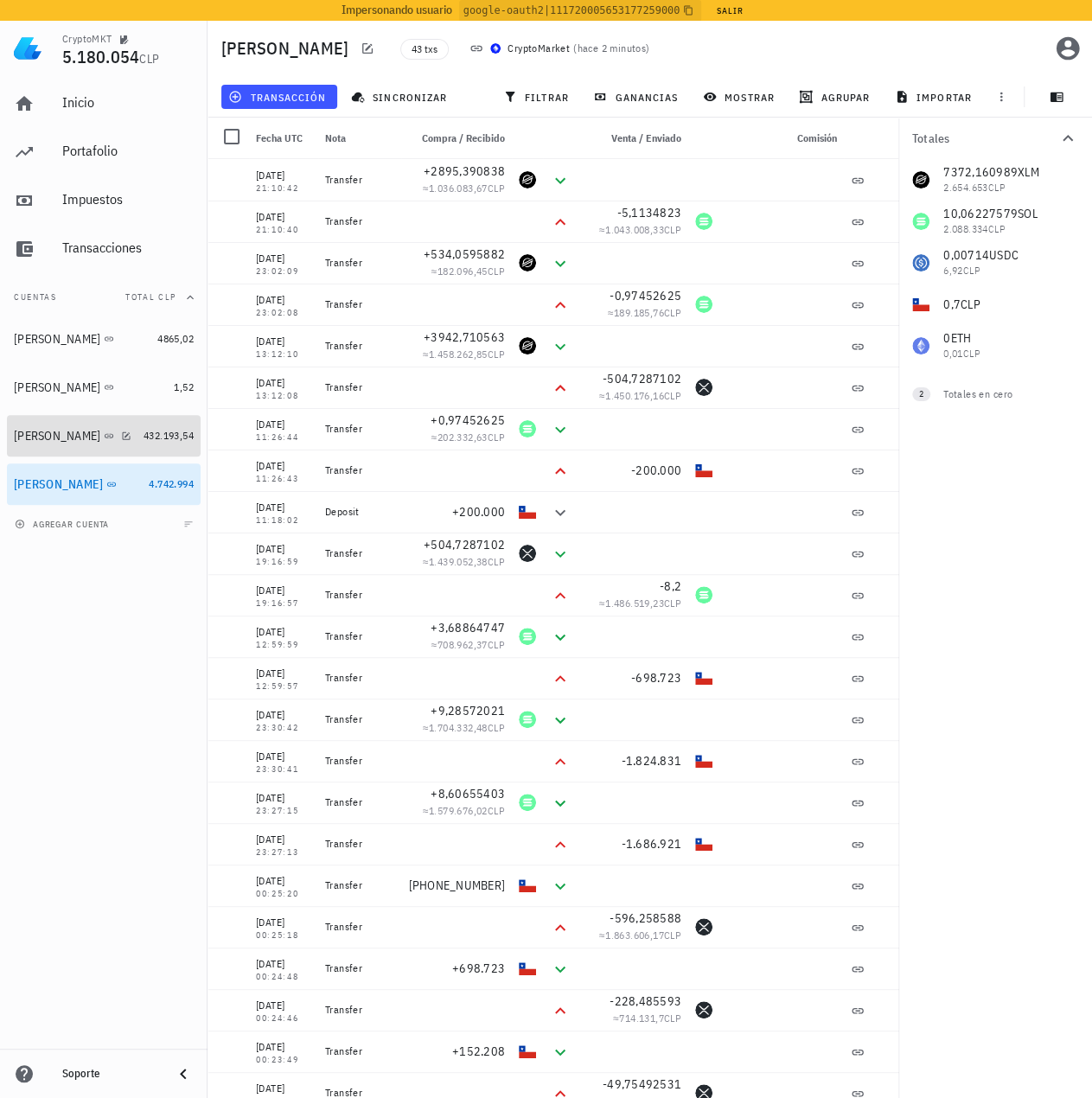
click at [57, 433] on div "[PERSON_NAME]" at bounding box center [57, 436] width 87 height 15
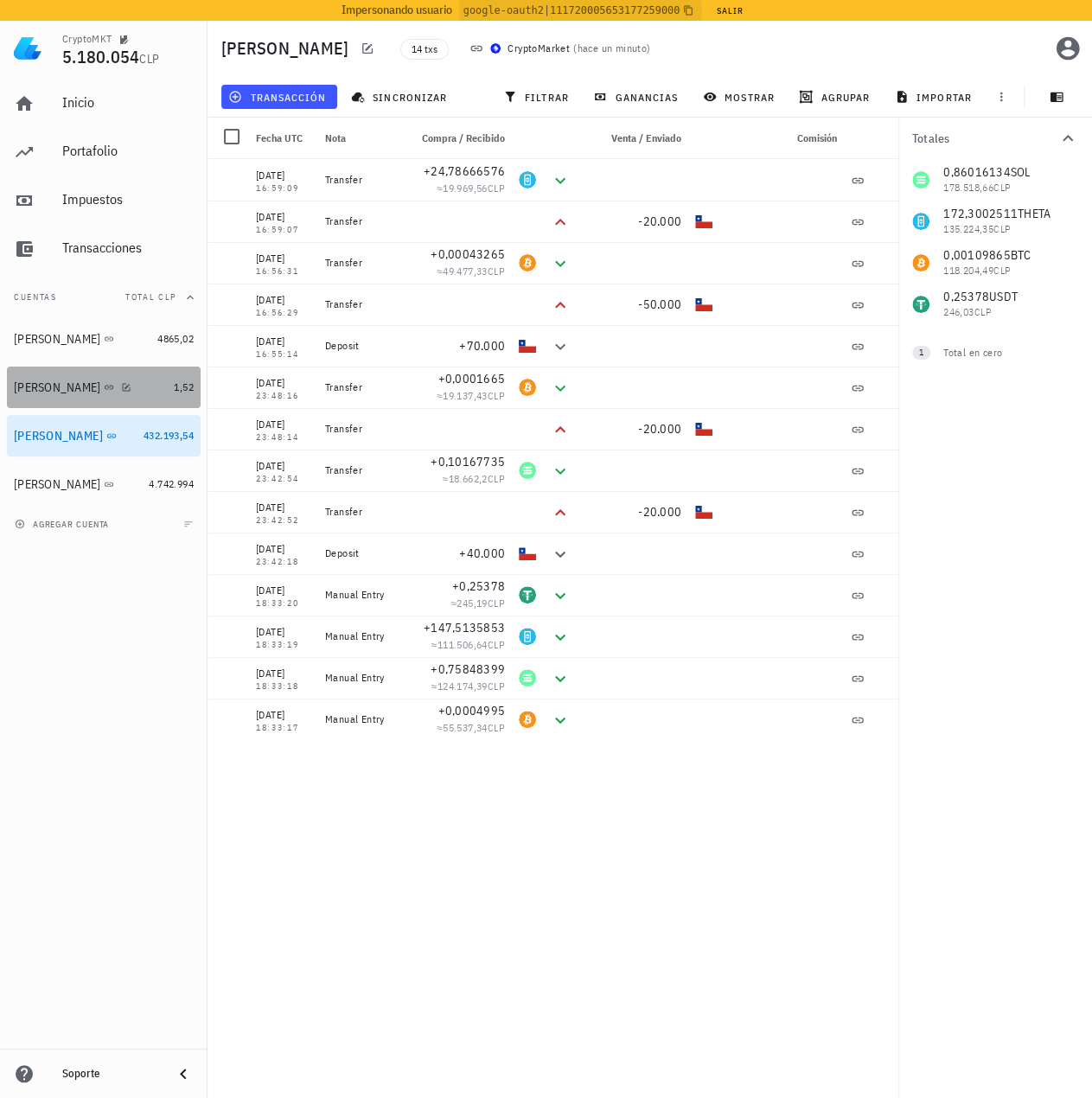
click at [49, 382] on div "Ignacio" at bounding box center [57, 388] width 87 height 15
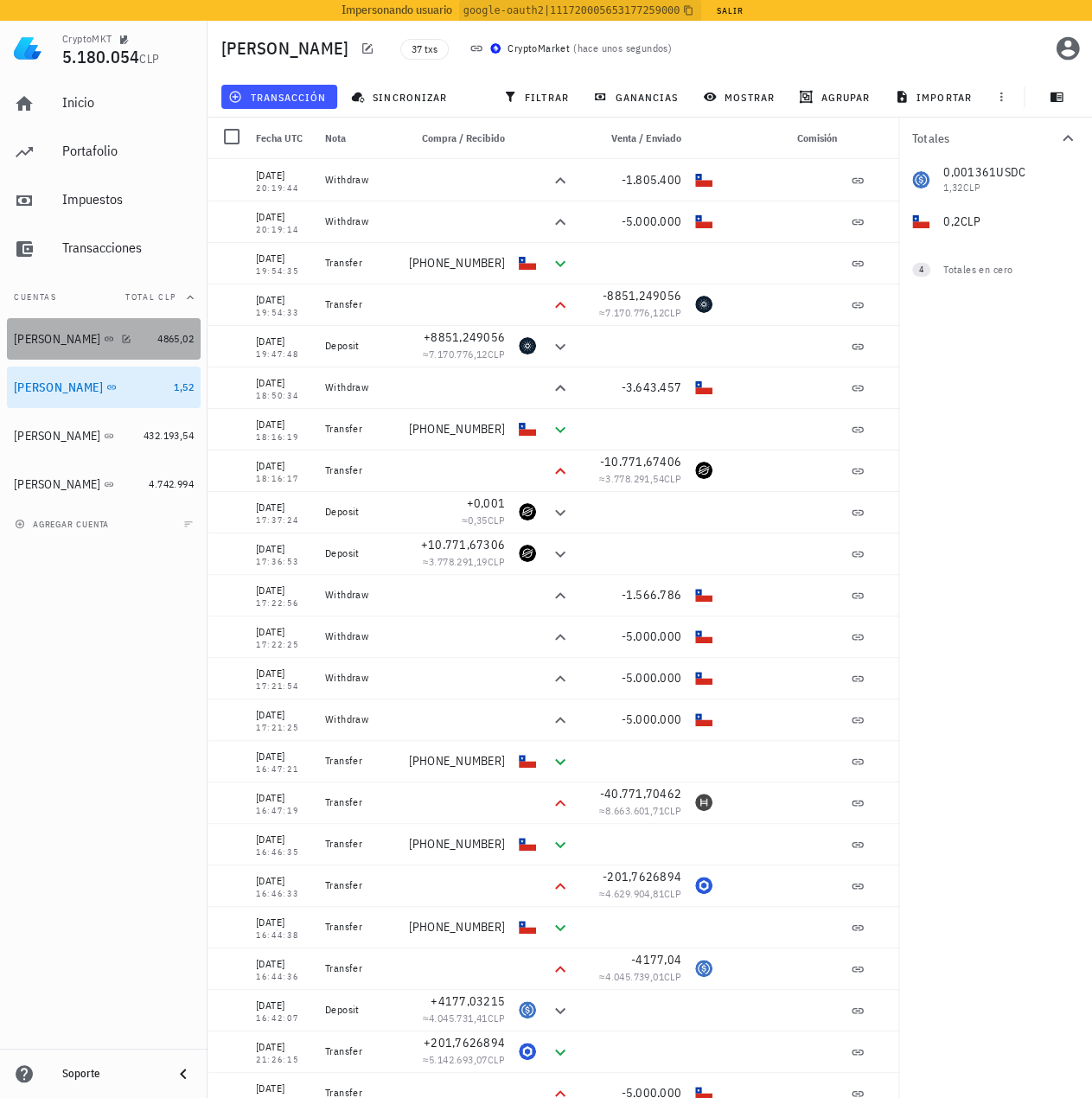
click at [41, 337] on div "Miguel B" at bounding box center [57, 339] width 87 height 15
